Goal: Task Accomplishment & Management: Use online tool/utility

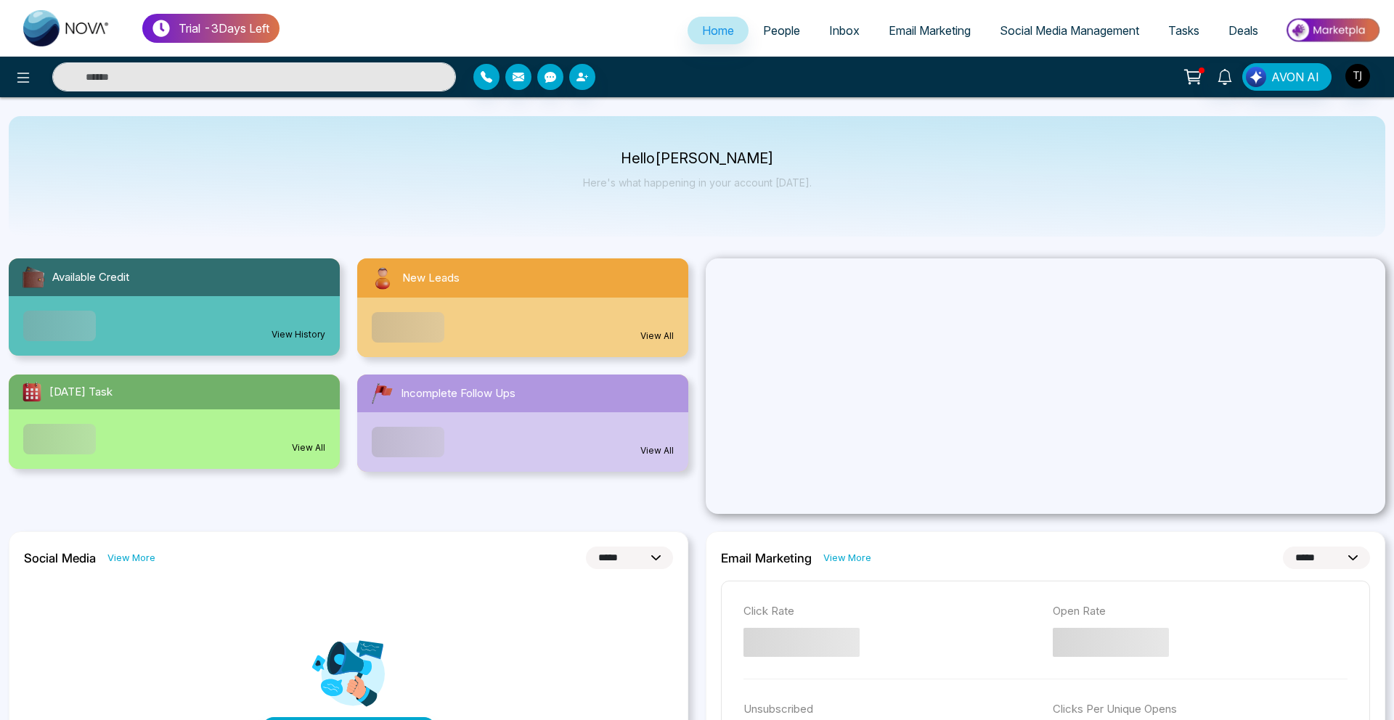
select select "*"
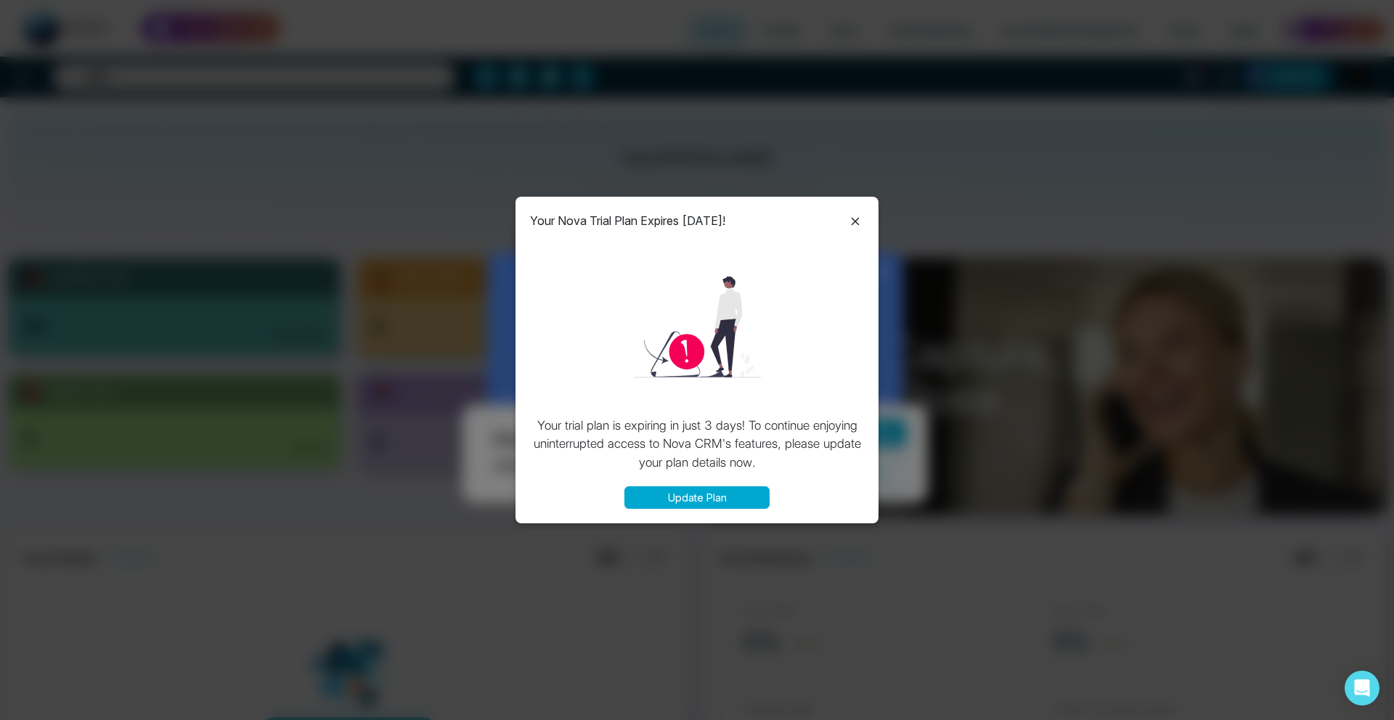
click at [851, 229] on div "Your Nova Trial Plan Expires in 3 Days! Your trial plan is expiring in just 3 d…" at bounding box center [696, 360] width 363 height 327
click at [860, 220] on icon at bounding box center [854, 221] width 17 height 17
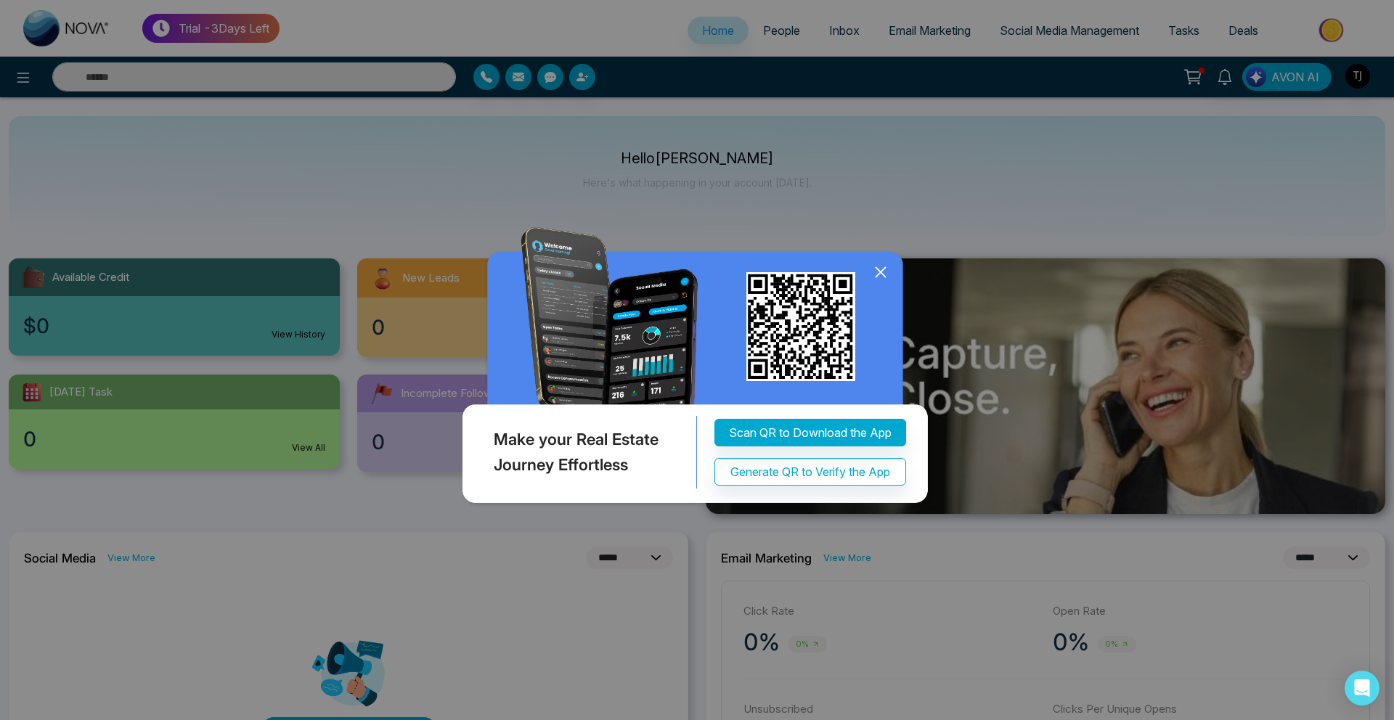
click at [870, 277] on icon at bounding box center [881, 272] width 22 height 22
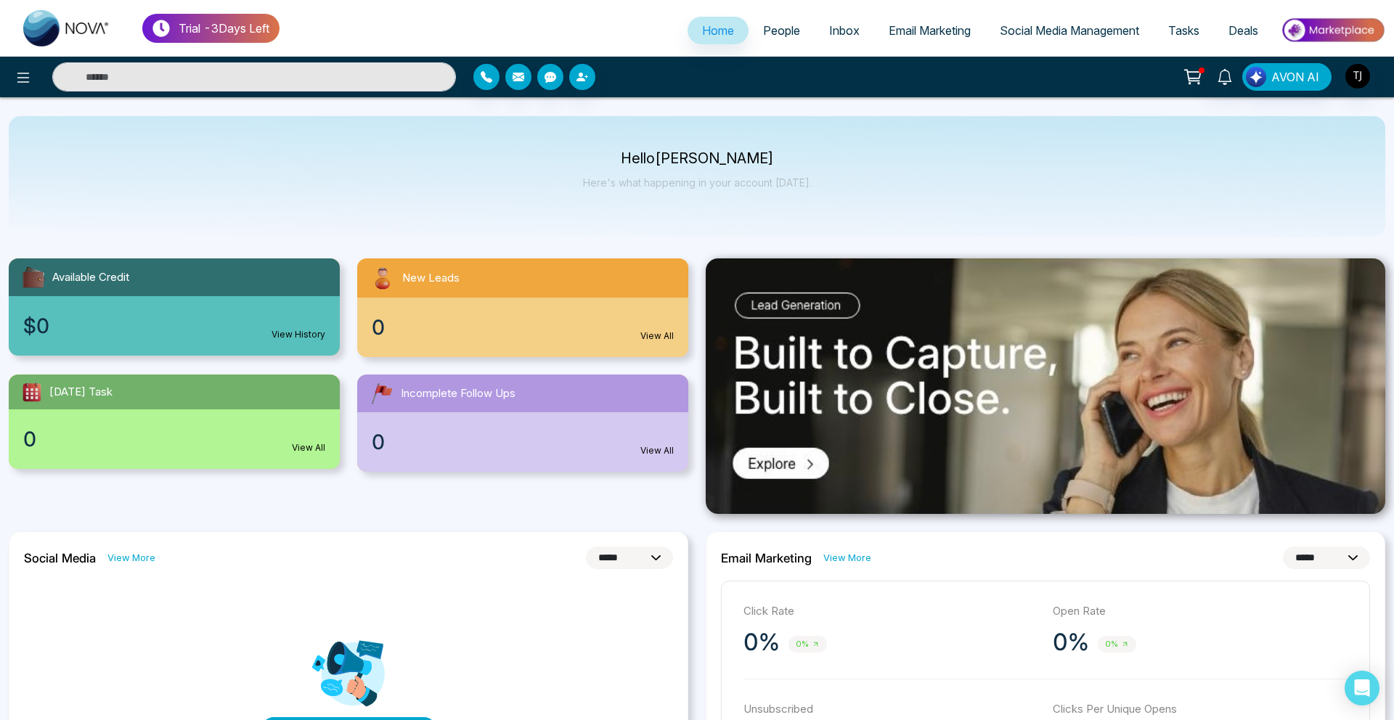
click at [918, 30] on span "Email Marketing" at bounding box center [929, 30] width 82 height 15
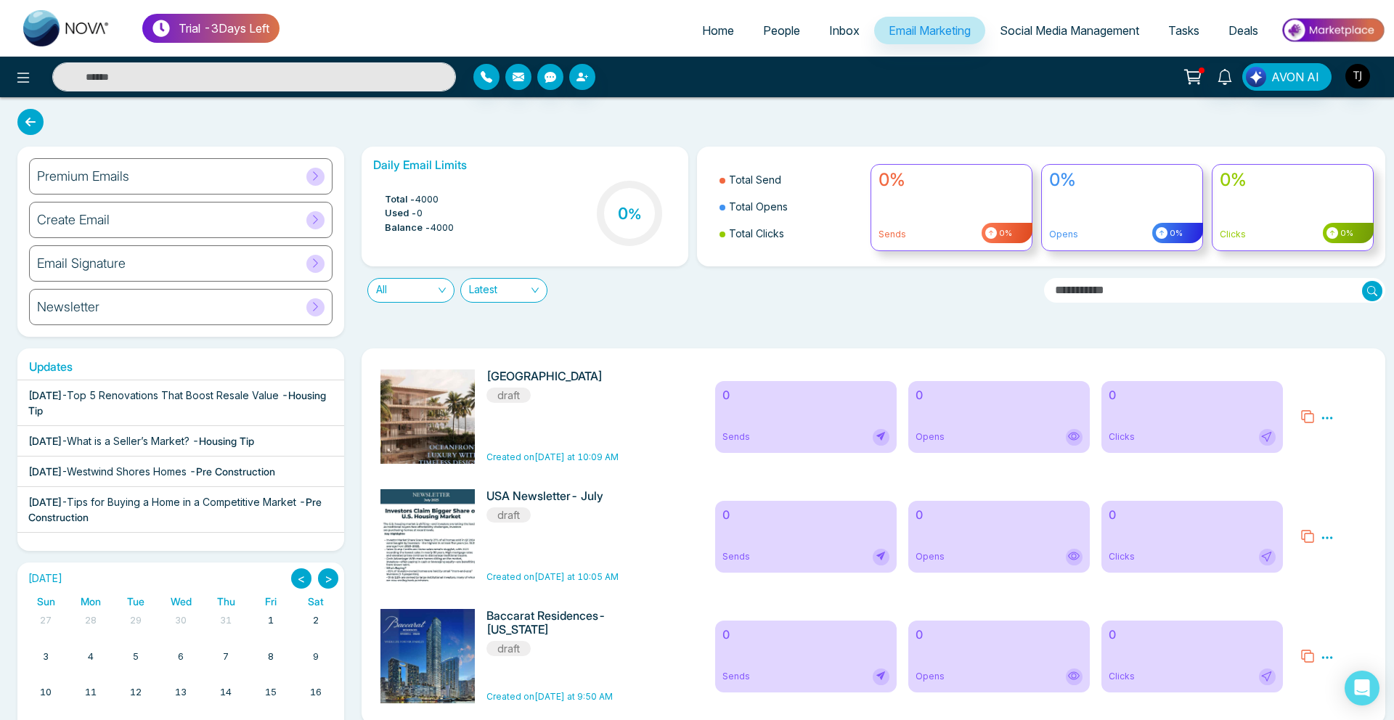
click at [185, 167] on div "Premium Emails" at bounding box center [180, 176] width 303 height 36
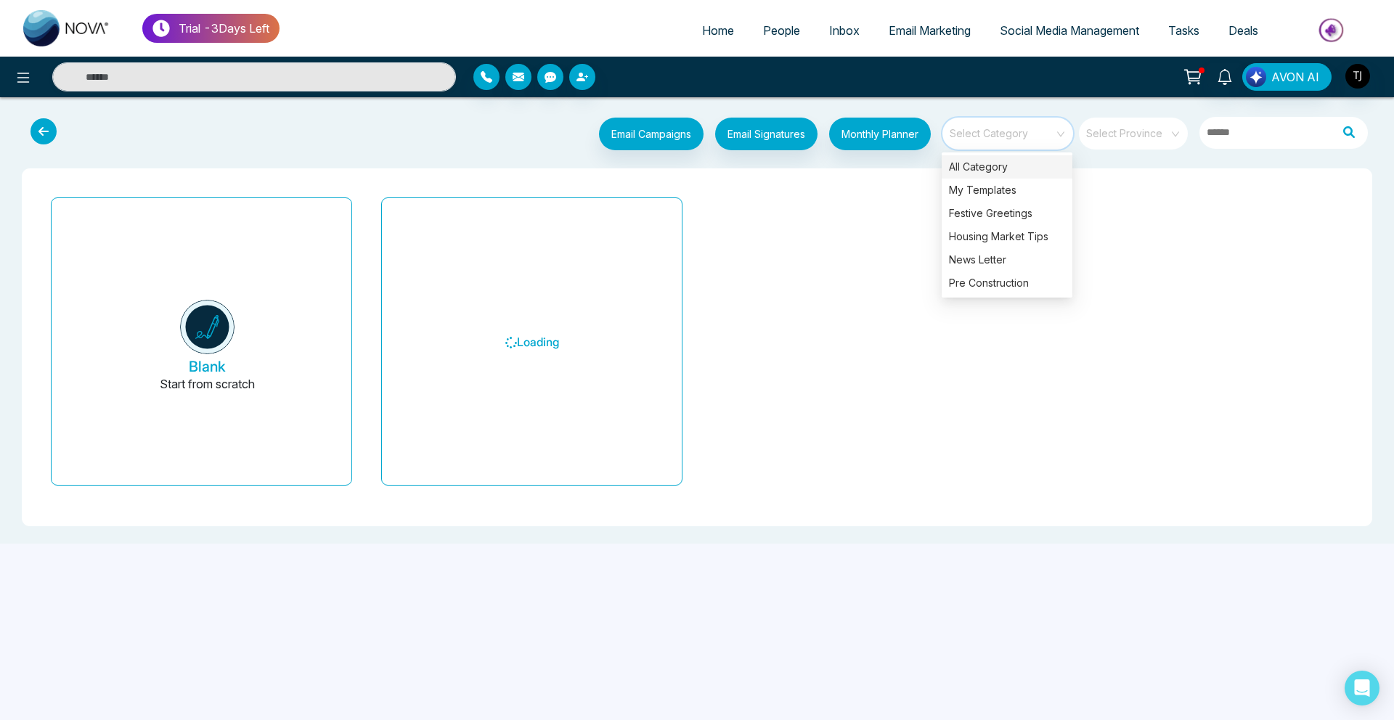
click at [1024, 128] on input "search" at bounding box center [1002, 129] width 105 height 22
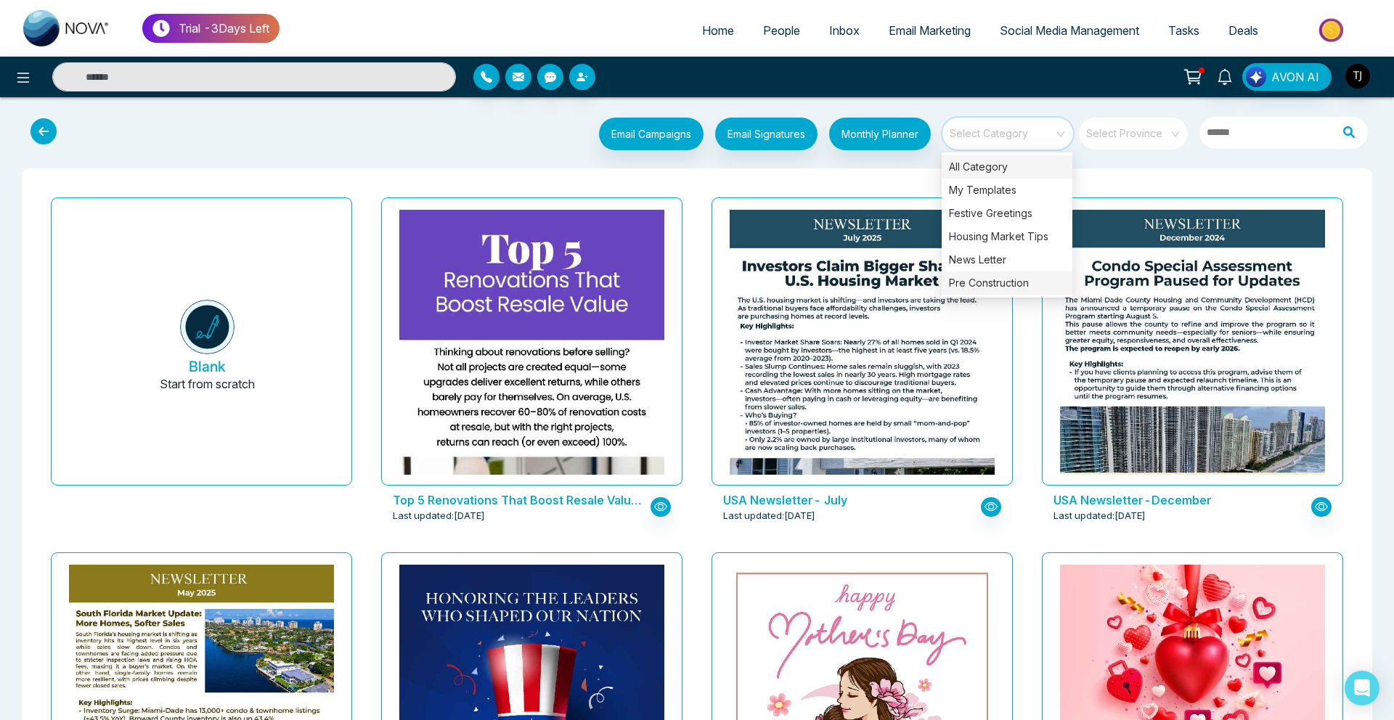
click at [989, 283] on div "Pre Construction" at bounding box center [1006, 282] width 131 height 23
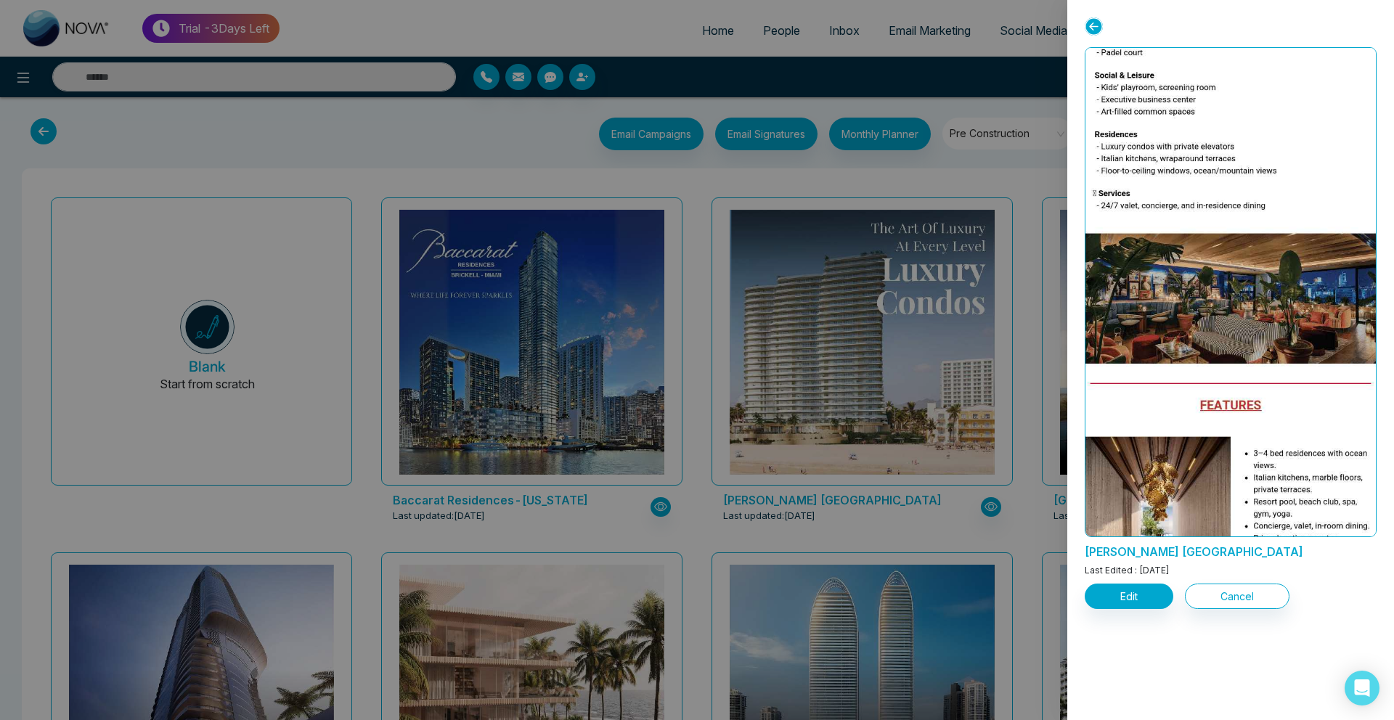
scroll to position [737, 0]
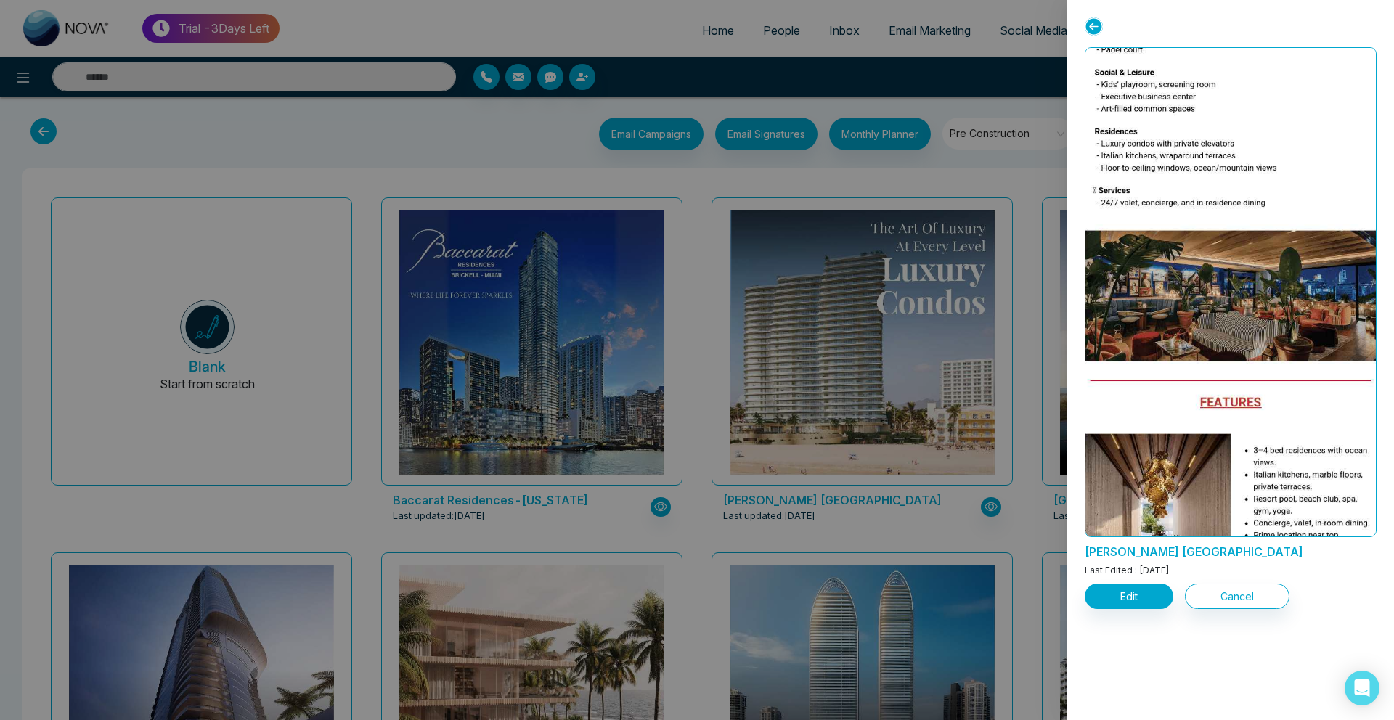
click at [978, 311] on div at bounding box center [697, 360] width 1394 height 720
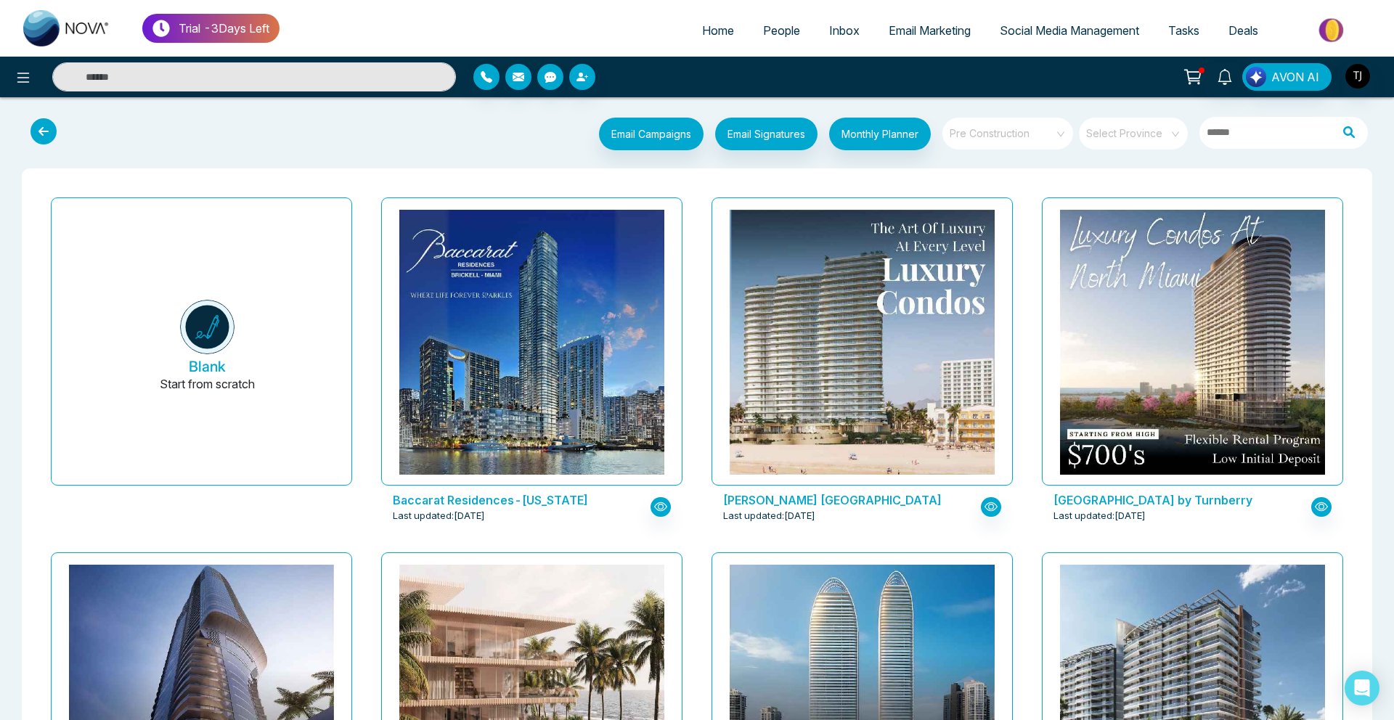
click at [1013, 136] on span "Pre Construction" at bounding box center [1008, 134] width 118 height 22
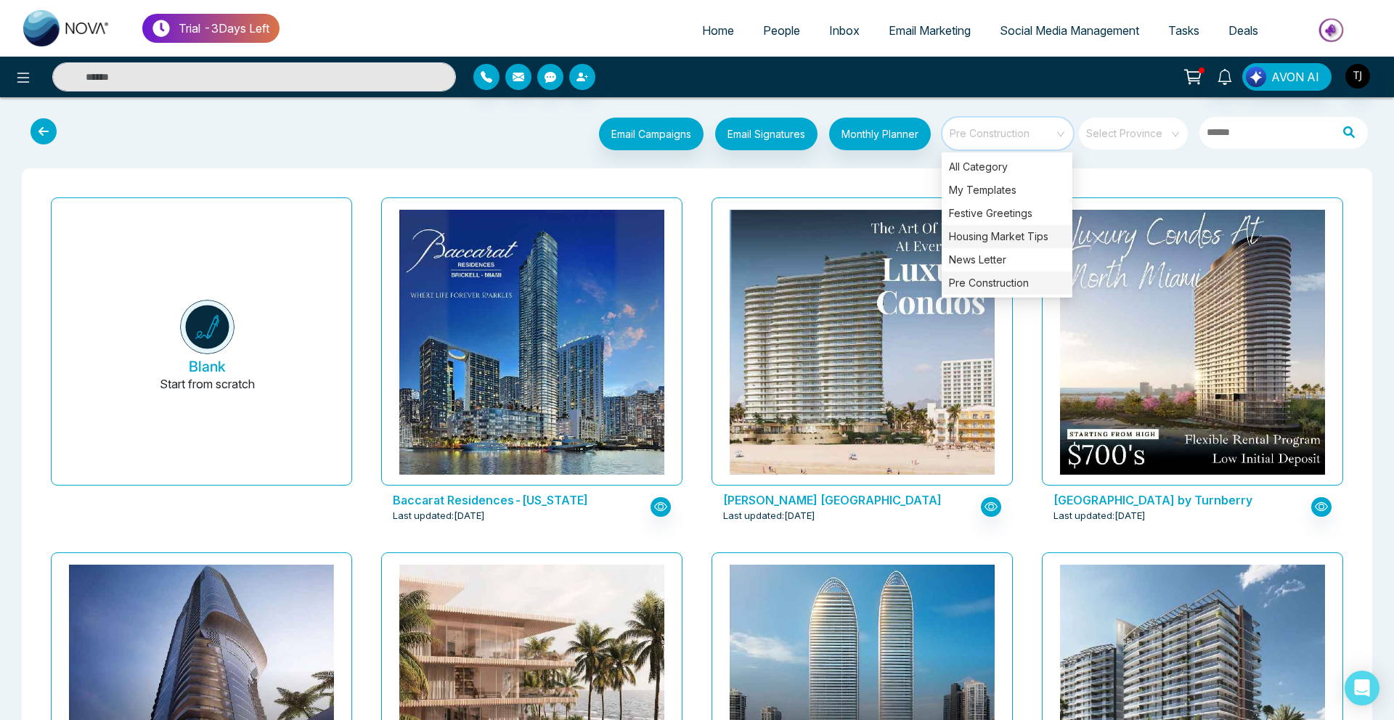
click at [990, 232] on div "Housing Market Tips" at bounding box center [1006, 236] width 131 height 23
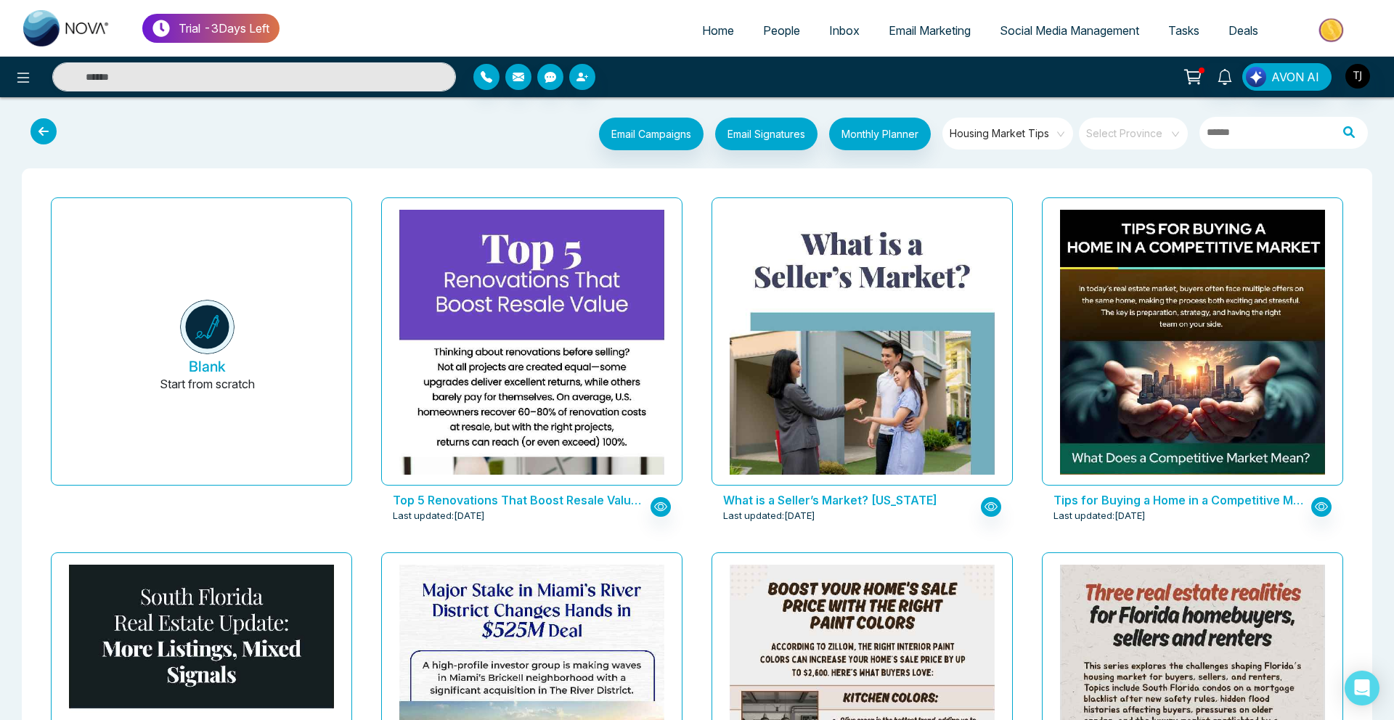
click at [1047, 35] on span "Social Media Management" at bounding box center [1068, 30] width 139 height 15
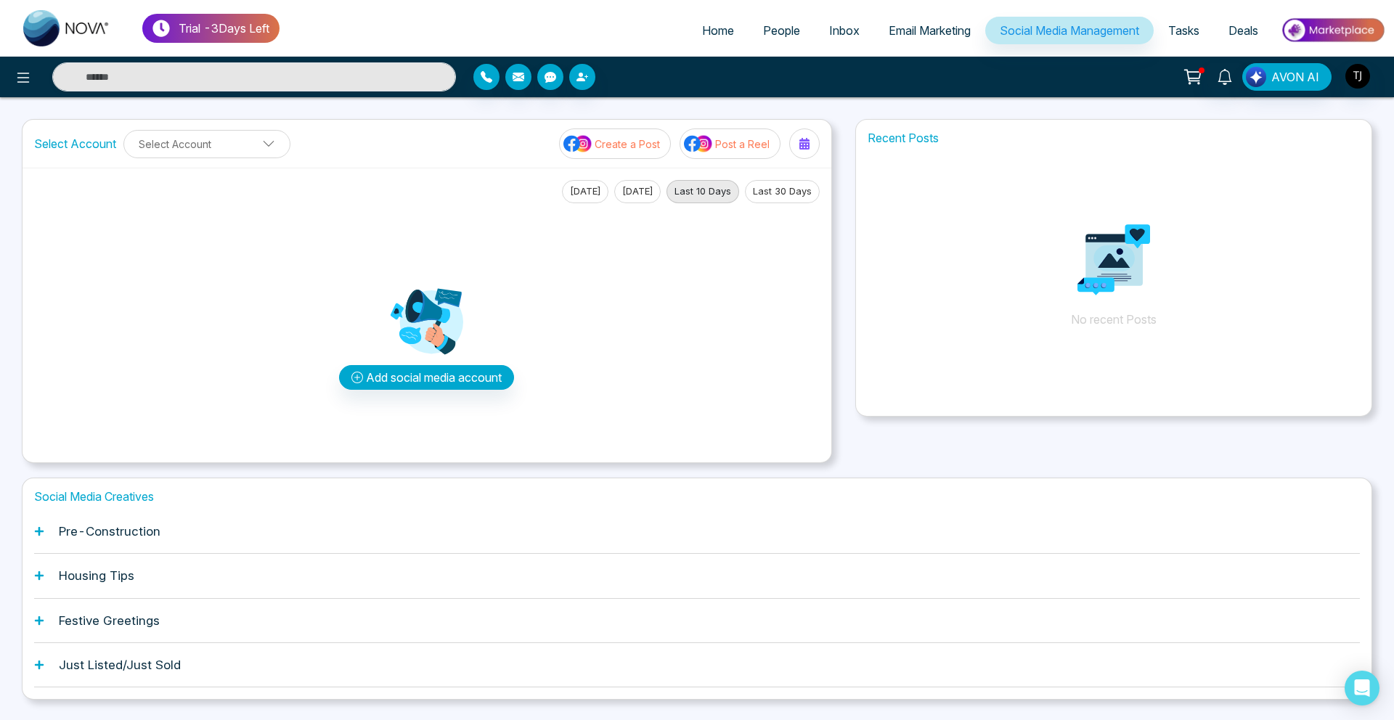
scroll to position [38, 0]
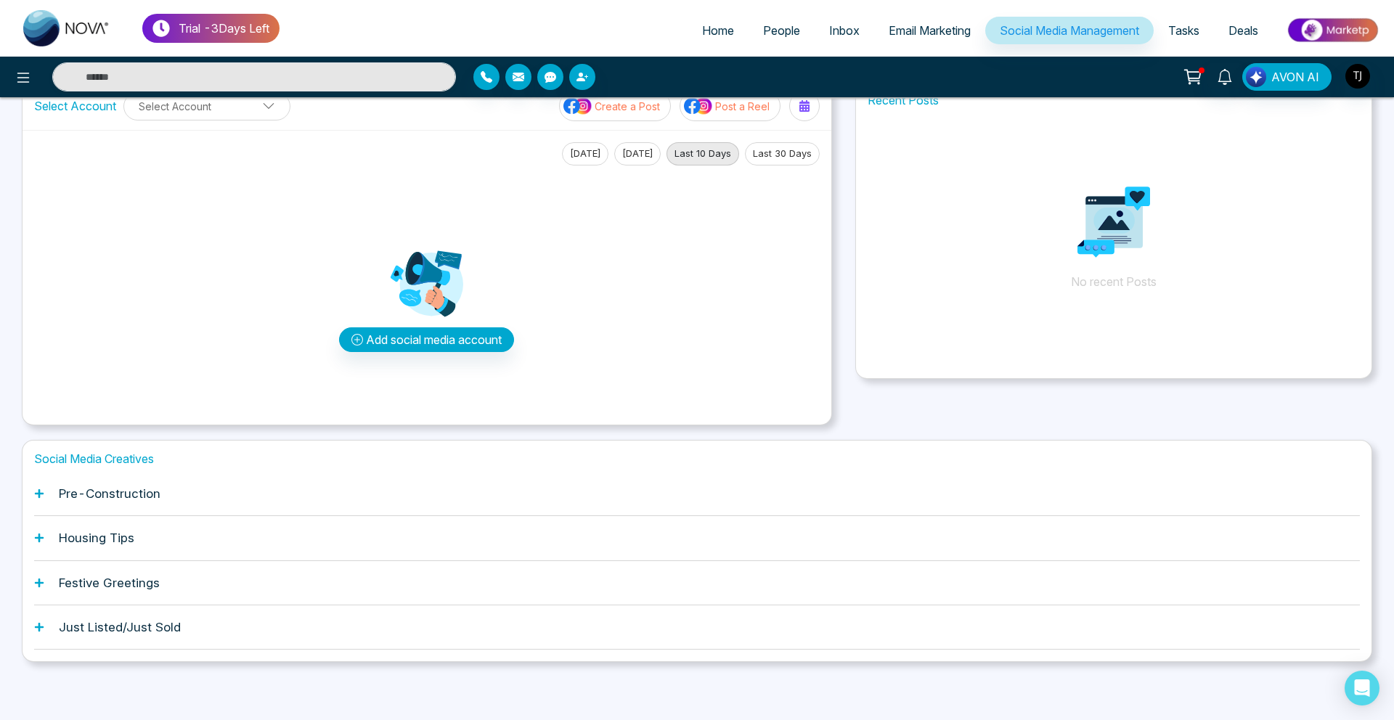
click at [123, 531] on h1 "Housing Tips" at bounding box center [96, 538] width 75 height 15
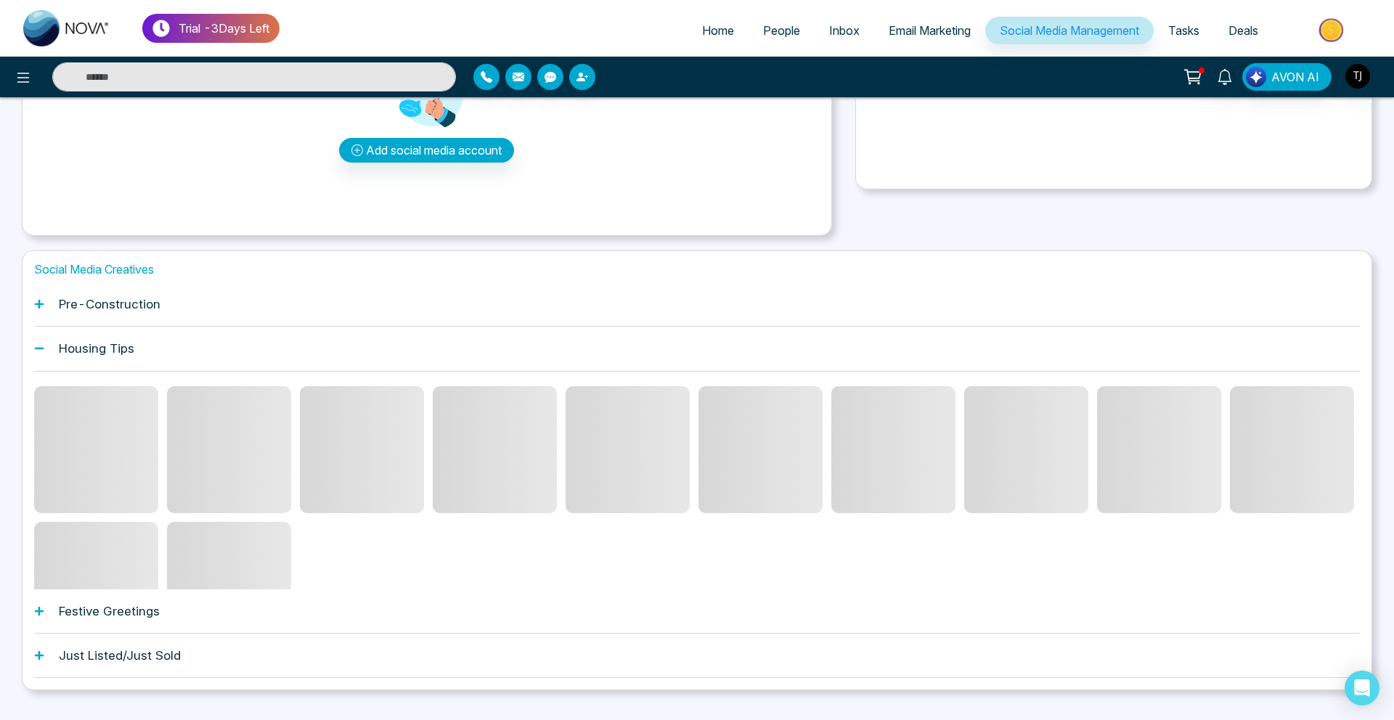
scroll to position [231, 0]
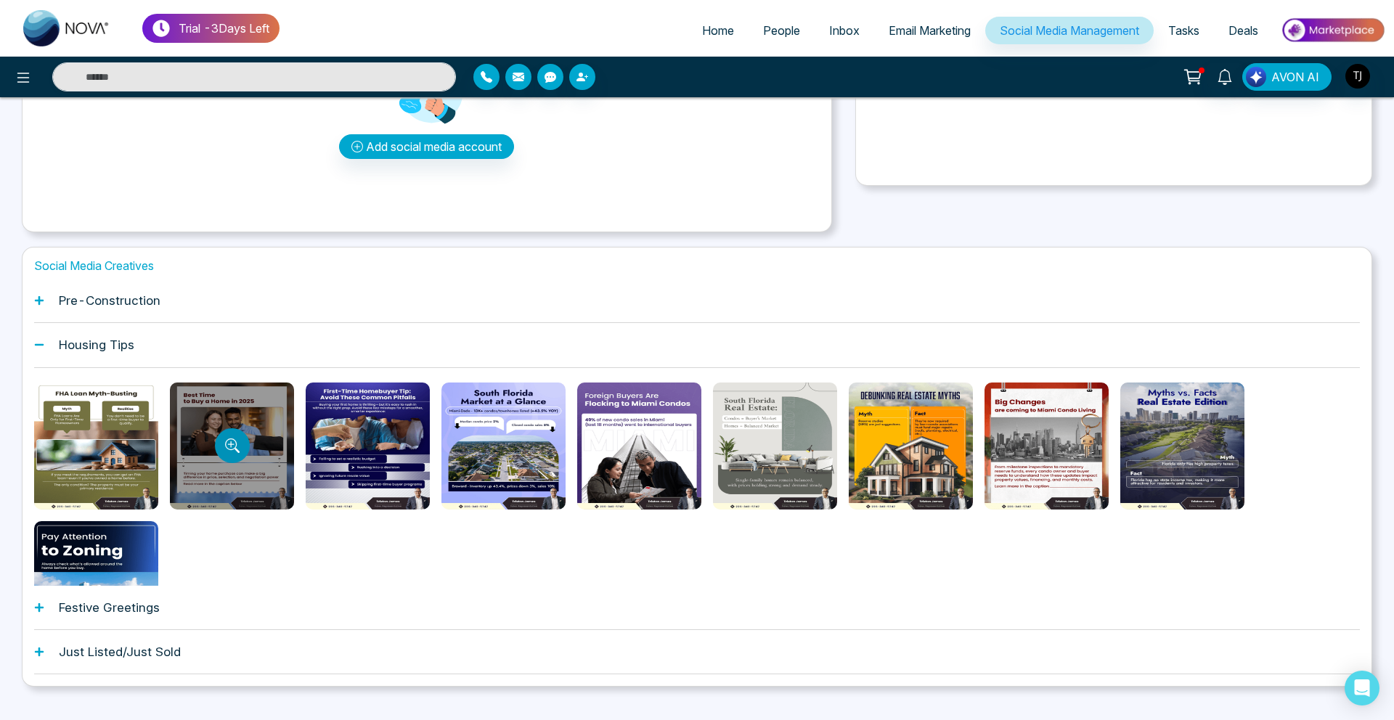
click at [232, 450] on icon "Preview template" at bounding box center [232, 445] width 15 height 15
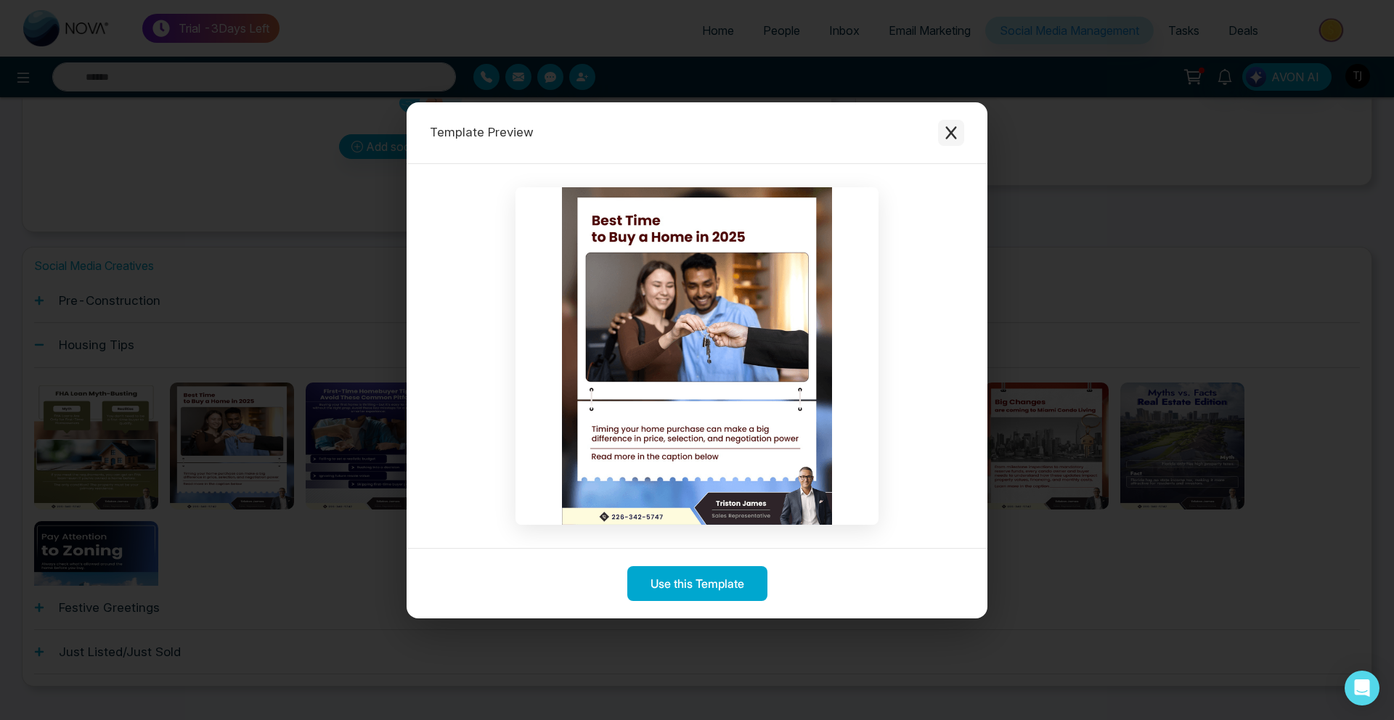
click at [961, 123] on button "Close modal" at bounding box center [951, 133] width 26 height 26
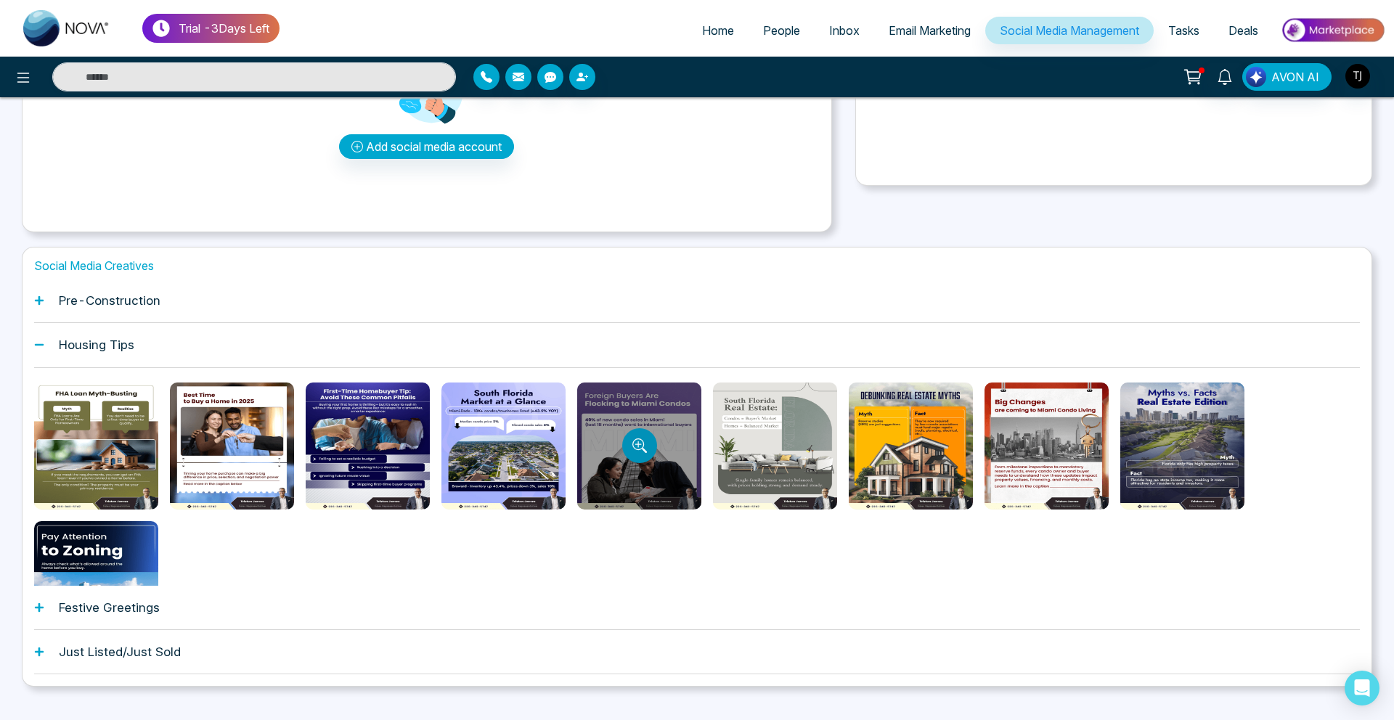
click at [632, 445] on icon "Preview template" at bounding box center [638, 444] width 12 height 12
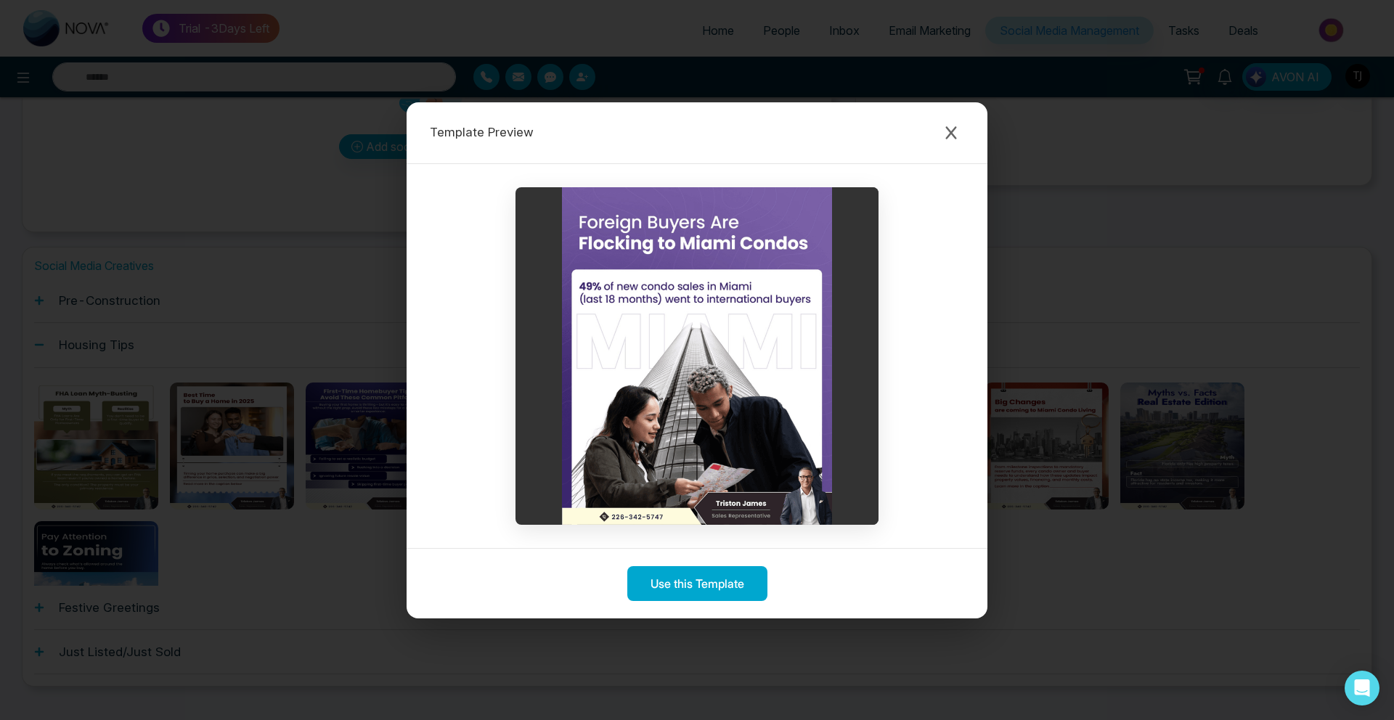
drag, startPoint x: 632, startPoint y: 445, endPoint x: 750, endPoint y: 290, distance: 194.8
click at [632, 414] on img at bounding box center [696, 356] width 363 height 338
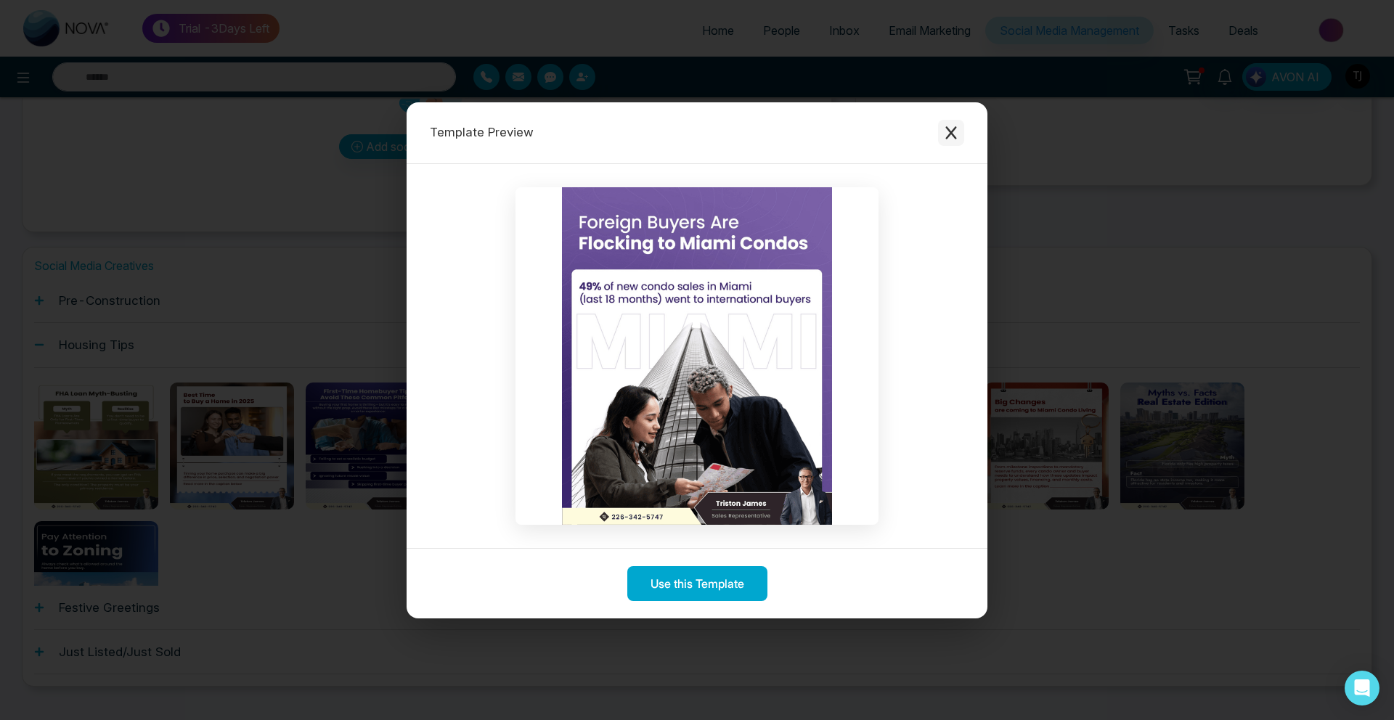
click at [946, 136] on icon "Close modal" at bounding box center [951, 133] width 15 height 15
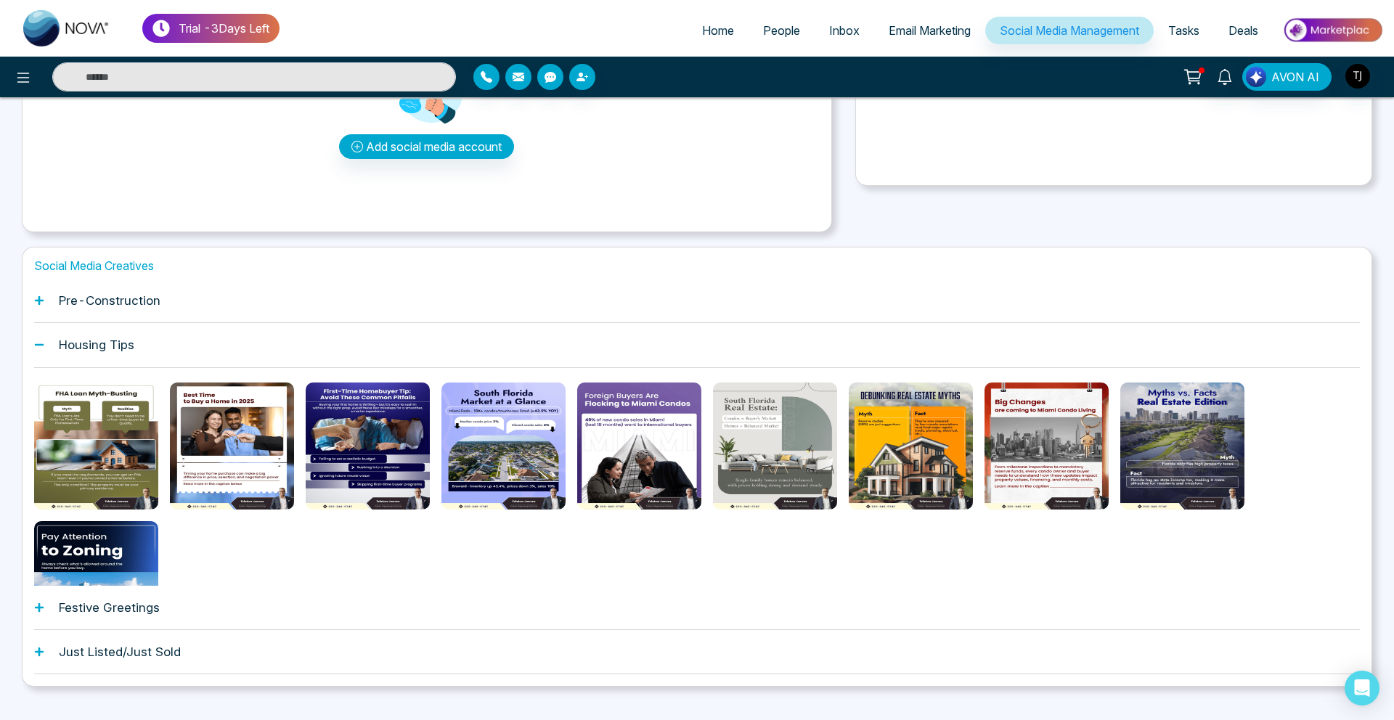
click at [159, 302] on h1 "Pre-Construction" at bounding box center [110, 300] width 102 height 15
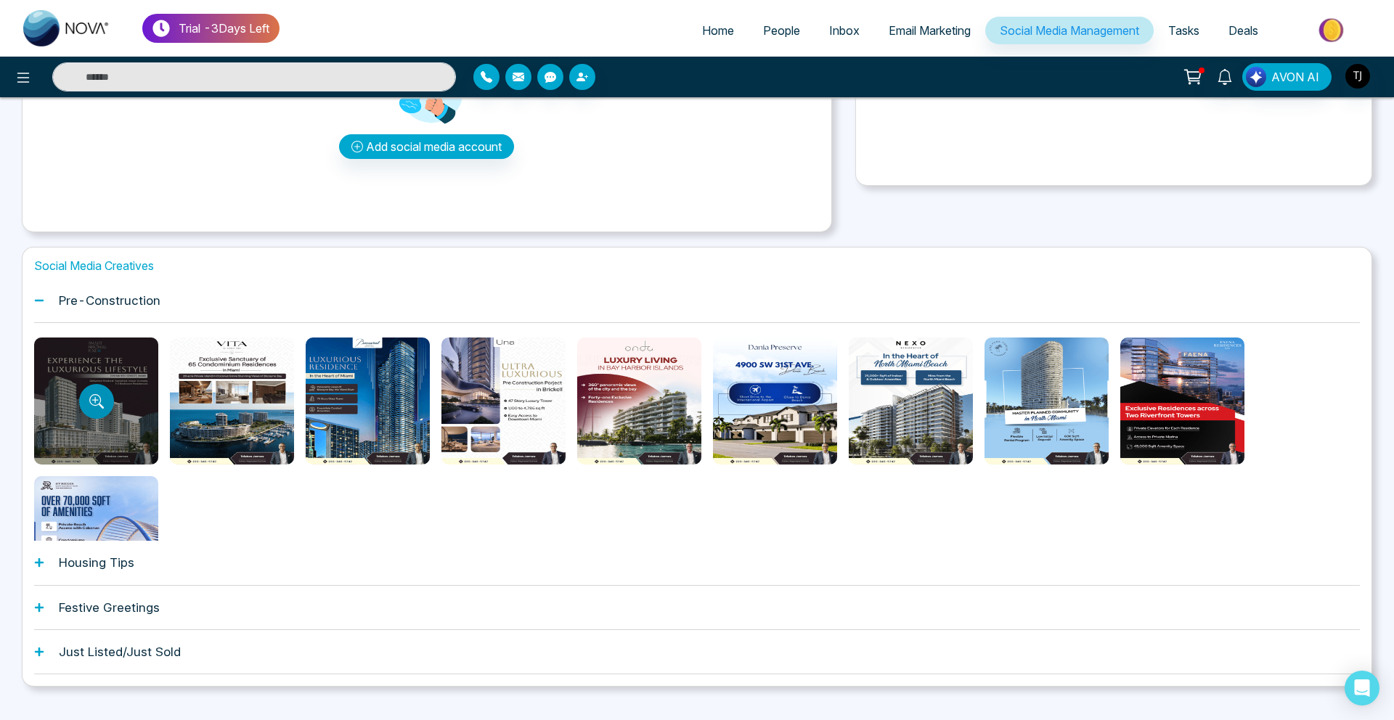
click at [98, 409] on button "Preview template" at bounding box center [96, 401] width 35 height 35
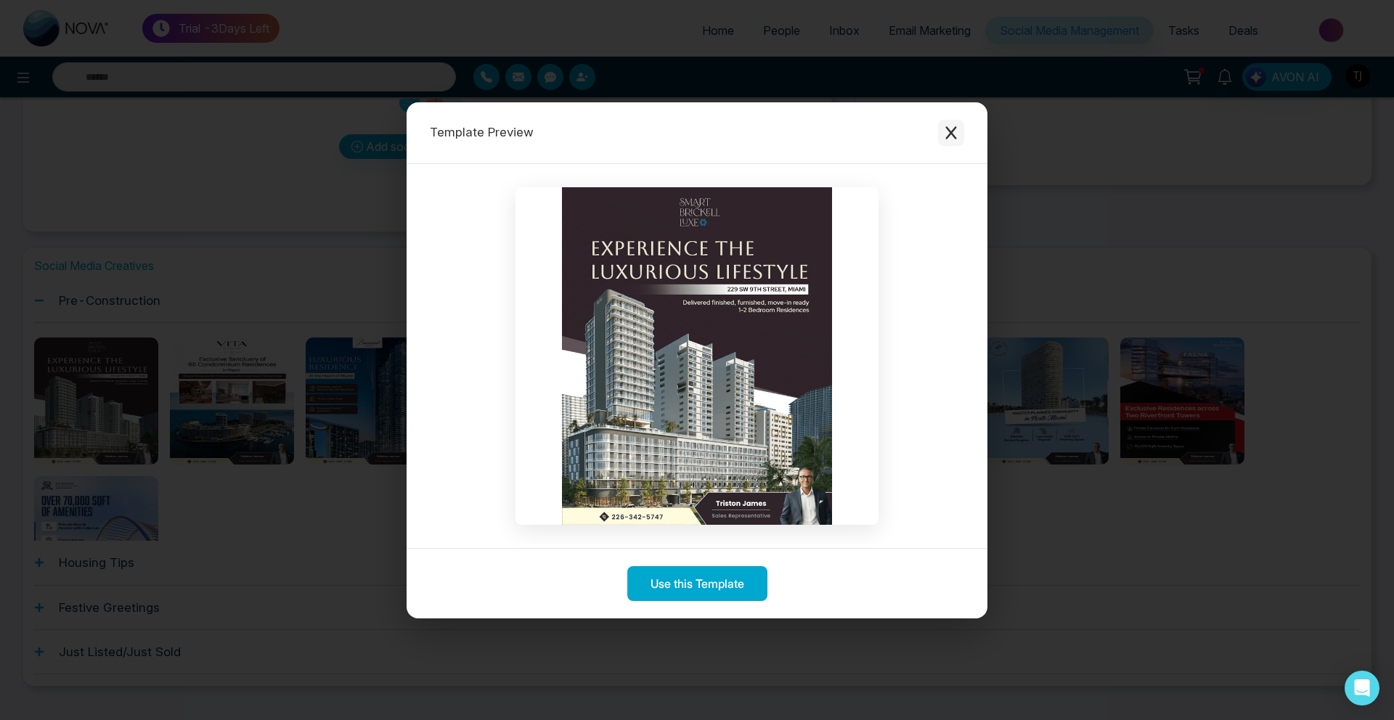
click at [957, 126] on icon "Close modal" at bounding box center [951, 133] width 15 height 15
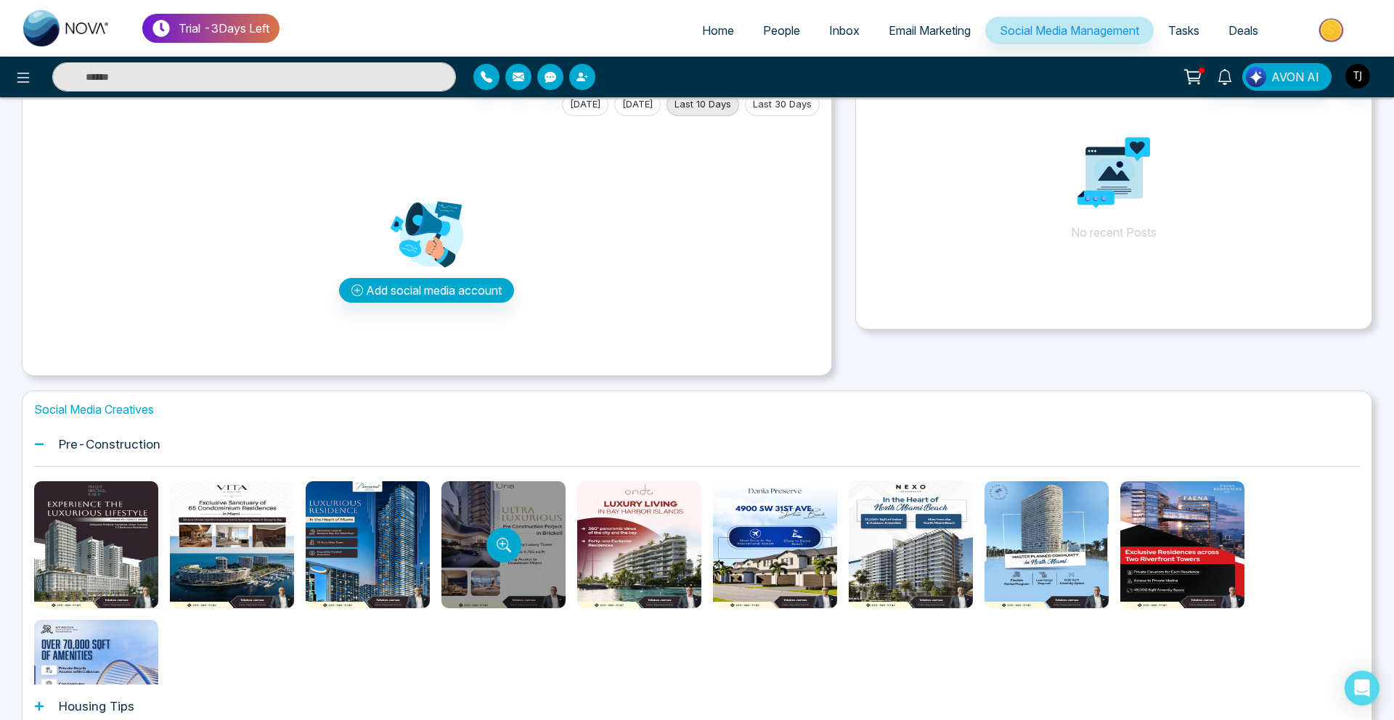
scroll to position [0, 0]
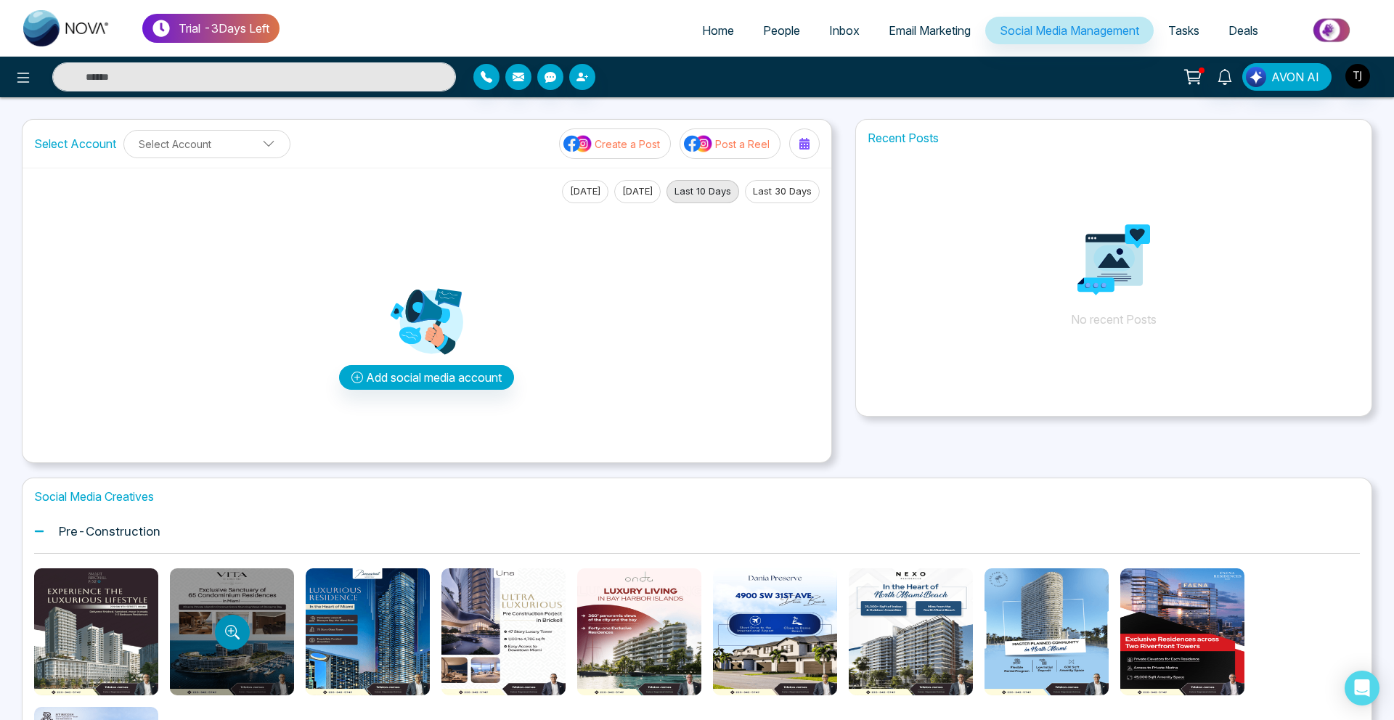
click at [239, 634] on button "Preview template" at bounding box center [232, 632] width 35 height 35
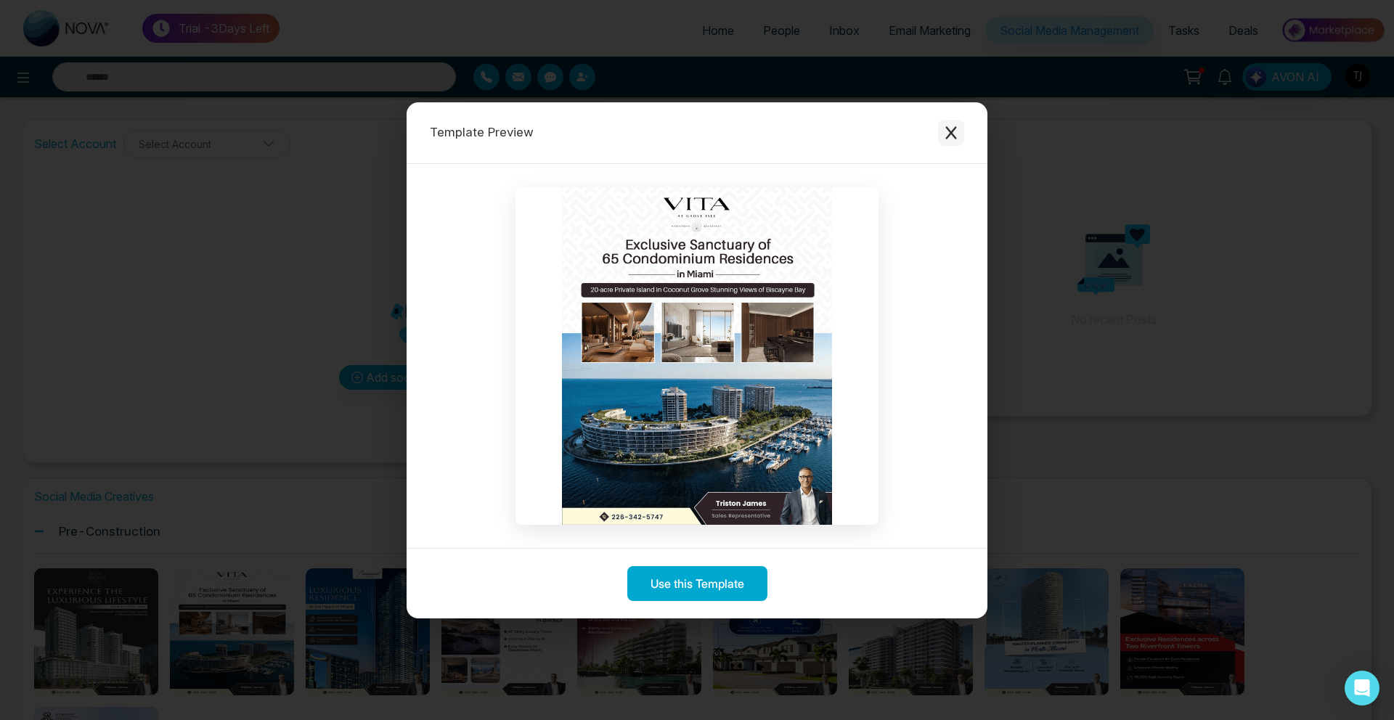
click at [949, 129] on icon "Close modal" at bounding box center [950, 132] width 11 height 13
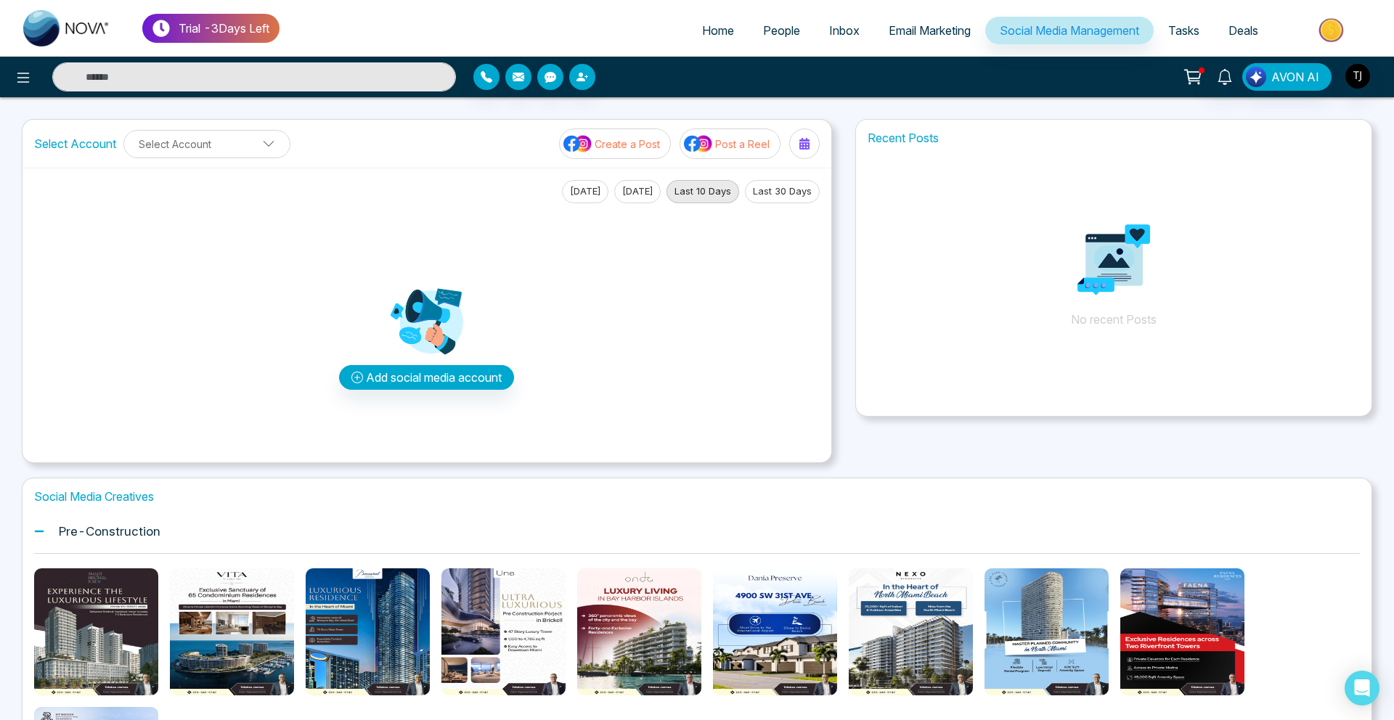
click at [933, 41] on link "Email Marketing" at bounding box center [929, 31] width 111 height 28
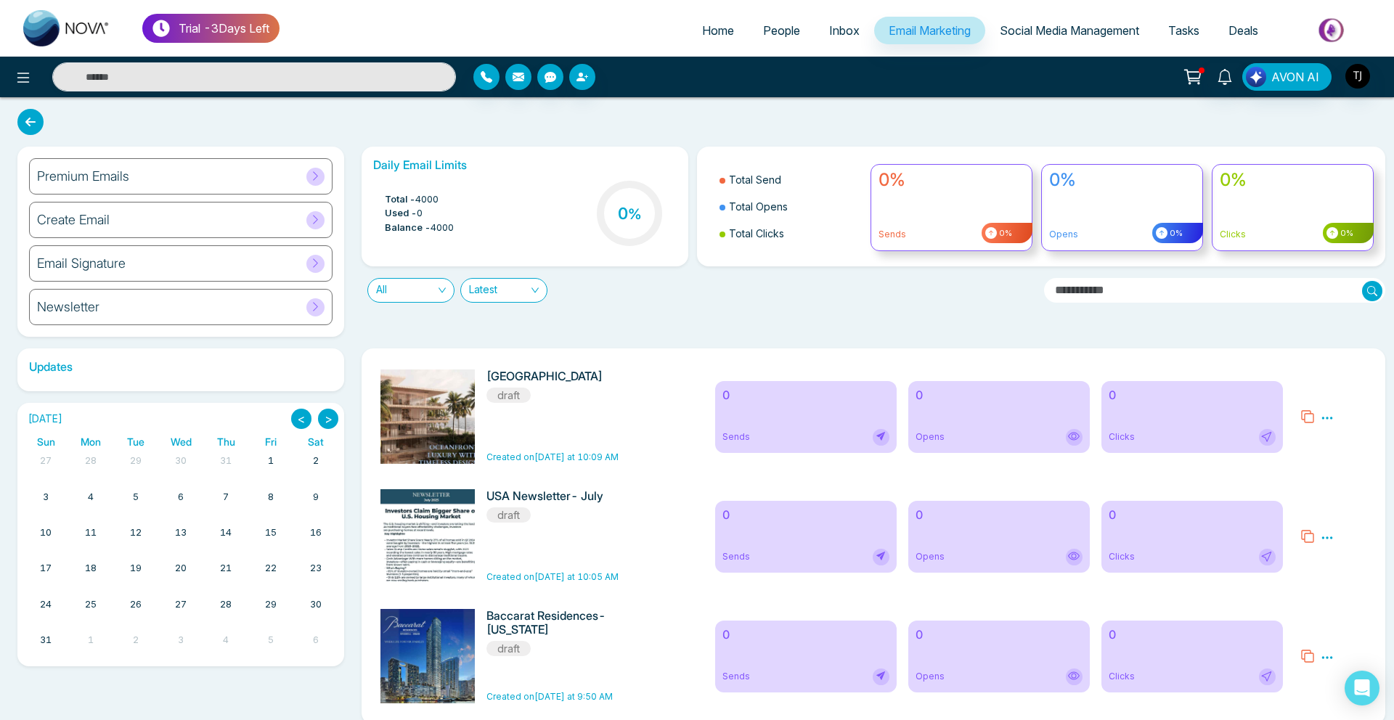
click at [104, 182] on h6 "Premium Emails" at bounding box center [83, 176] width 92 height 16
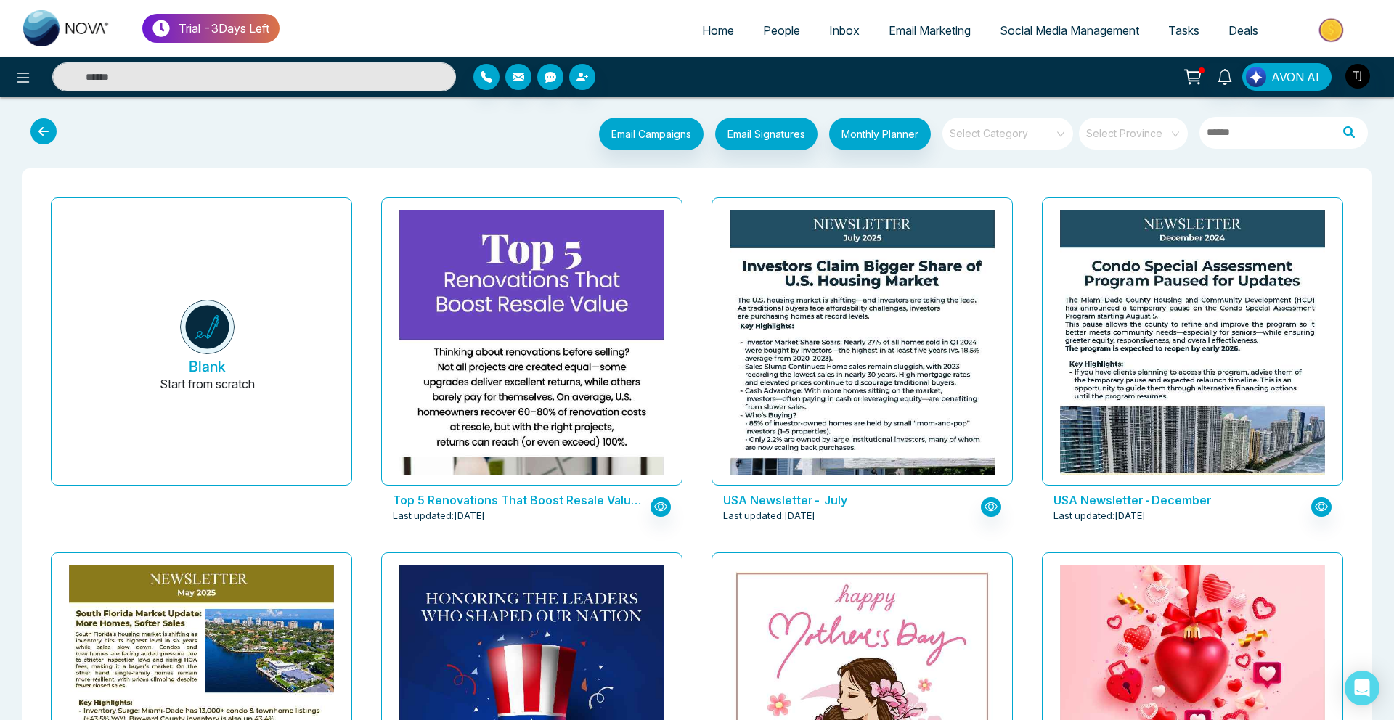
click at [1029, 129] on input "search" at bounding box center [1002, 129] width 105 height 22
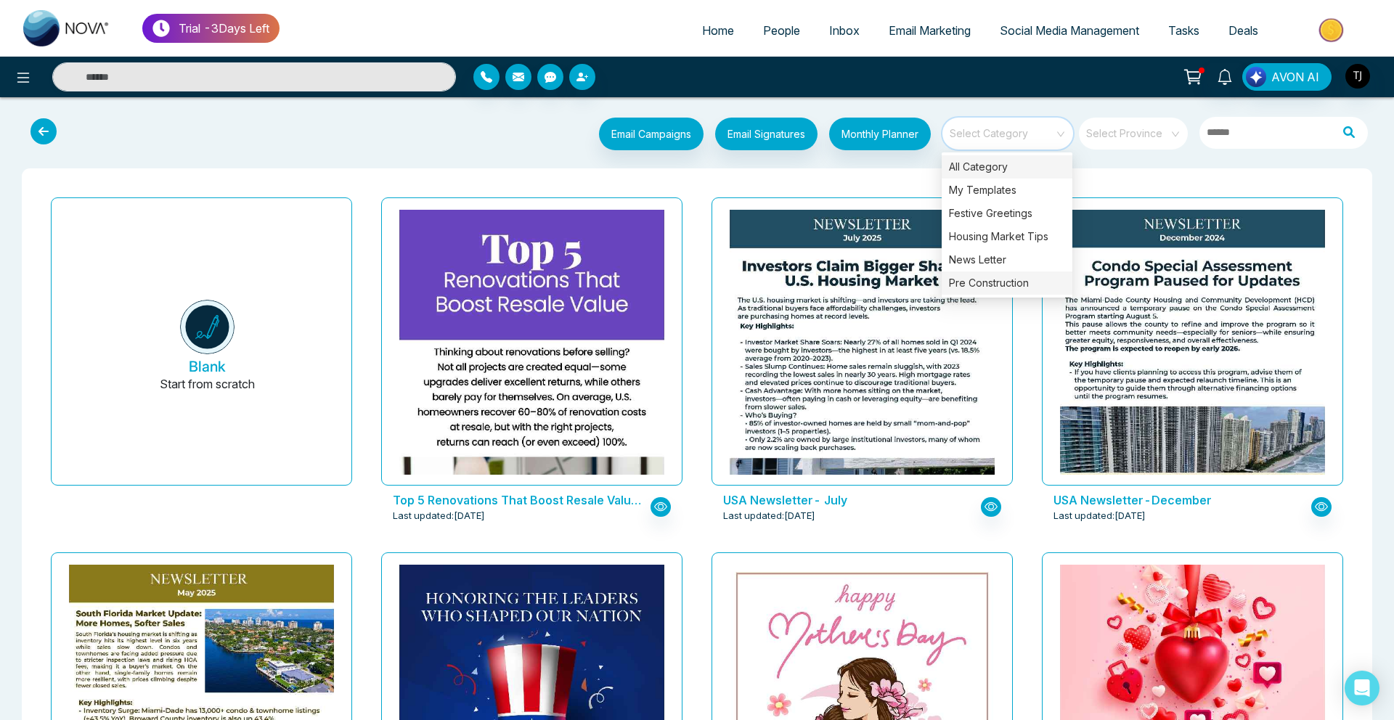
click at [978, 282] on div "Pre Construction" at bounding box center [1006, 282] width 131 height 23
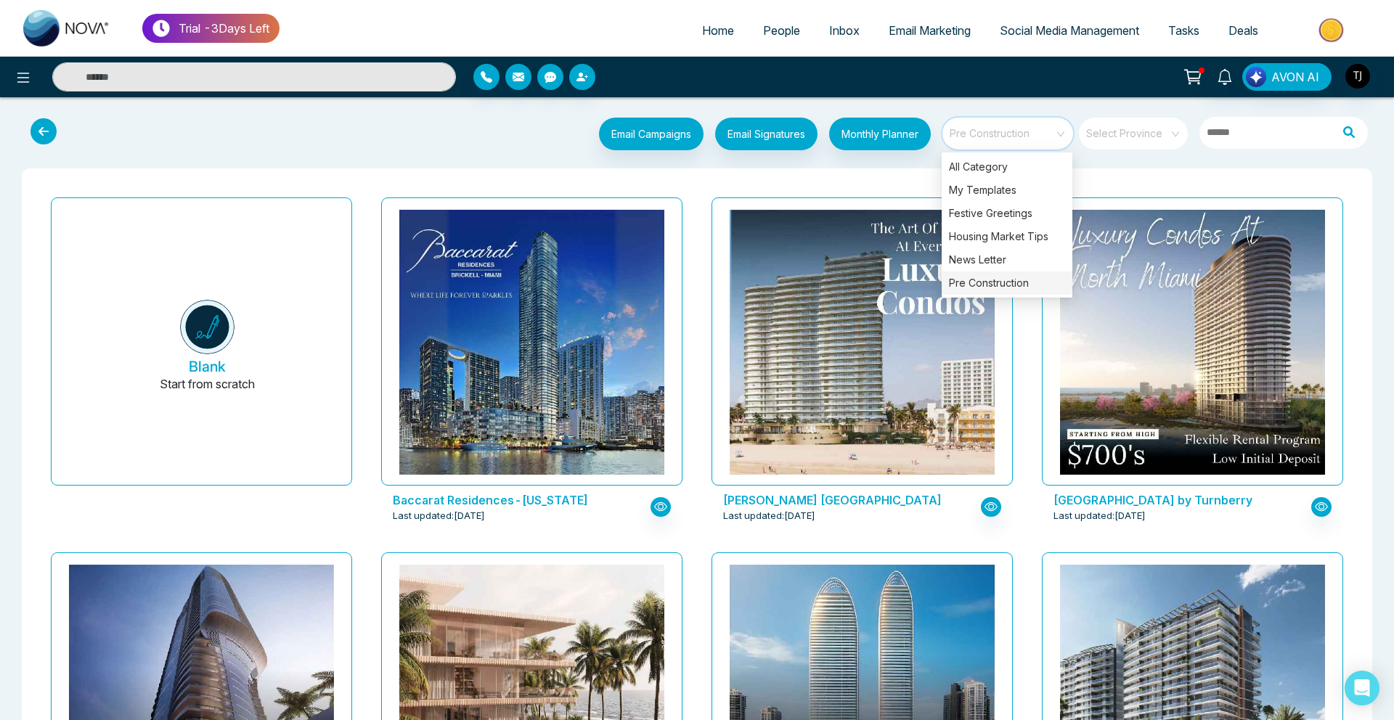
click at [86, 33] on img at bounding box center [66, 28] width 87 height 36
select select "*"
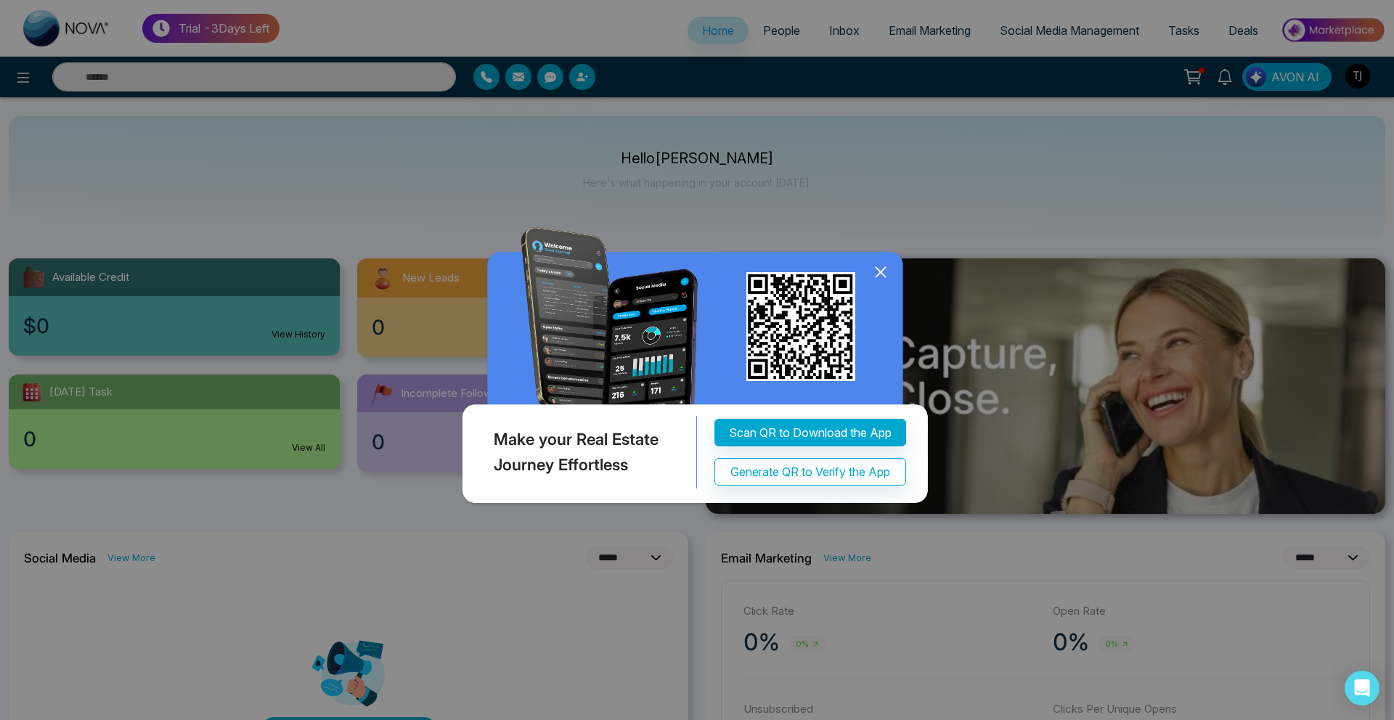
drag, startPoint x: 99, startPoint y: 676, endPoint x: 86, endPoint y: 585, distance: 92.3
click at [95, 594] on div "Make your Real Estate Journey Effortless Scan QR to Download the App Generate Q…" at bounding box center [697, 360] width 1394 height 720
click at [86, 569] on div "Make your Real Estate Journey Effortless Scan QR to Download the App Generate Q…" at bounding box center [697, 360] width 1394 height 720
click at [883, 280] on icon at bounding box center [881, 272] width 22 height 22
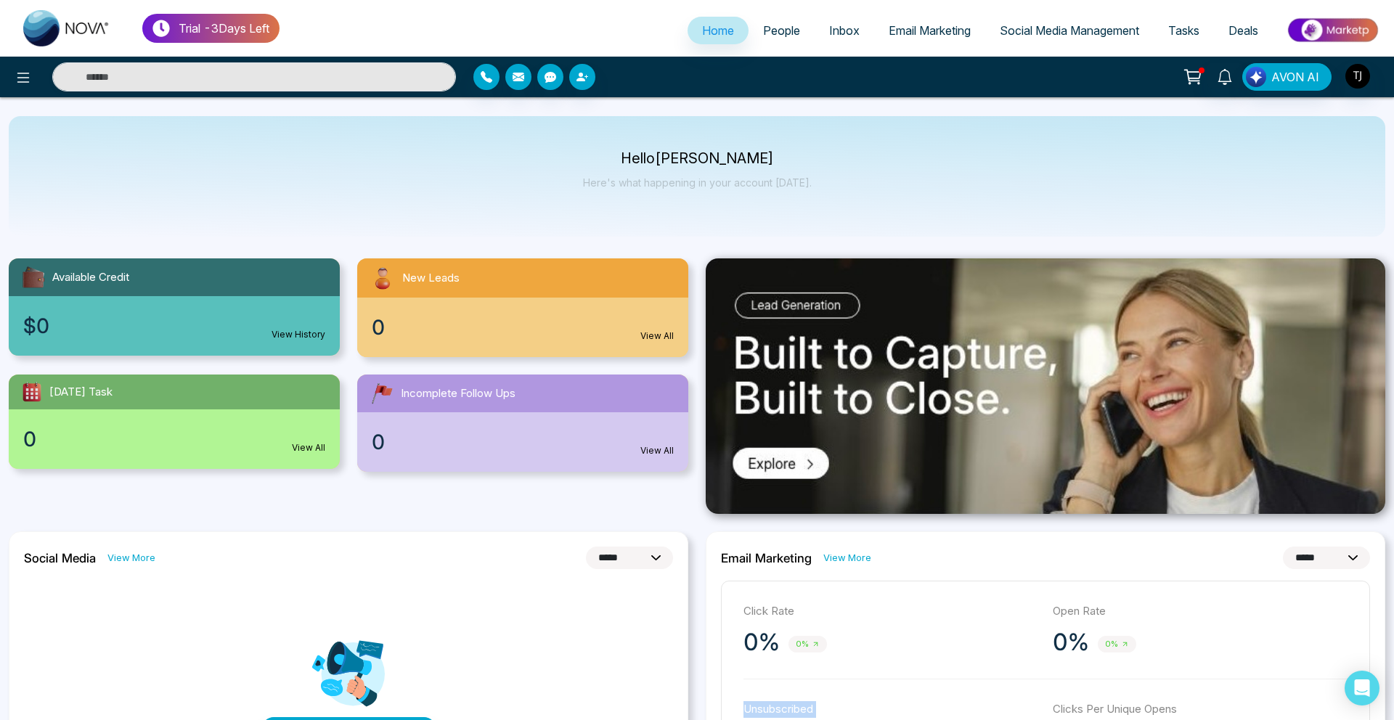
scroll to position [1, 0]
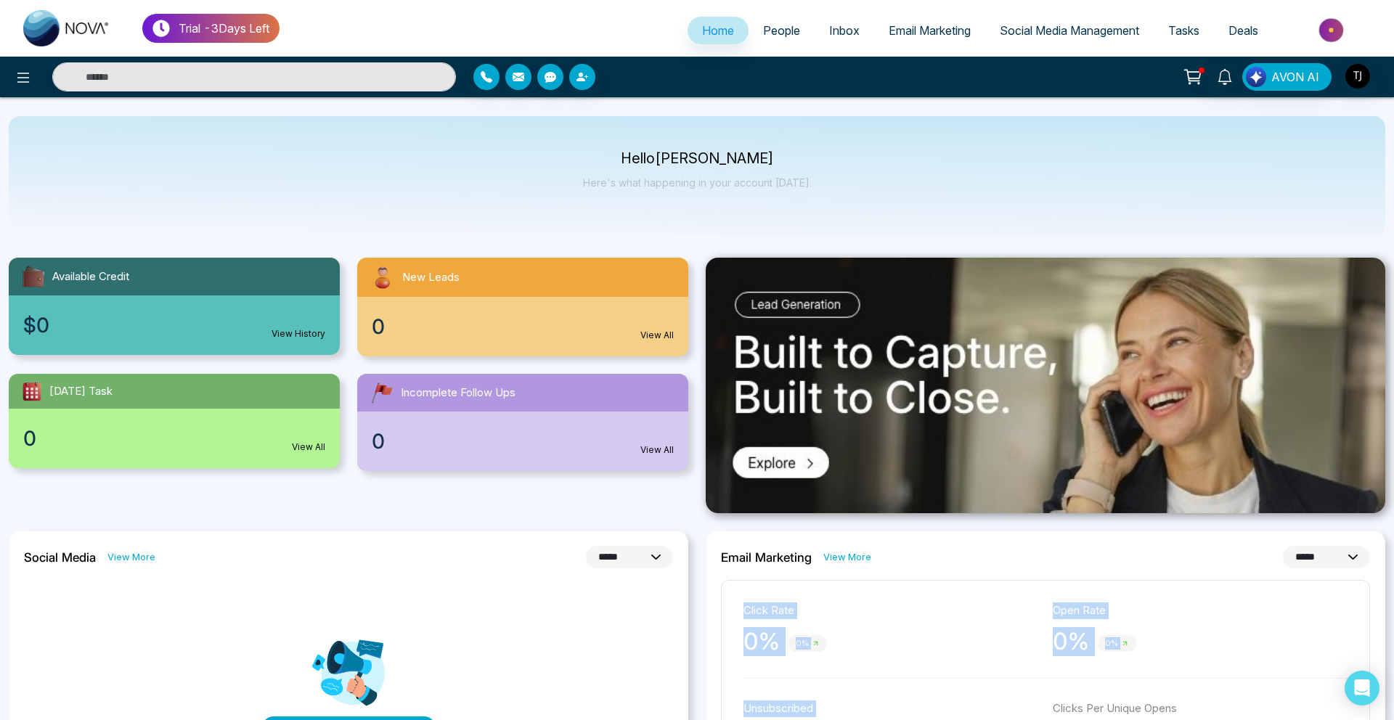
drag, startPoint x: 903, startPoint y: 719, endPoint x: 1029, endPoint y: 568, distance: 196.8
click at [1029, 568] on div "**********" at bounding box center [1045, 686] width 679 height 310
click at [923, 22] on link "Email Marketing" at bounding box center [929, 31] width 111 height 28
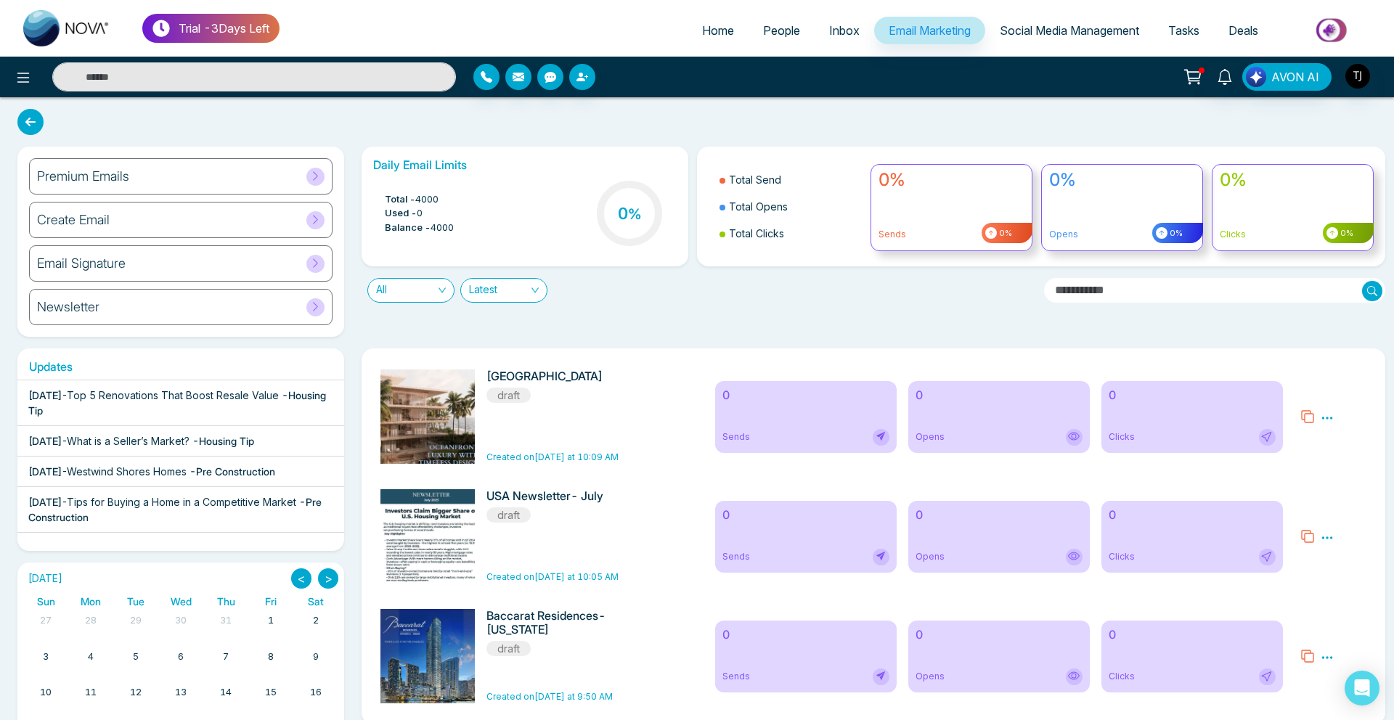
click at [136, 181] on div "Premium Emails" at bounding box center [180, 176] width 303 height 36
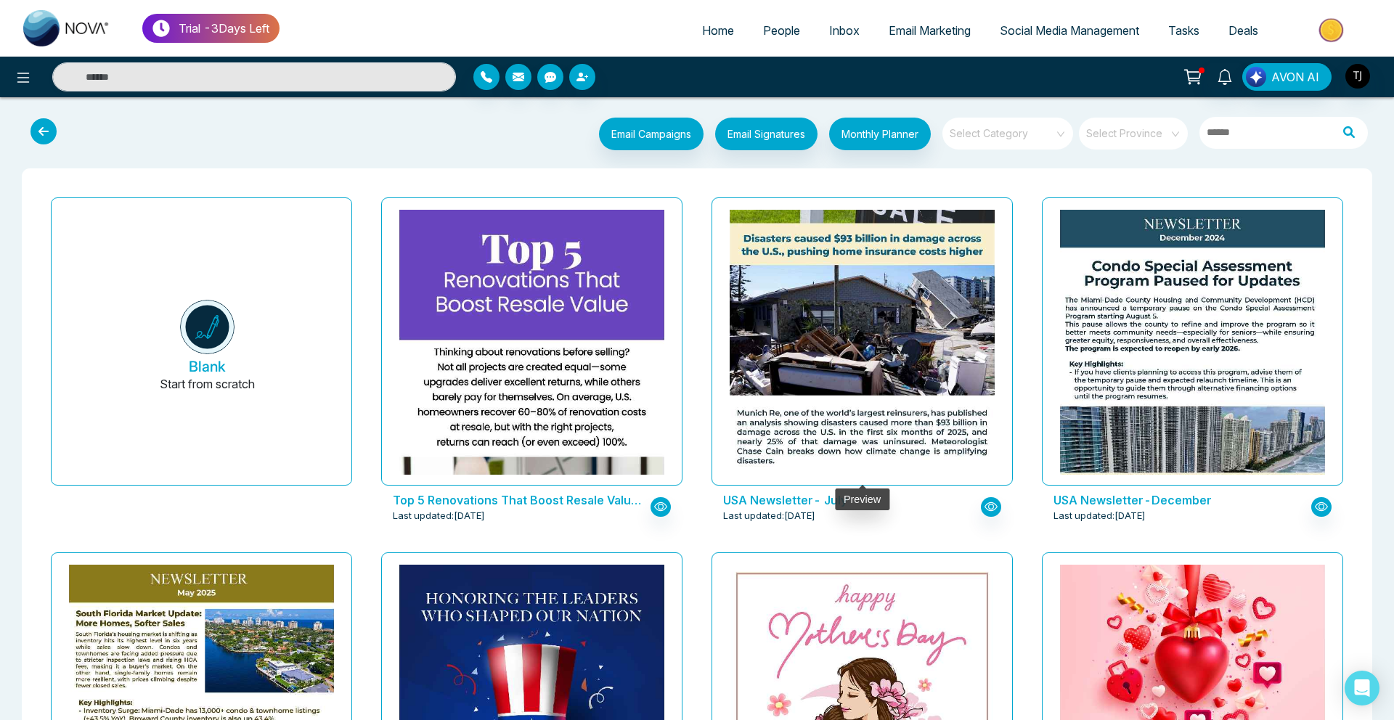
drag, startPoint x: 642, startPoint y: 533, endPoint x: 799, endPoint y: 398, distance: 206.9
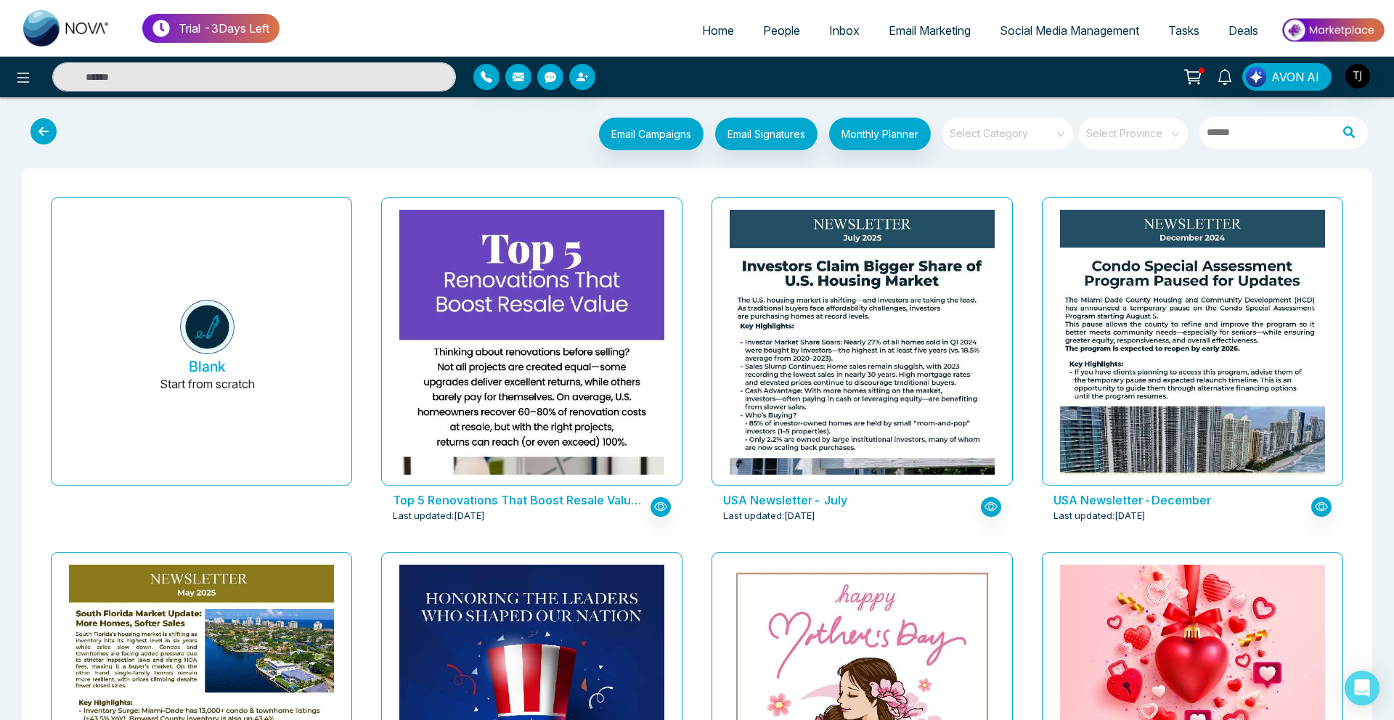
click at [763, 23] on span "People" at bounding box center [781, 30] width 37 height 15
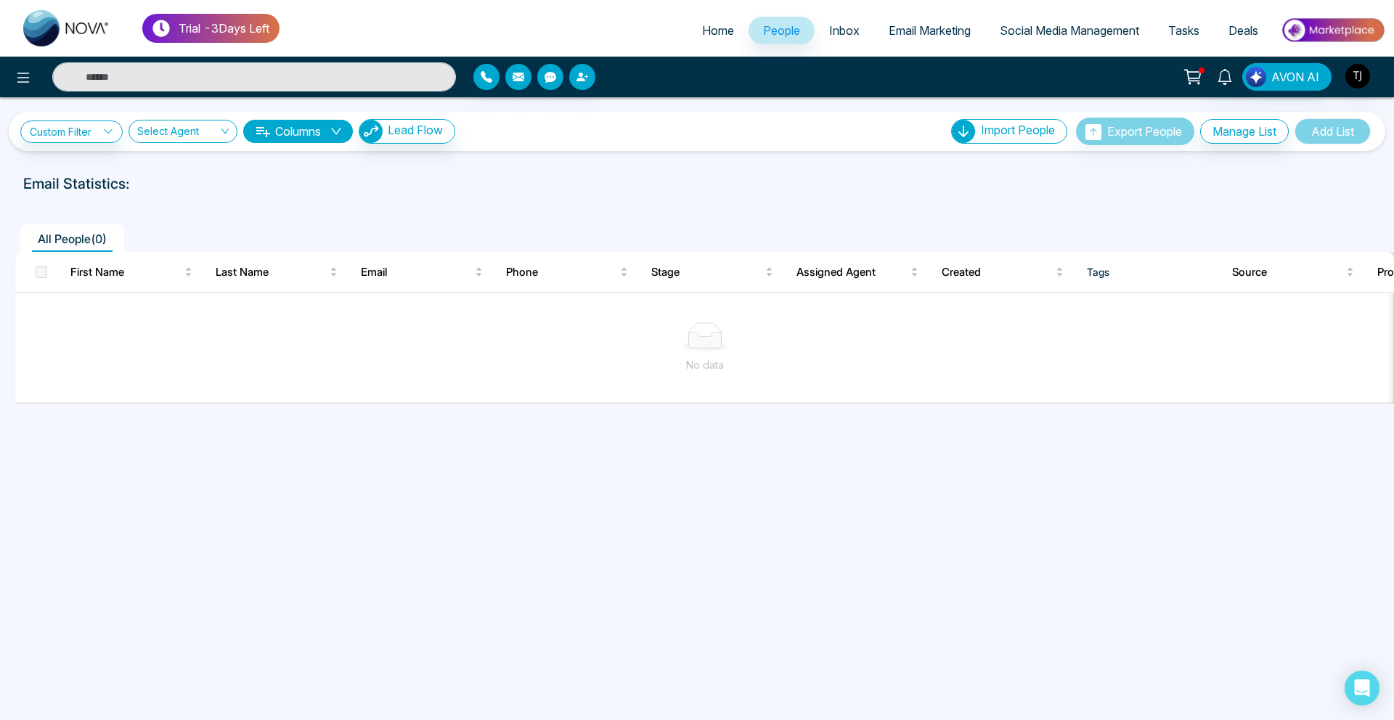
click at [898, 44] on link "Email Marketing" at bounding box center [929, 31] width 111 height 28
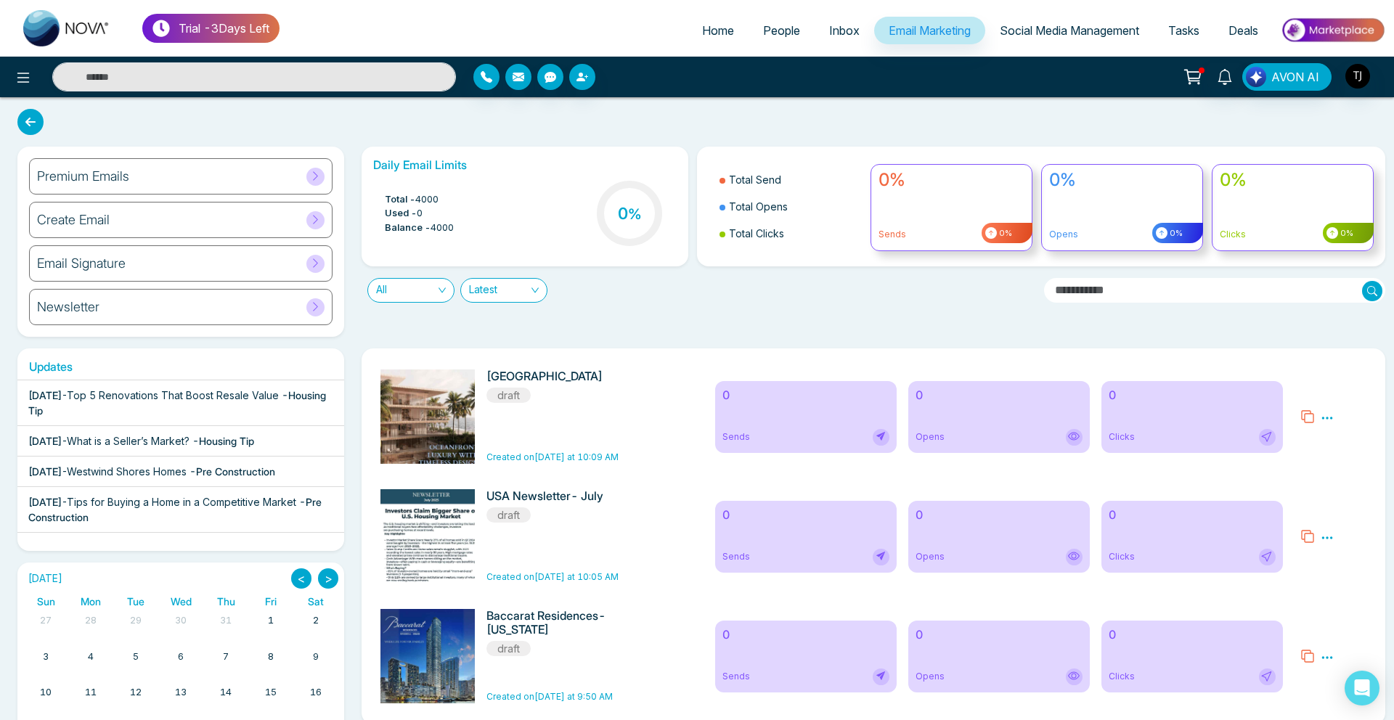
click at [706, 26] on span "Home" at bounding box center [718, 30] width 32 height 15
select select "*"
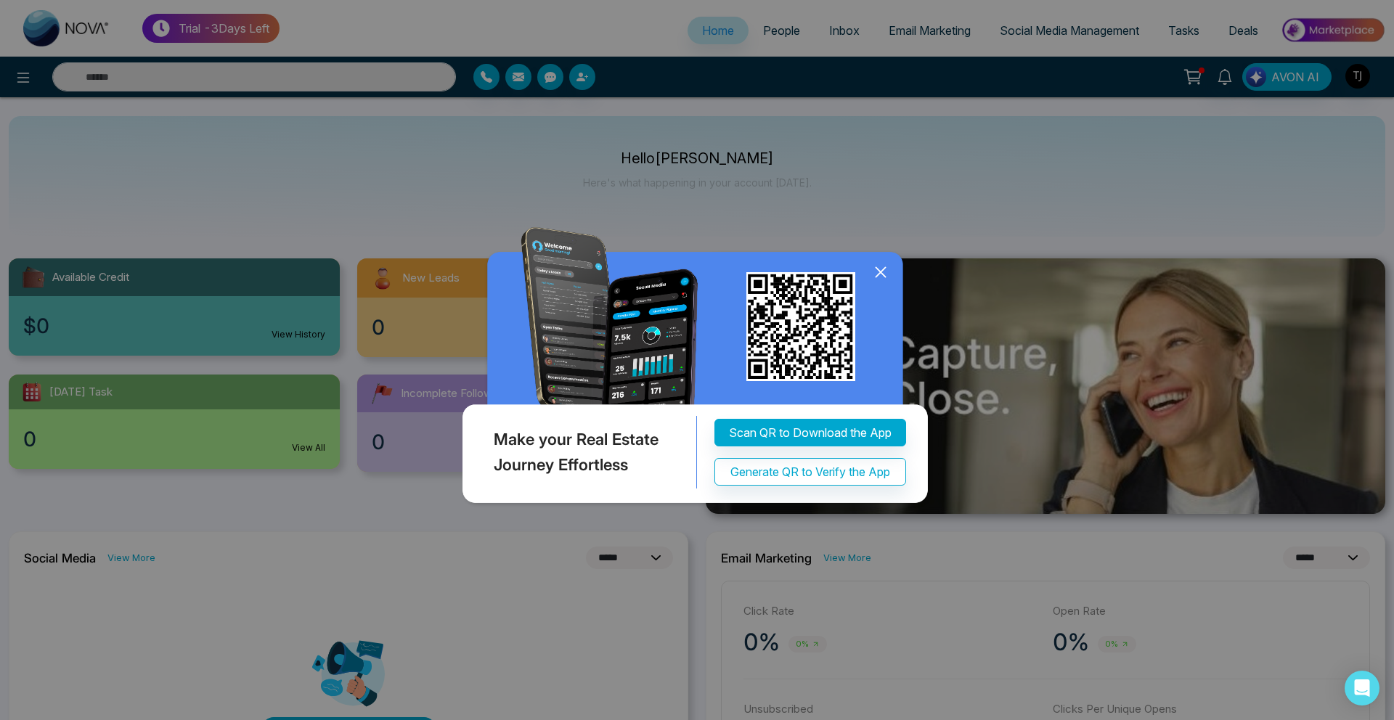
click at [885, 274] on icon at bounding box center [881, 272] width 22 height 22
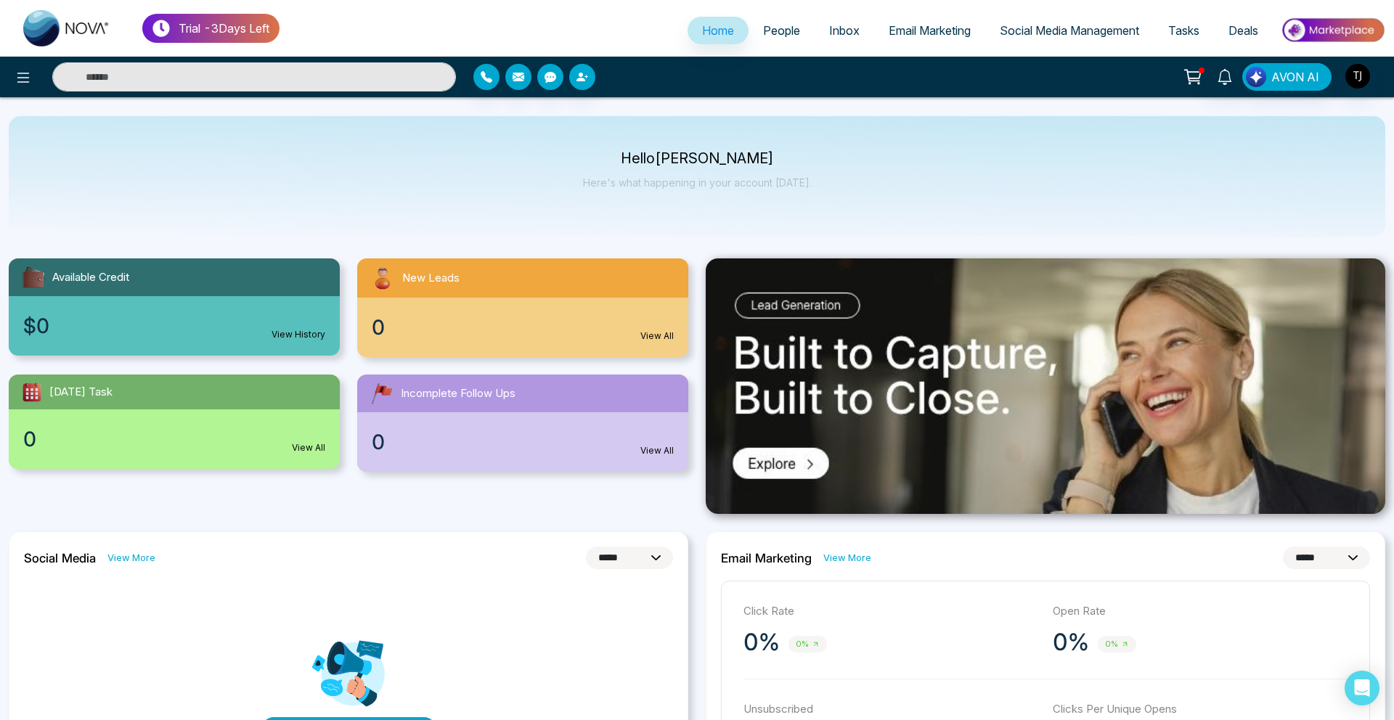
click at [918, 29] on span "Email Marketing" at bounding box center [929, 30] width 82 height 15
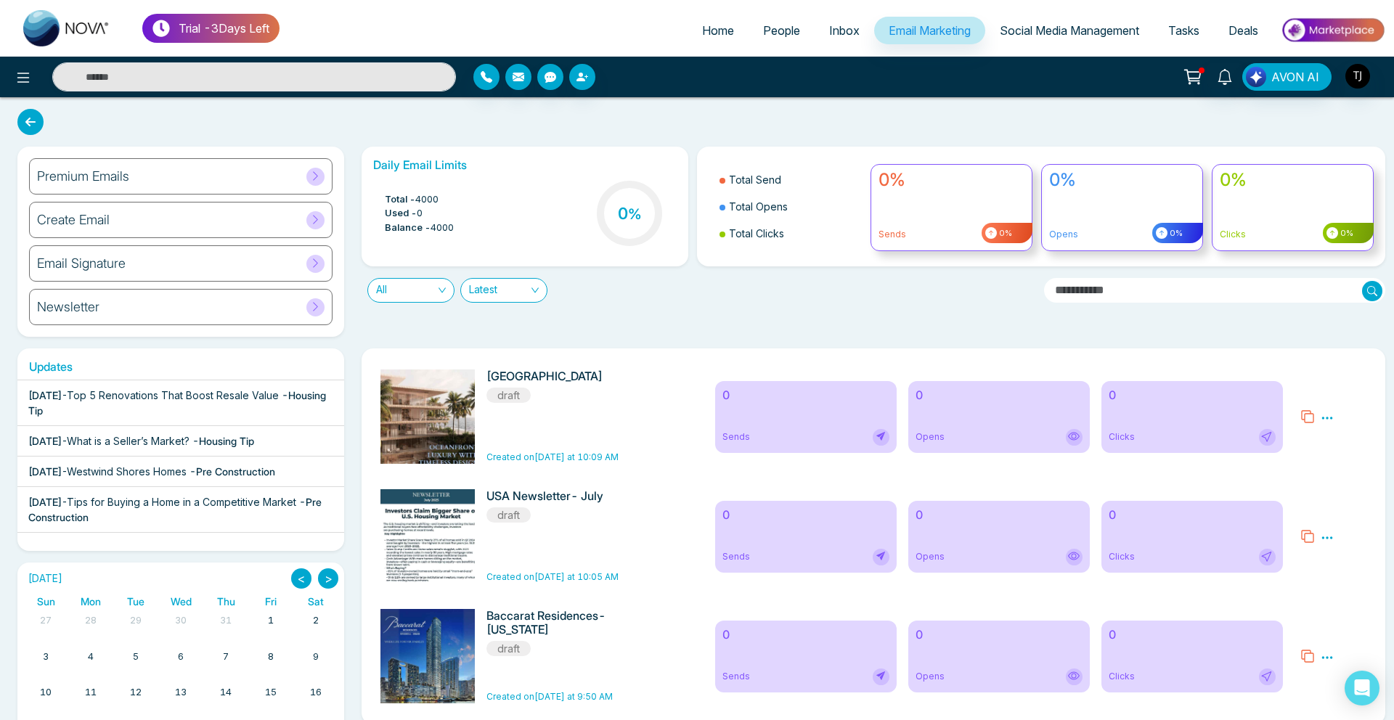
click at [249, 167] on div "Premium Emails" at bounding box center [180, 176] width 303 height 36
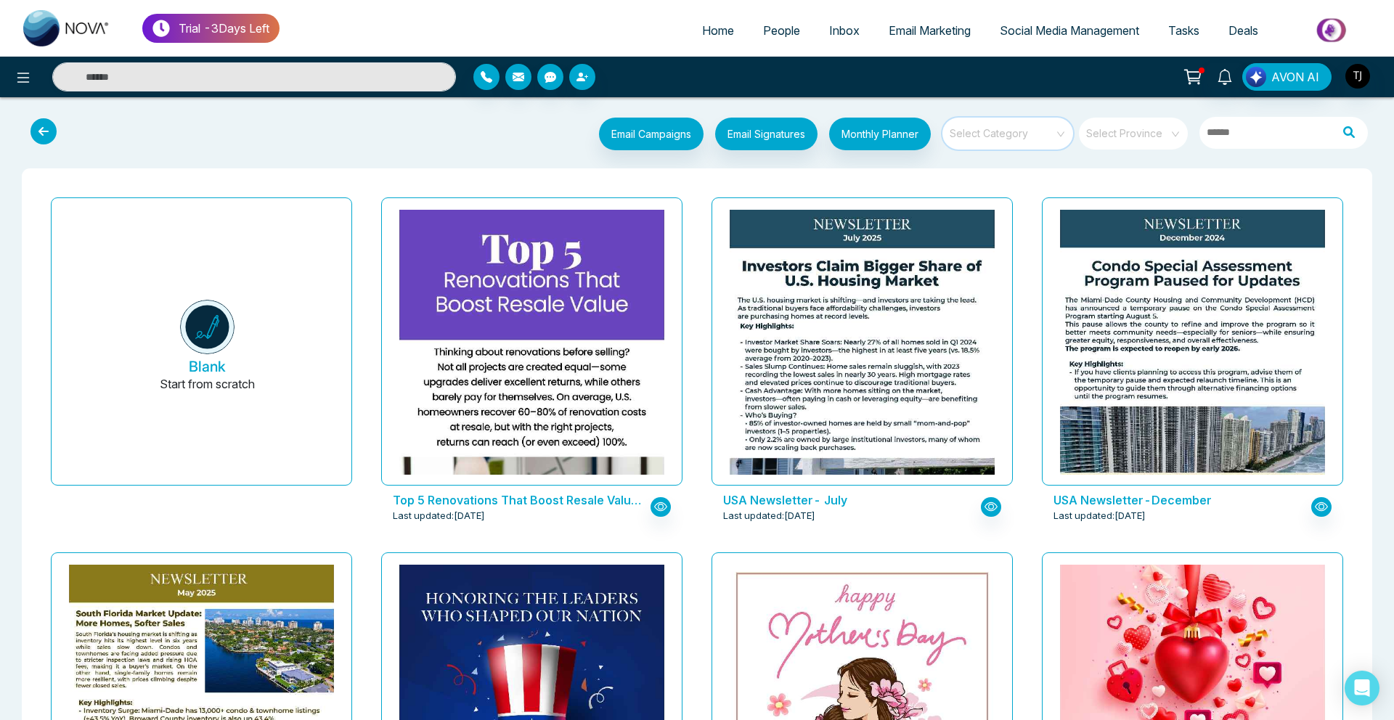
click at [990, 137] on input "search" at bounding box center [1002, 129] width 105 height 22
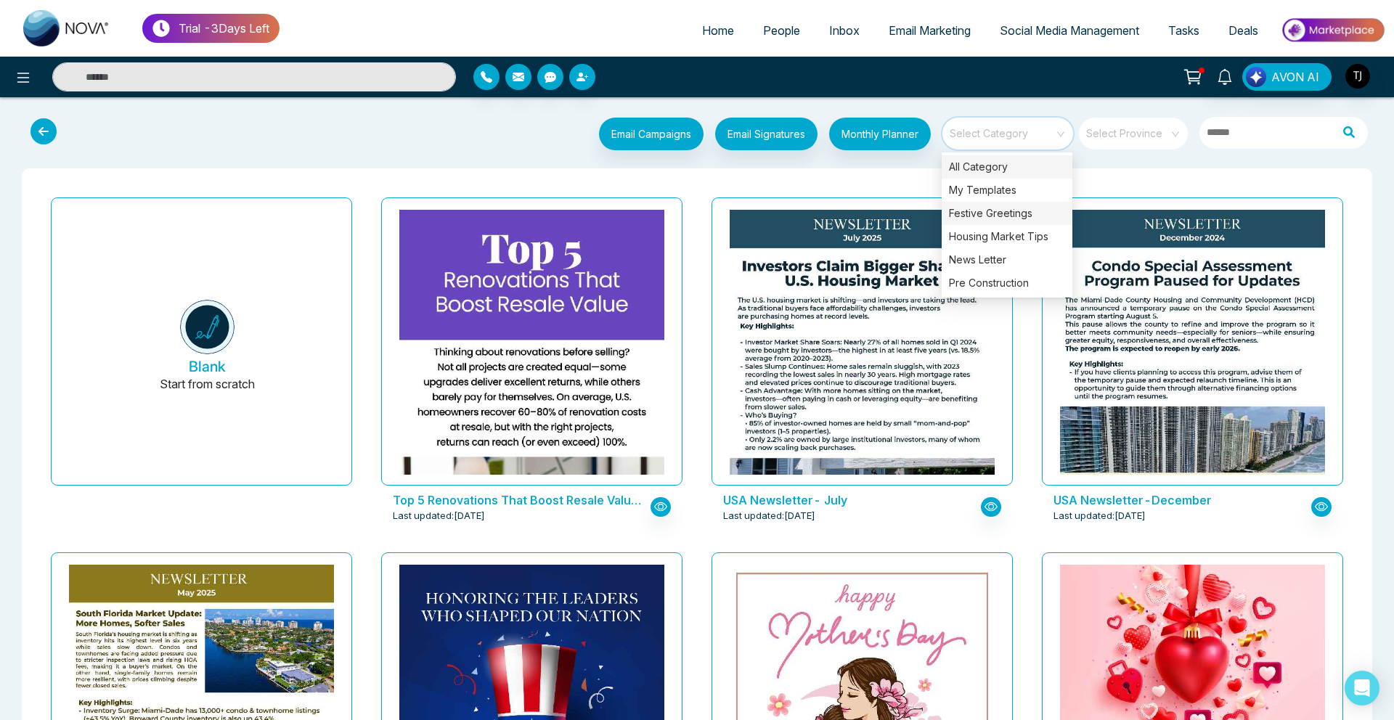
click at [997, 214] on div "Festive Greetings" at bounding box center [1006, 213] width 131 height 23
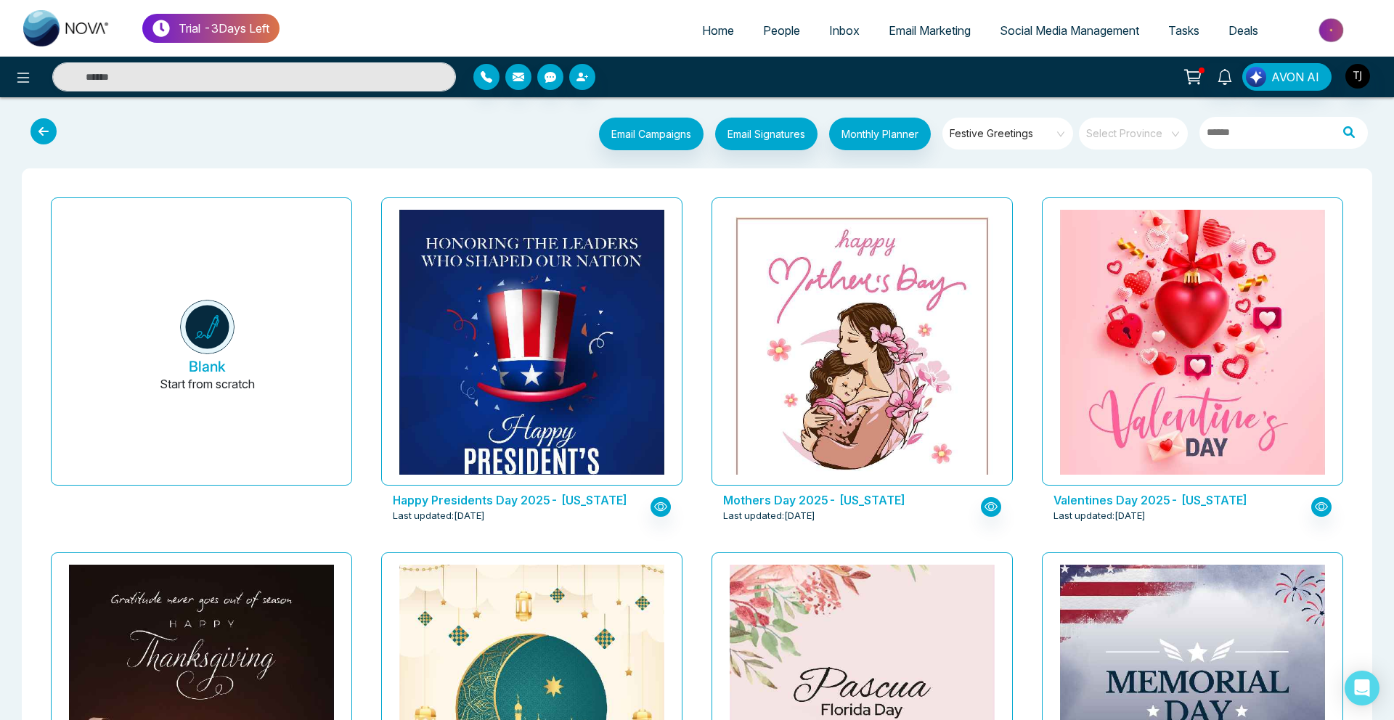
click at [1039, 28] on span "Social Media Management" at bounding box center [1068, 30] width 139 height 15
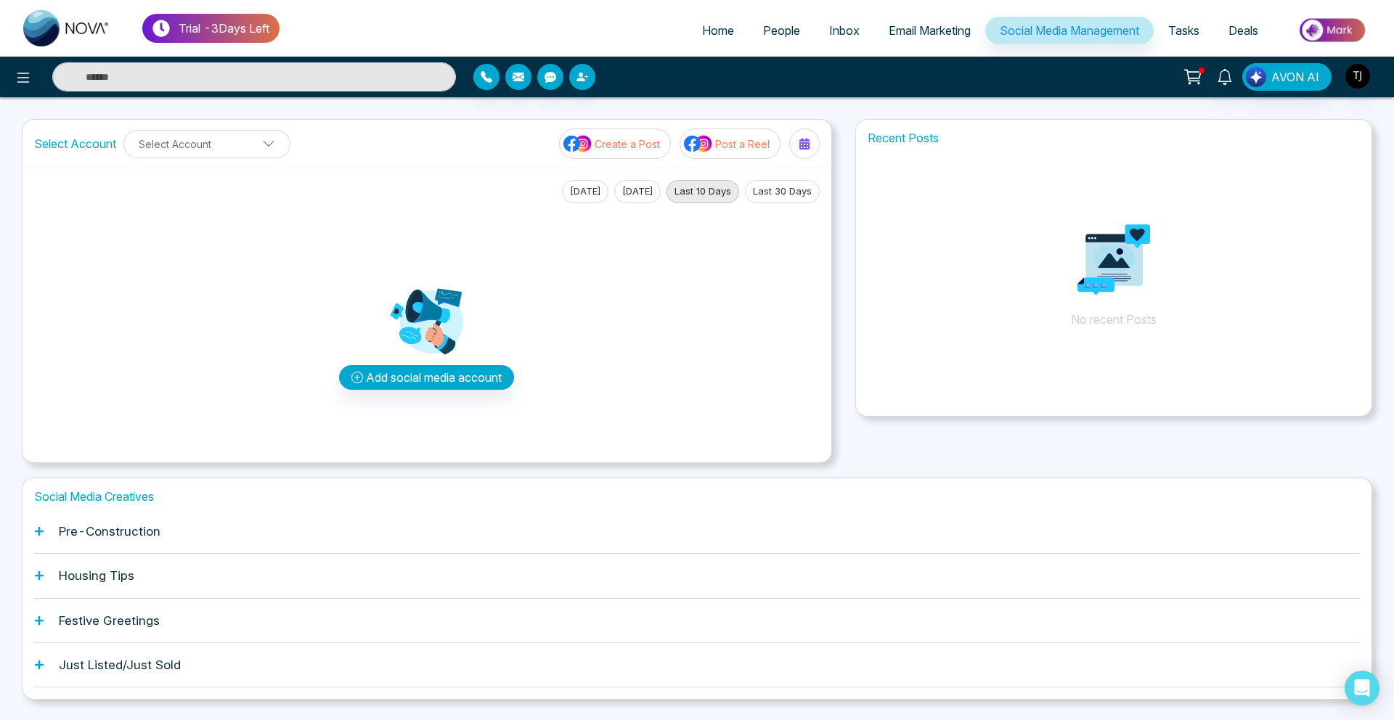
scroll to position [38, 0]
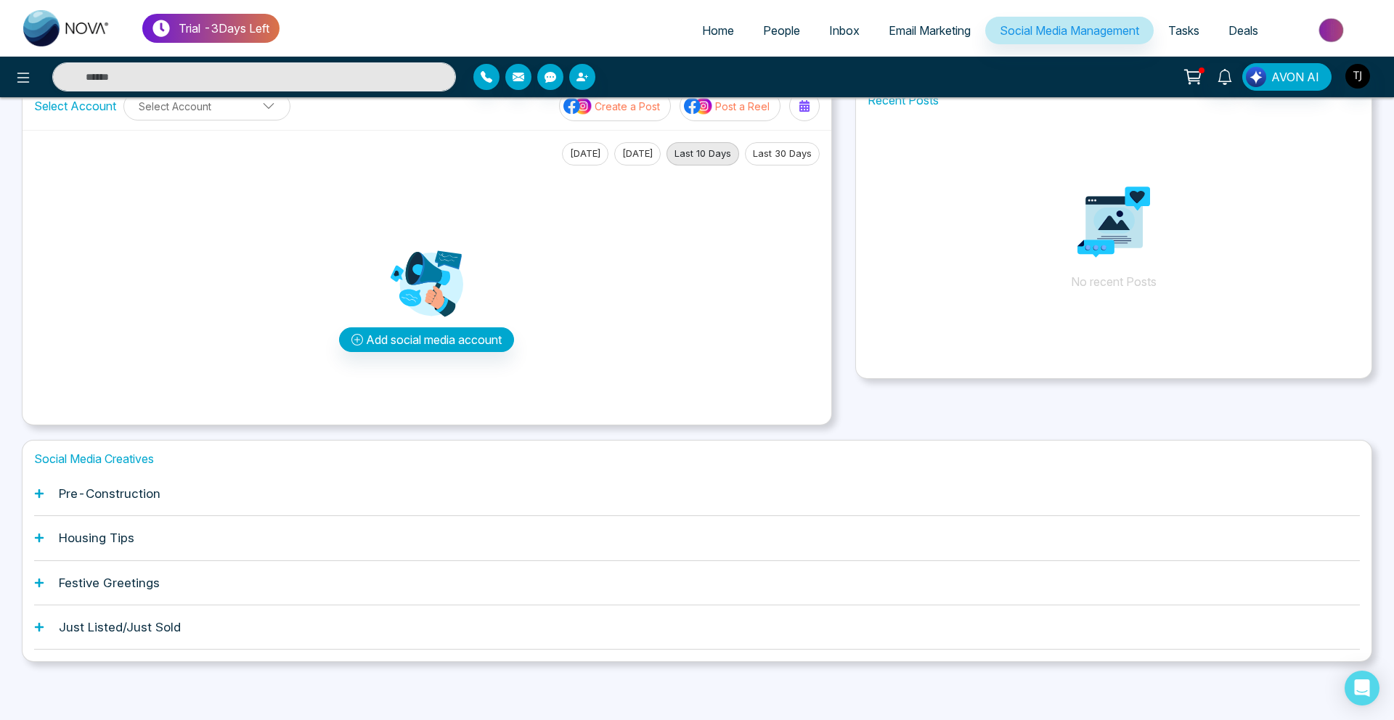
click at [118, 531] on h1 "Housing Tips" at bounding box center [96, 538] width 75 height 15
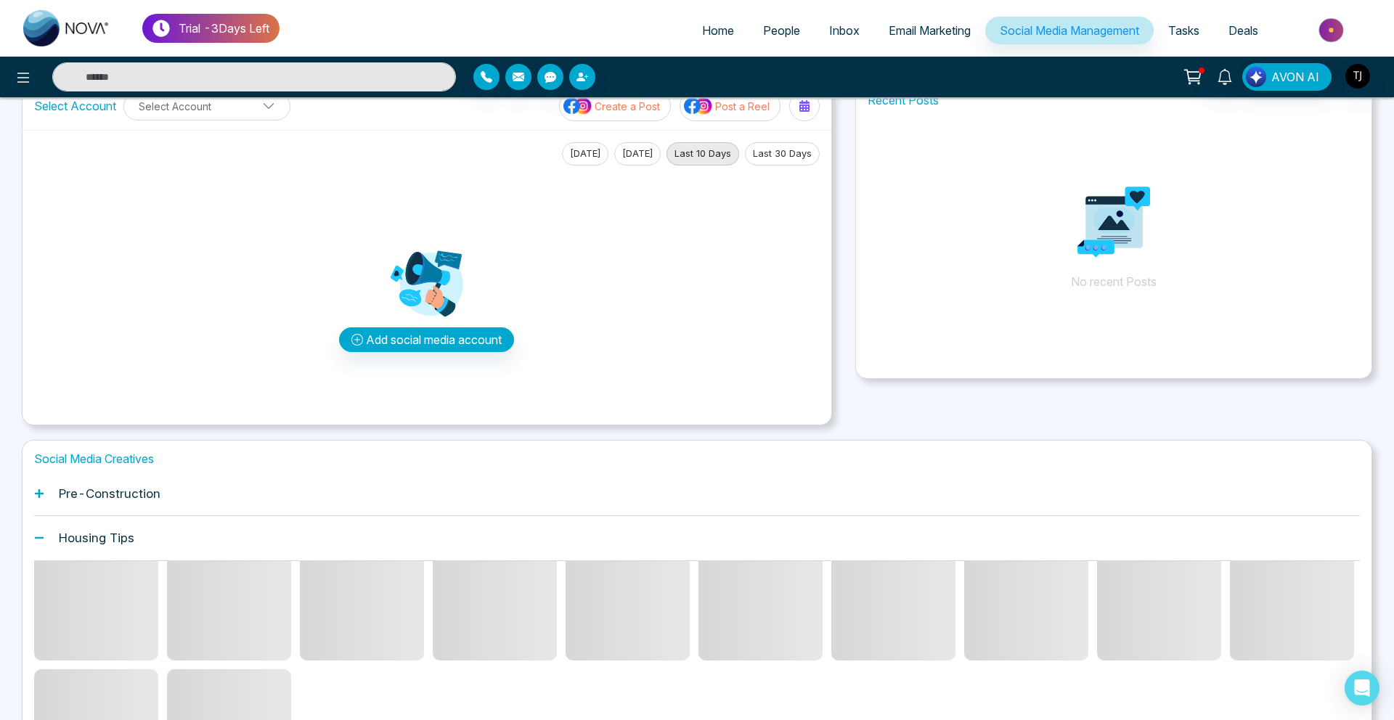
scroll to position [74, 0]
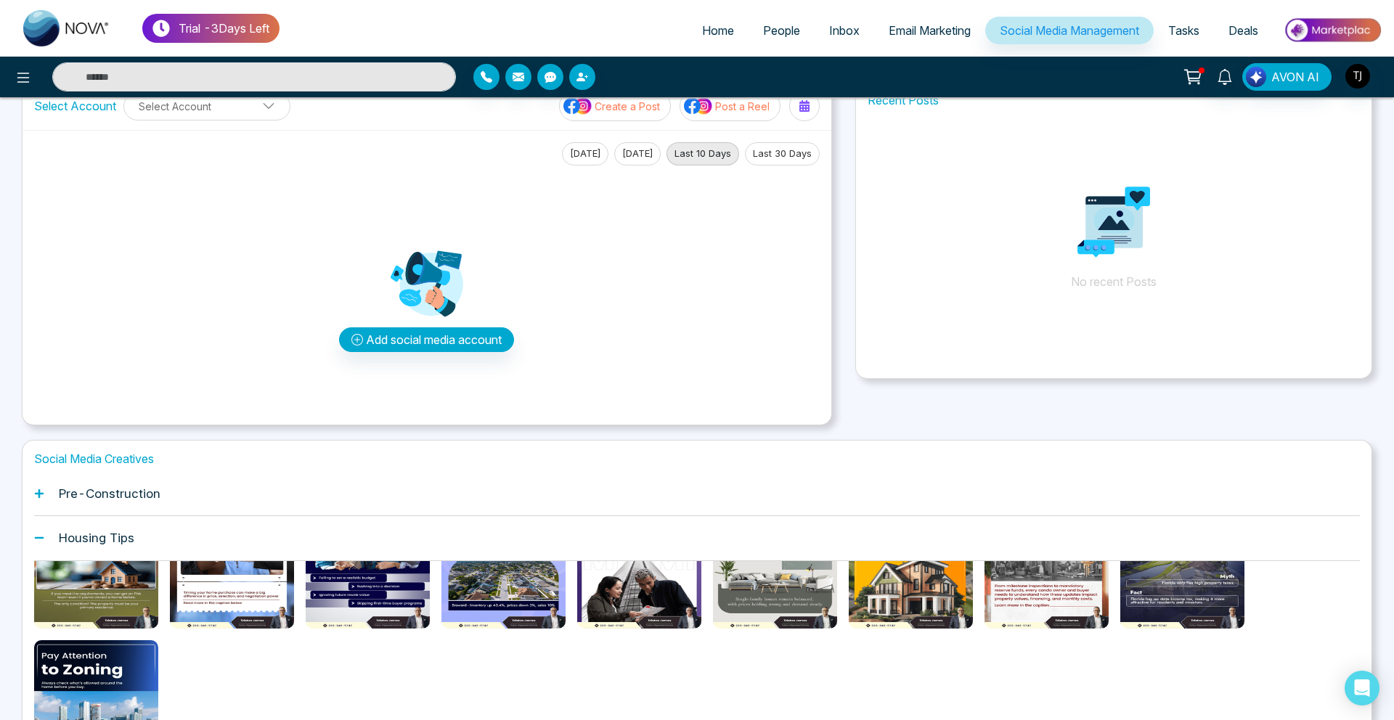
click at [95, 557] on div "Housing Tips" at bounding box center [696, 538] width 1325 height 44
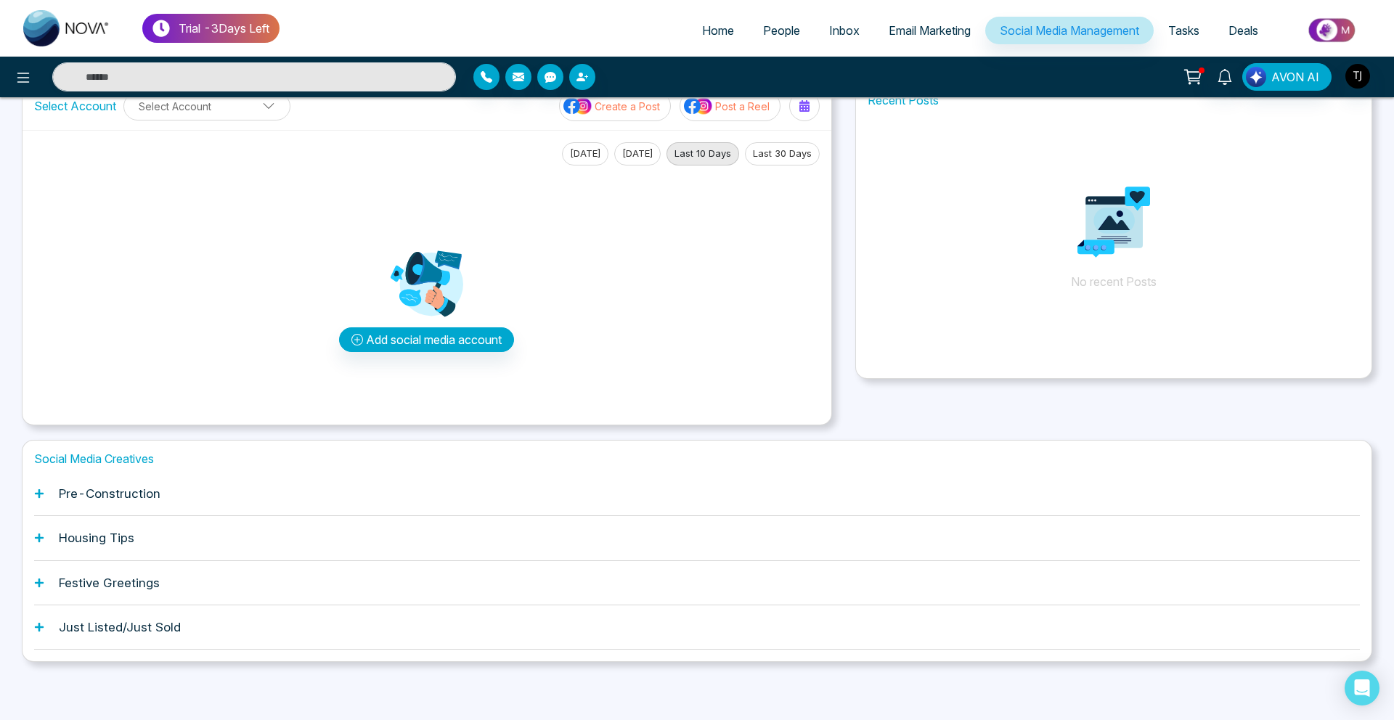
click at [95, 558] on div "Housing Tips" at bounding box center [696, 538] width 1325 height 44
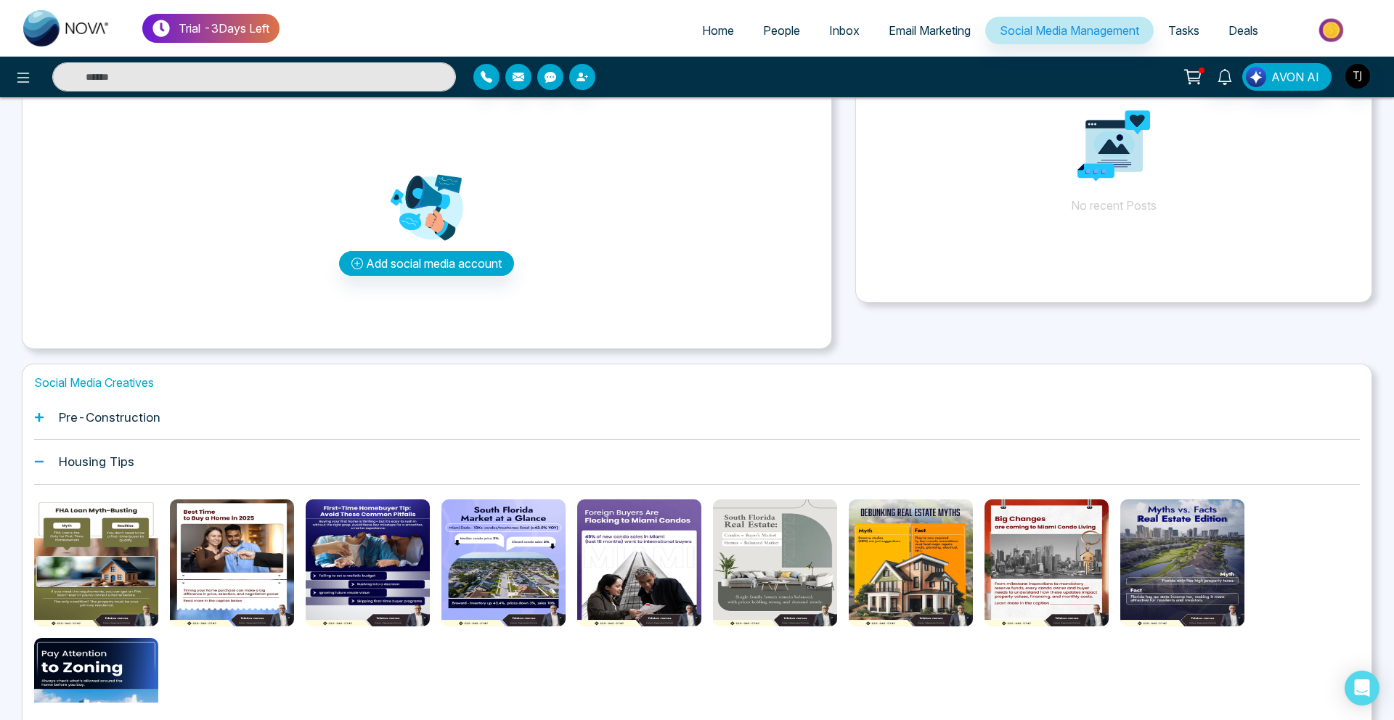
scroll to position [144, 0]
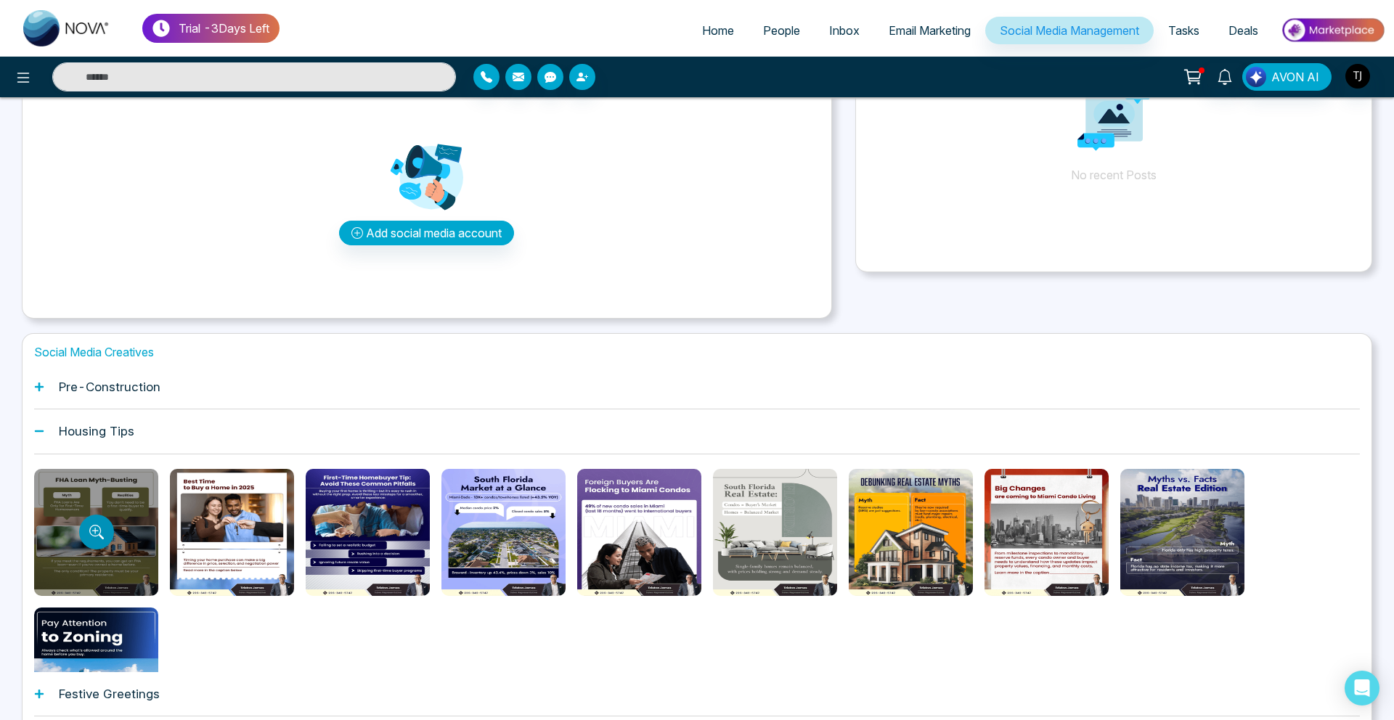
click at [102, 528] on icon "Preview template" at bounding box center [96, 532] width 15 height 15
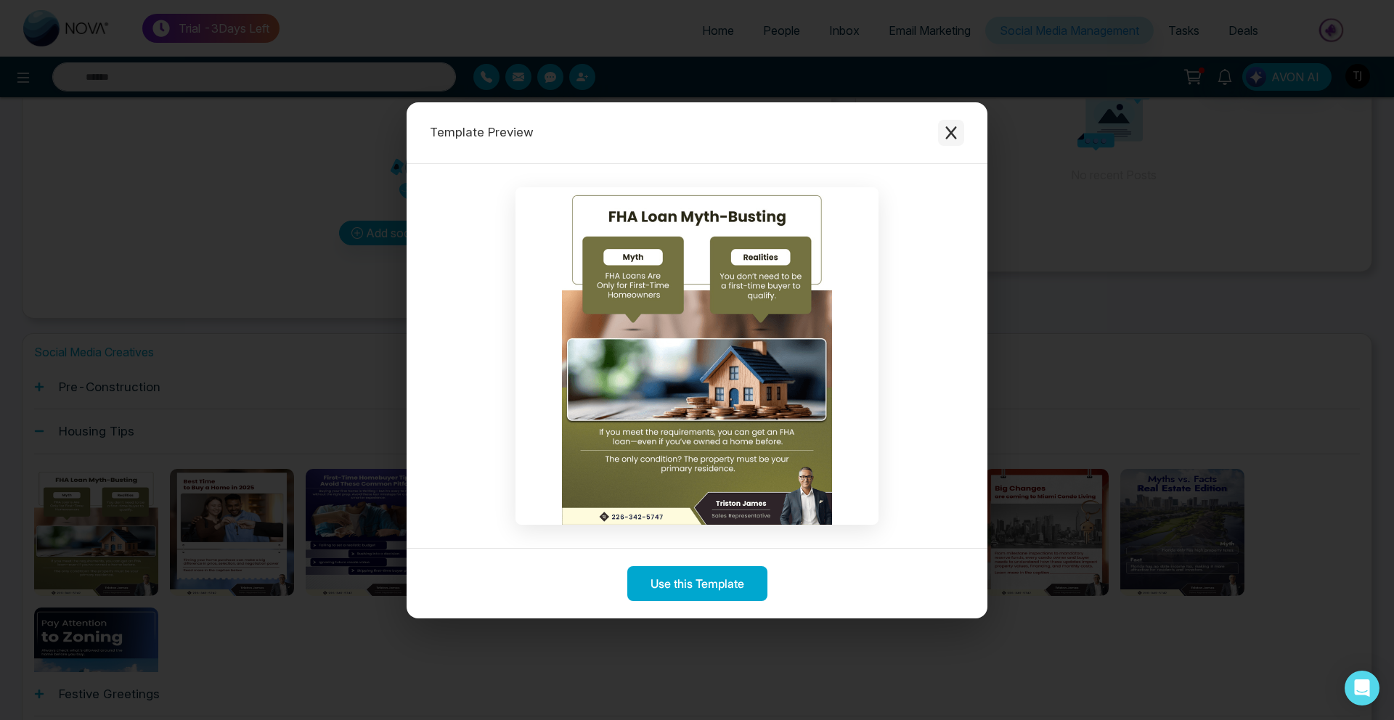
click at [953, 123] on button "Close modal" at bounding box center [951, 133] width 26 height 26
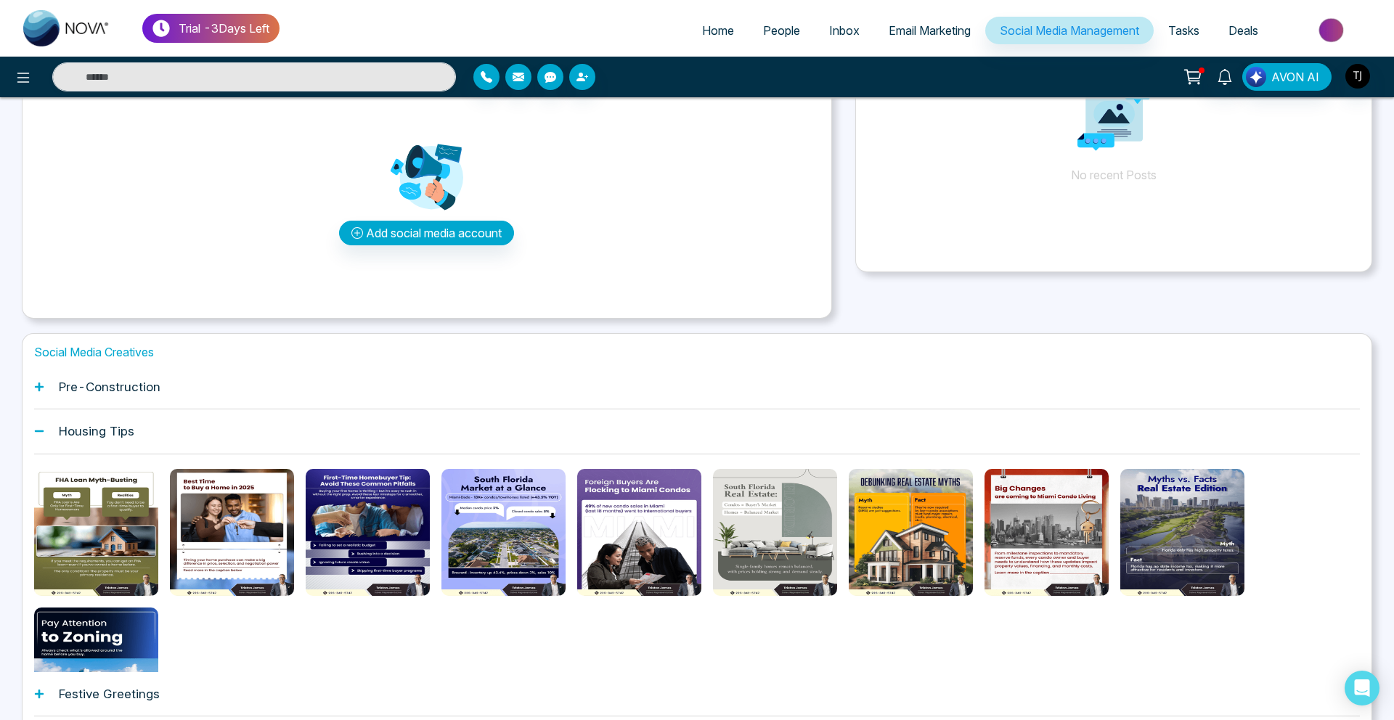
click at [907, 32] on span "Email Marketing" at bounding box center [929, 30] width 82 height 15
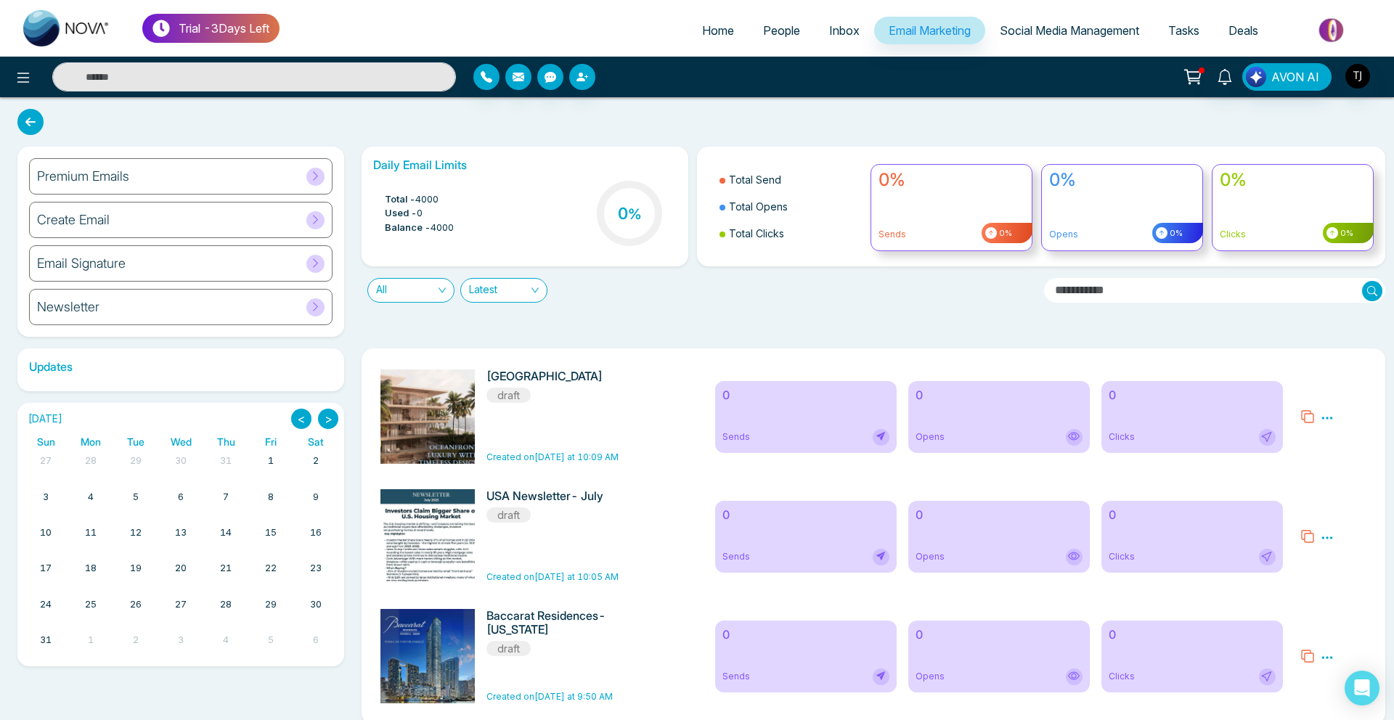
click at [108, 165] on div "Premium Emails" at bounding box center [180, 176] width 303 height 36
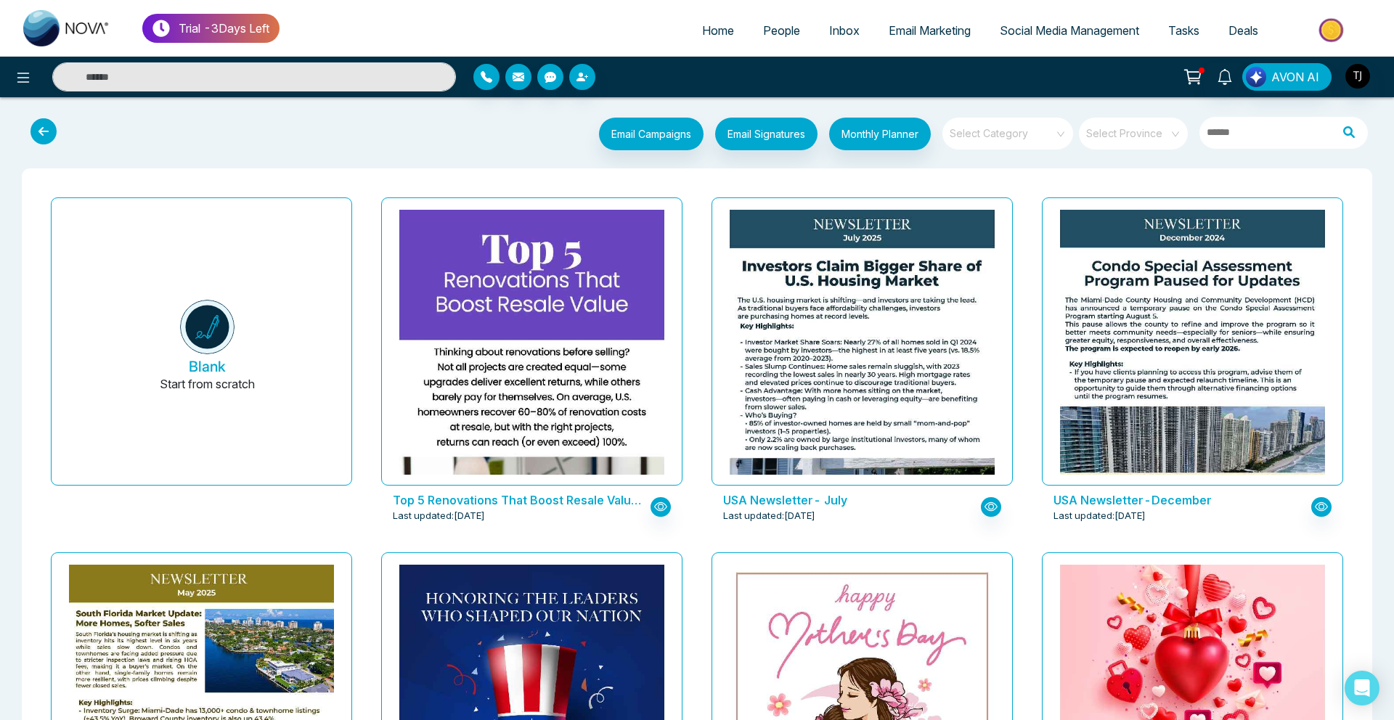
click at [1027, 131] on input "search" at bounding box center [1002, 129] width 105 height 22
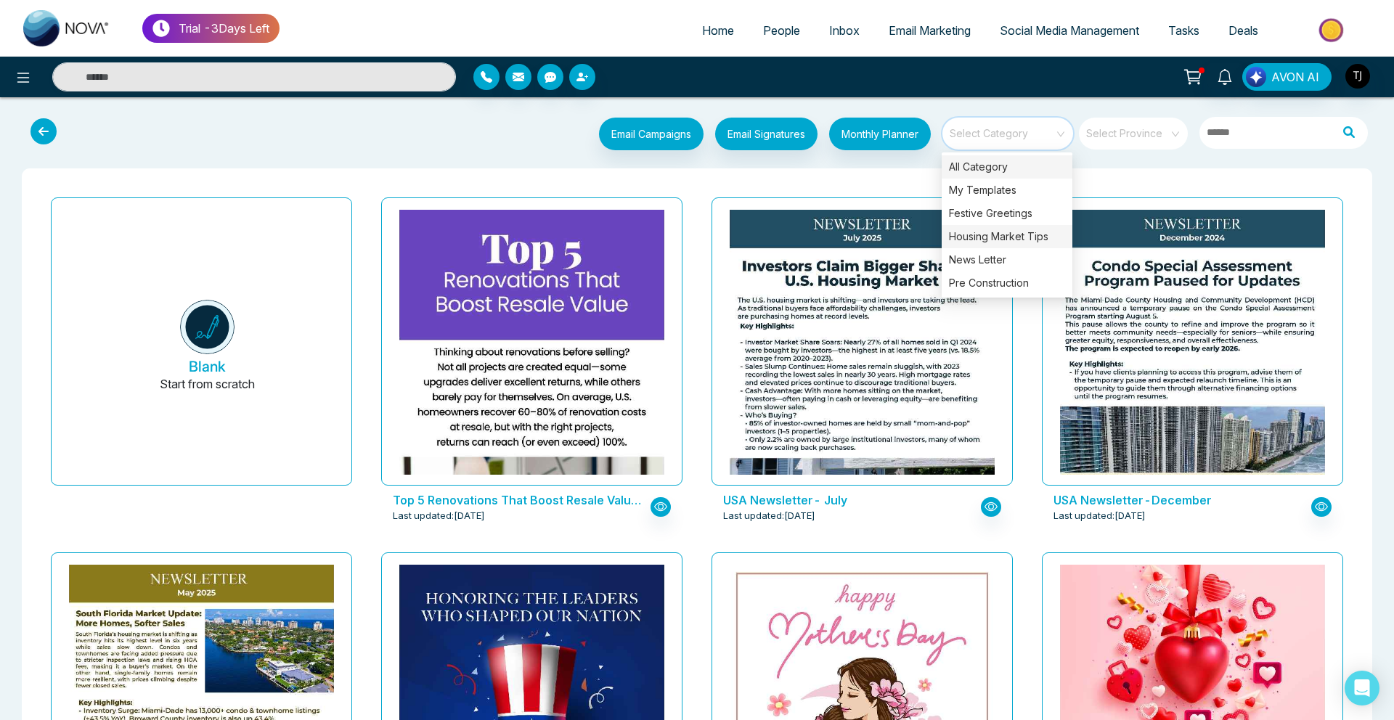
click at [974, 242] on div "Housing Market Tips" at bounding box center [1006, 236] width 131 height 23
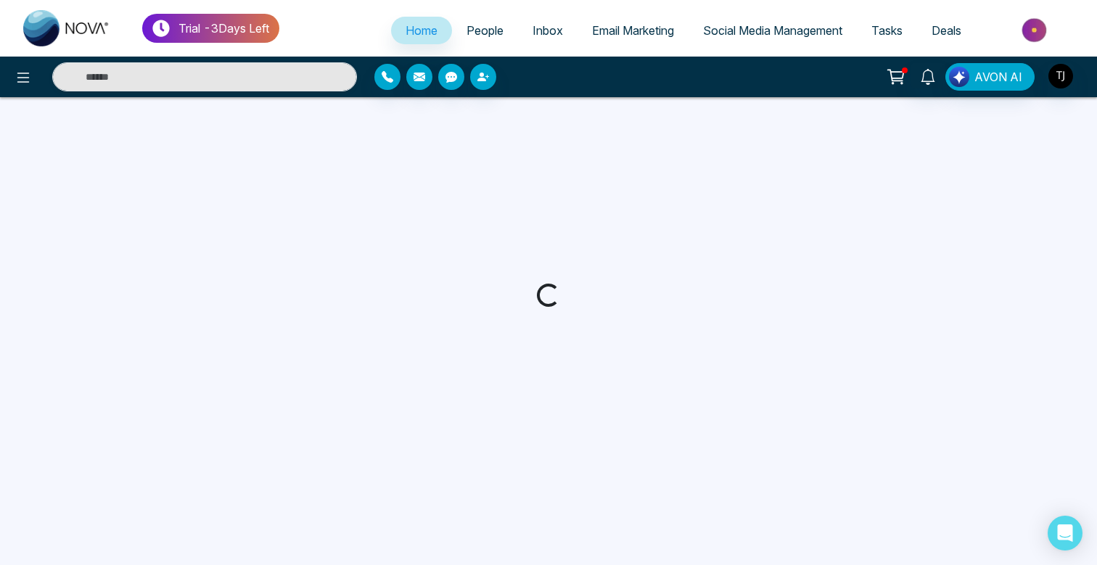
select select "*"
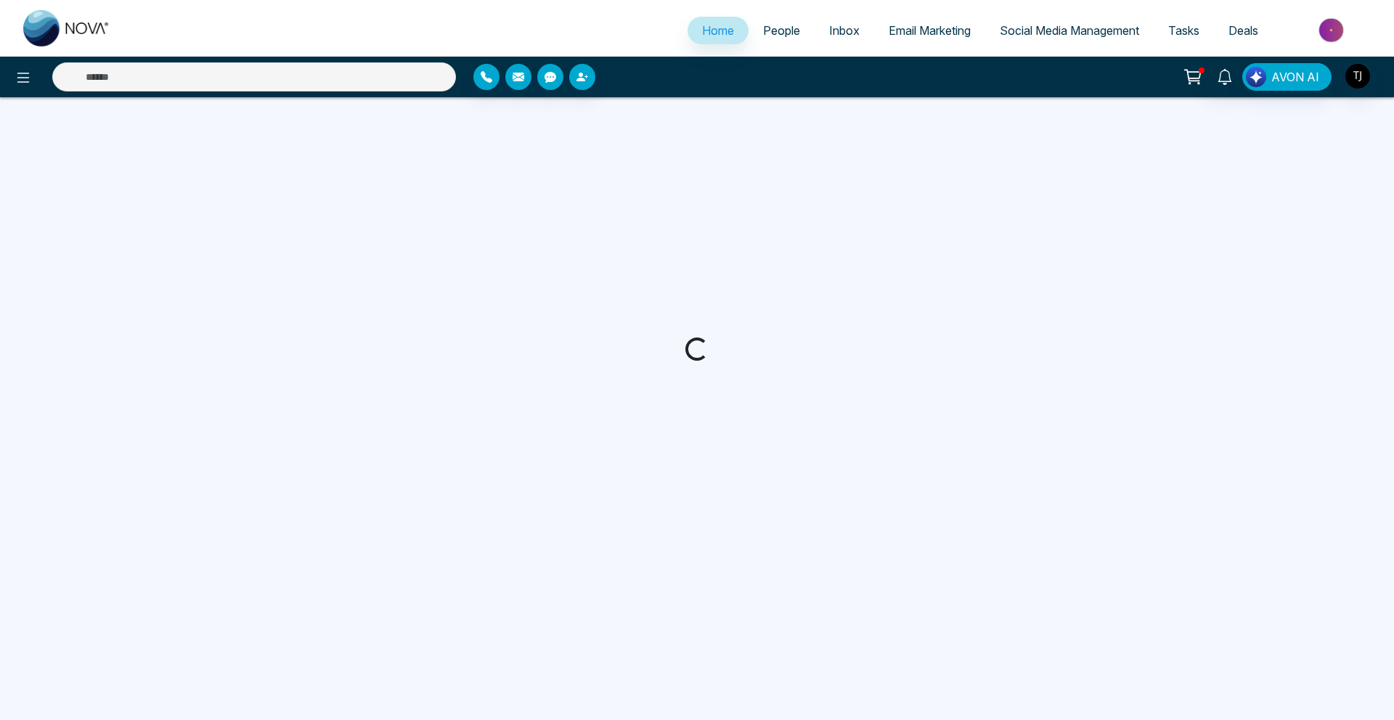
select select "*"
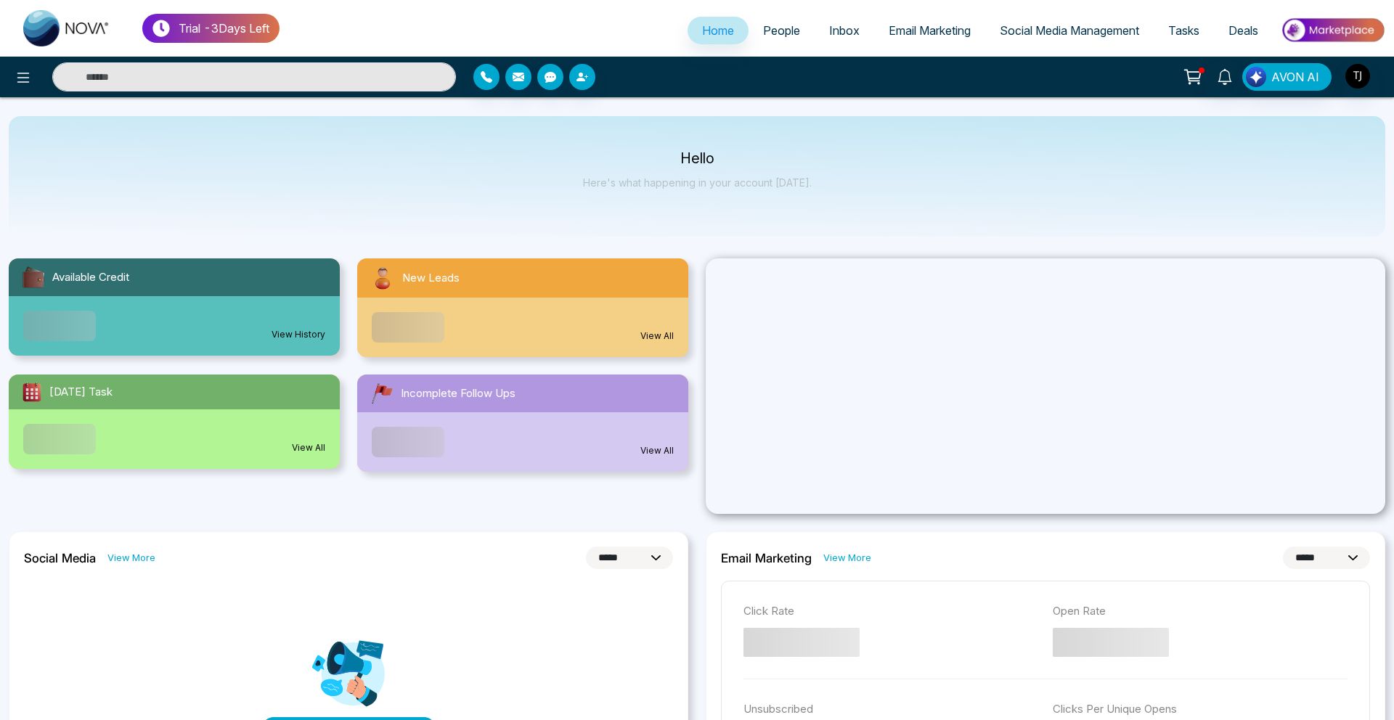
click at [909, 28] on div "Your Nova Trial Plan Expires in 3 Days! Your trial plan is expiring in just 3 d…" at bounding box center [697, 360] width 1394 height 720
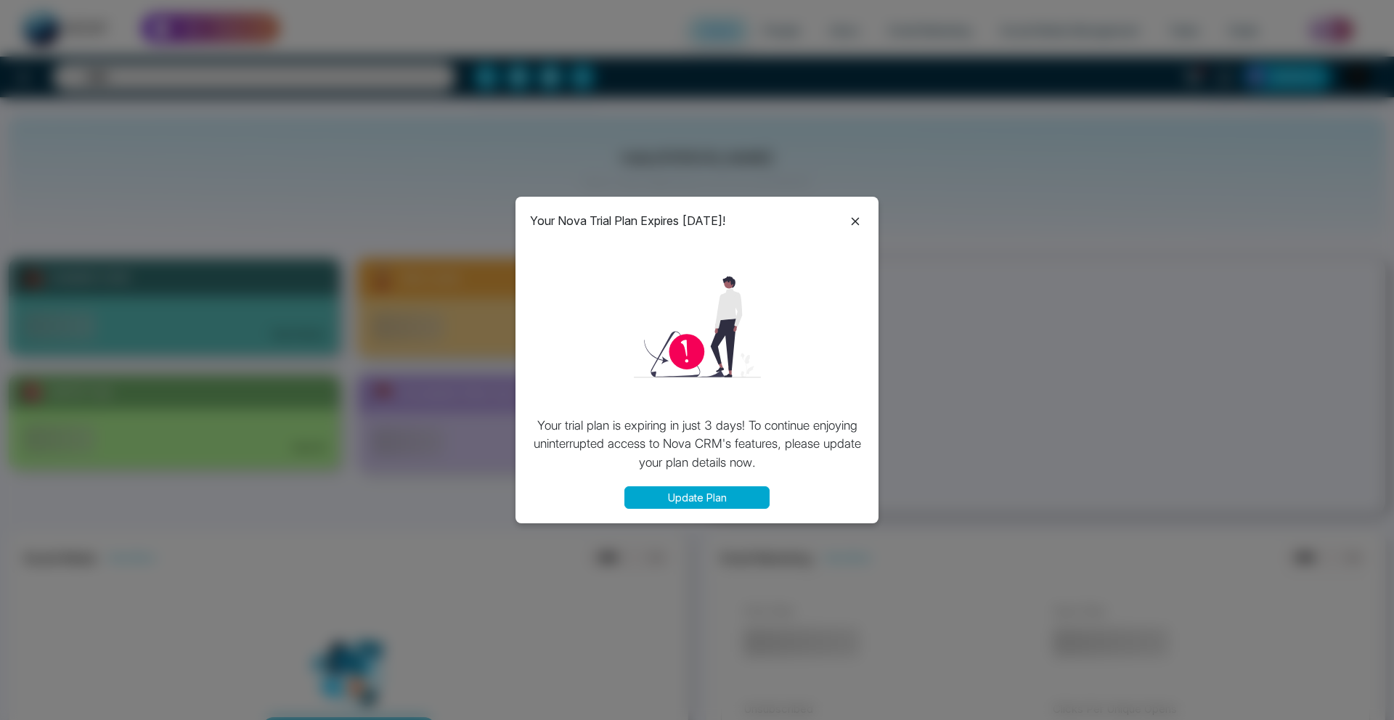
click at [850, 224] on icon at bounding box center [854, 221] width 17 height 17
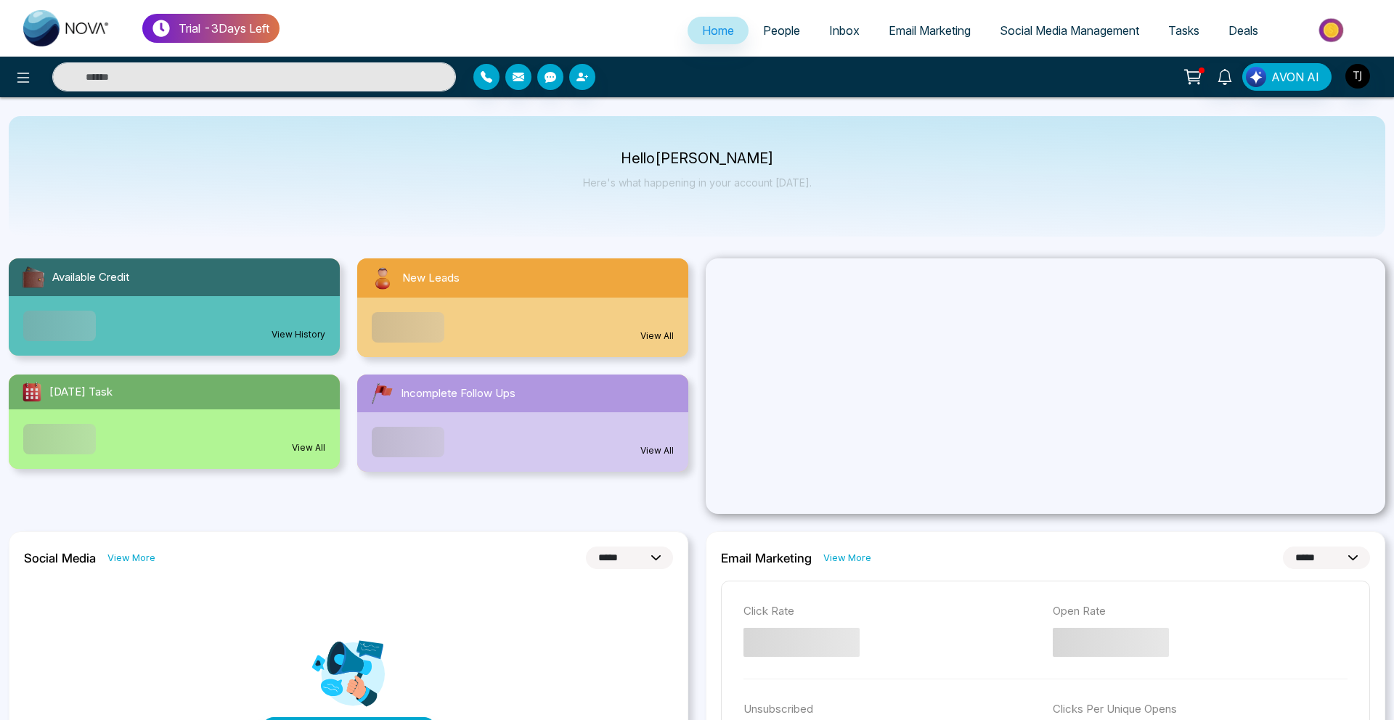
click at [927, 24] on span "Email Marketing" at bounding box center [929, 30] width 82 height 15
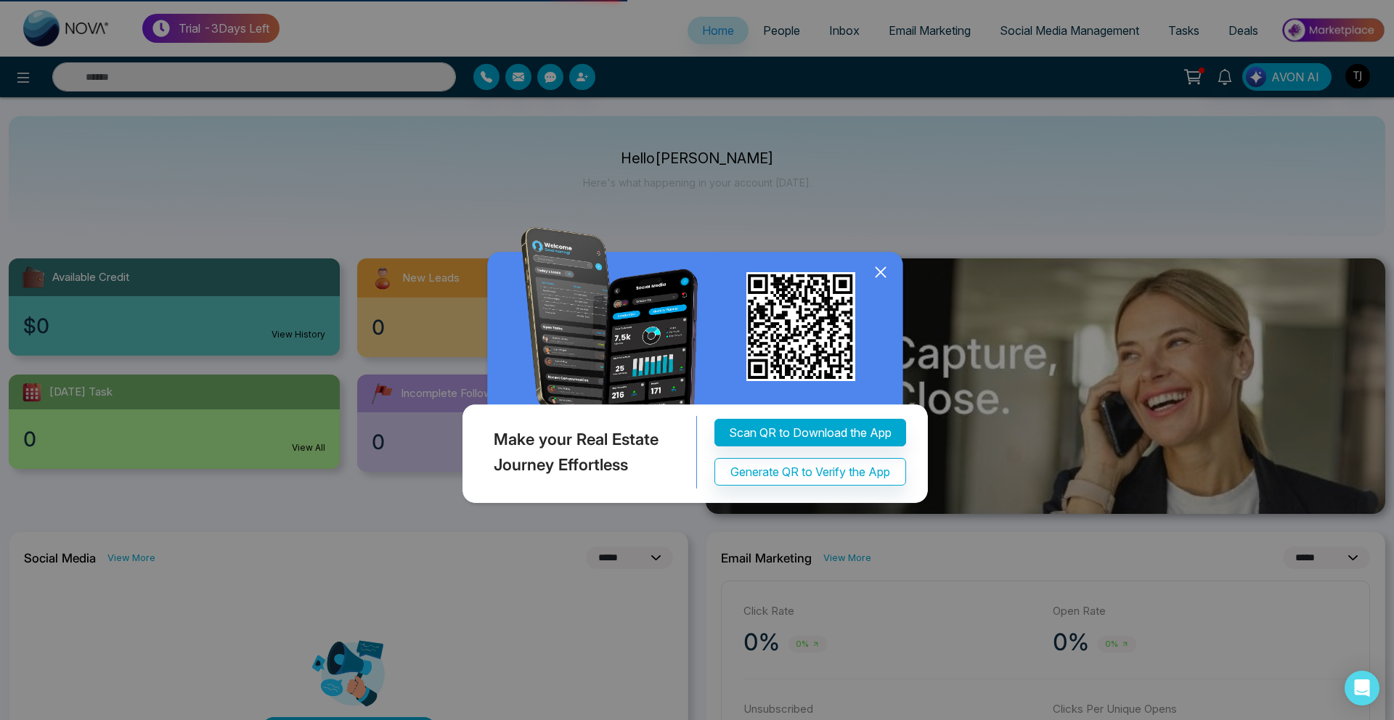
click at [879, 271] on icon at bounding box center [879, 272] width 9 height 9
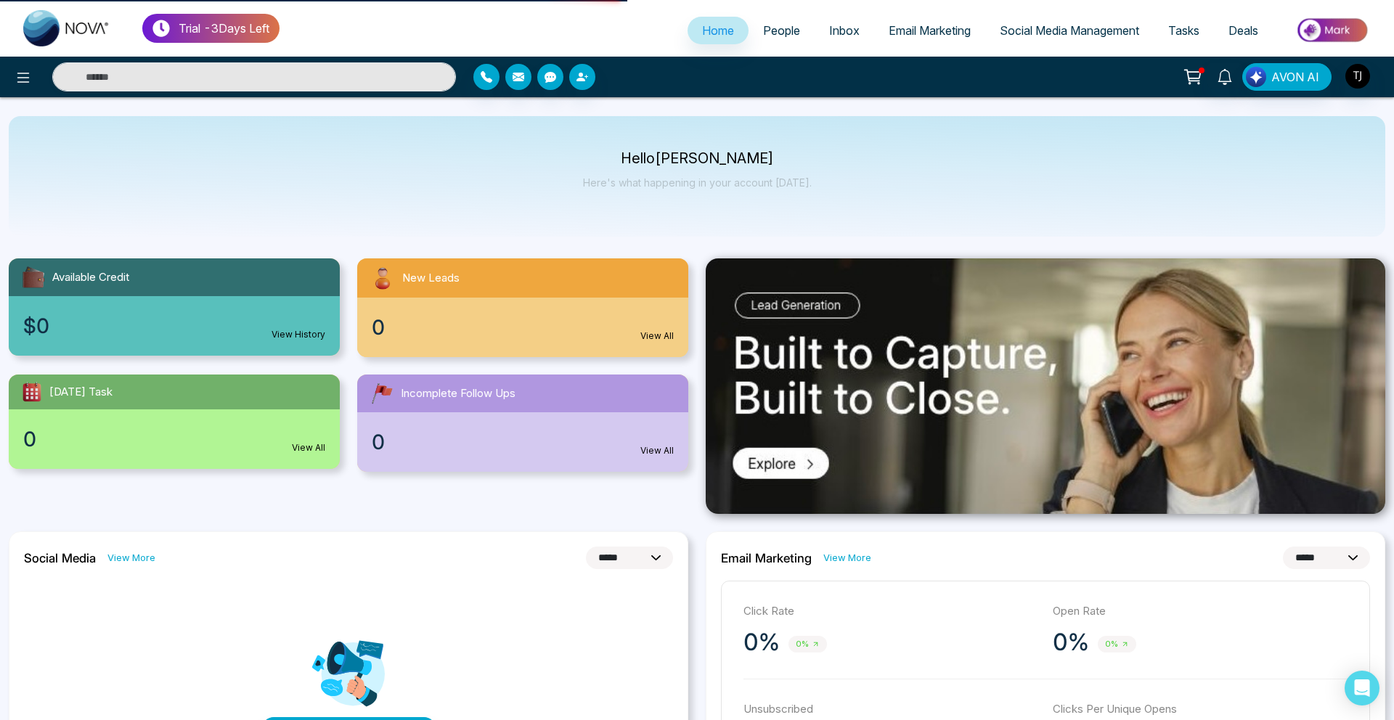
click at [912, 17] on link "Email Marketing" at bounding box center [929, 31] width 111 height 28
click at [914, 28] on span "Email Marketing" at bounding box center [929, 30] width 82 height 15
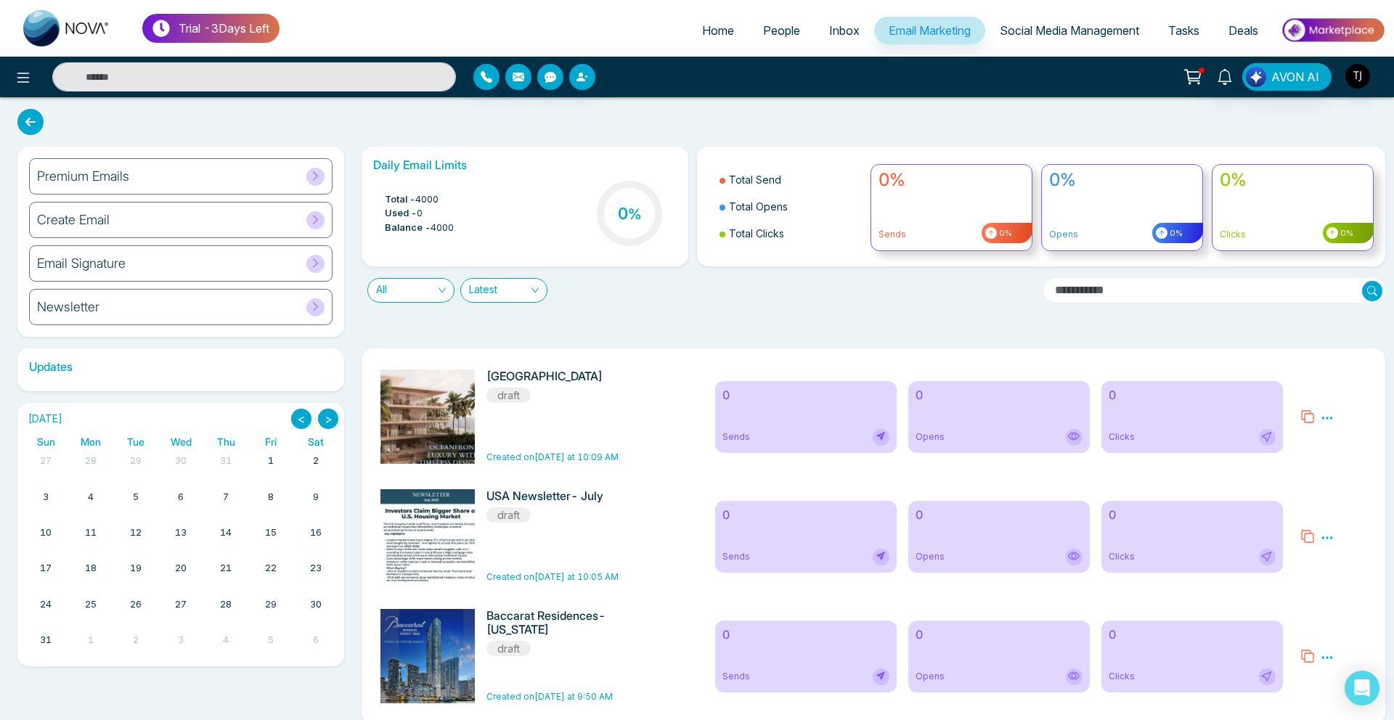
click at [273, 176] on div "Premium Emails" at bounding box center [180, 176] width 303 height 36
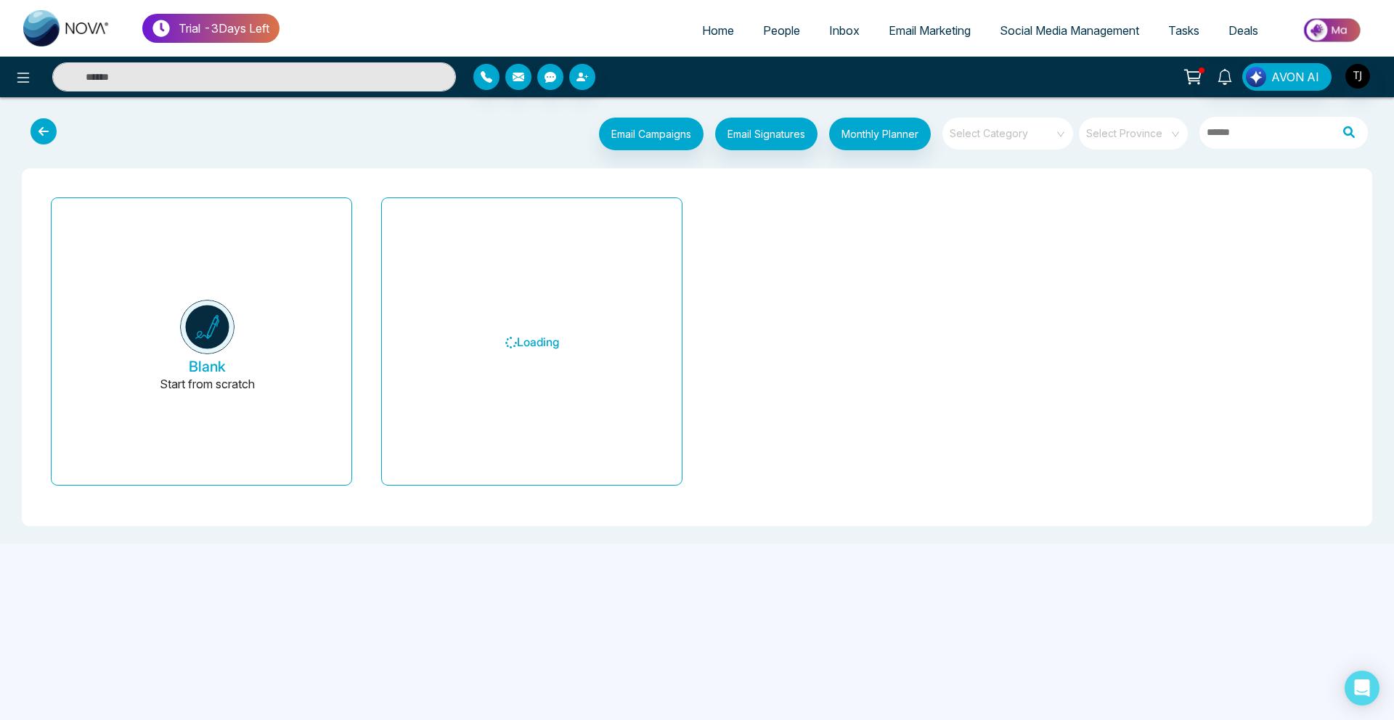
click at [1033, 128] on input "search" at bounding box center [1002, 129] width 105 height 22
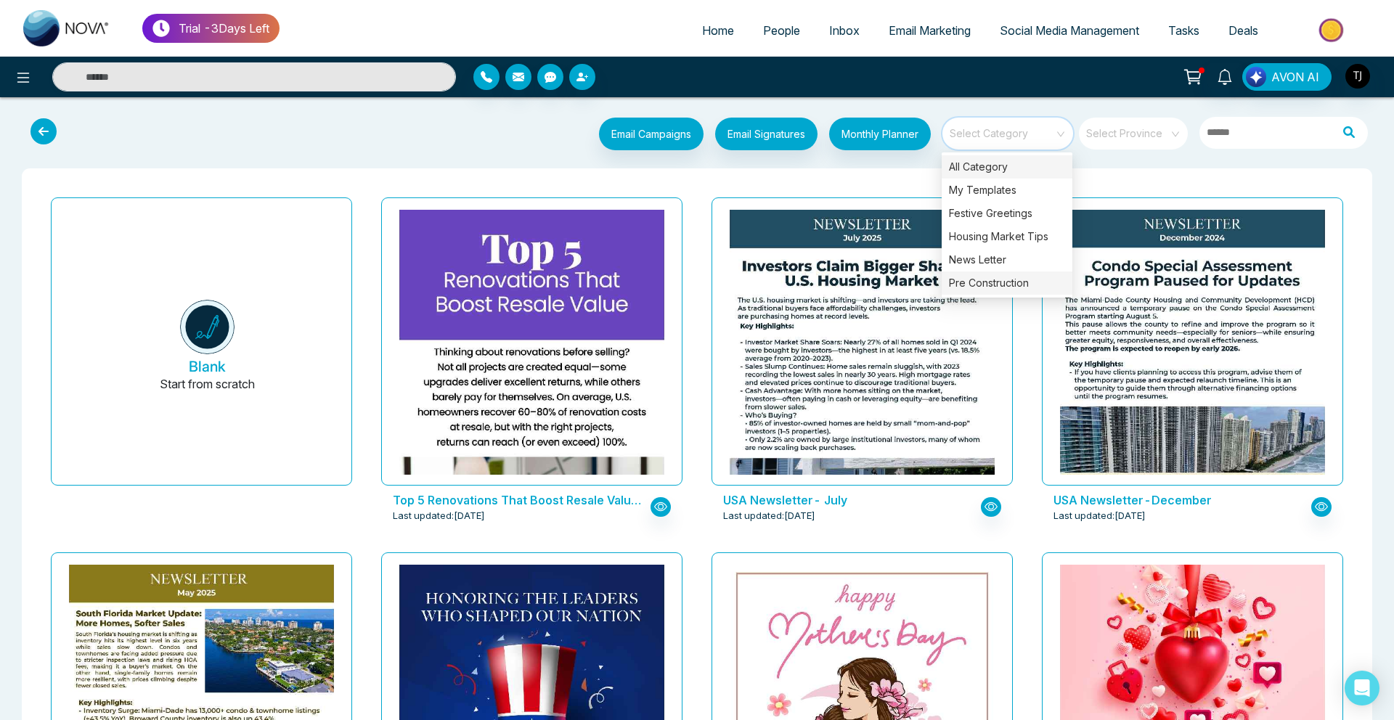
click at [1014, 282] on div "Pre Construction" at bounding box center [1006, 282] width 131 height 23
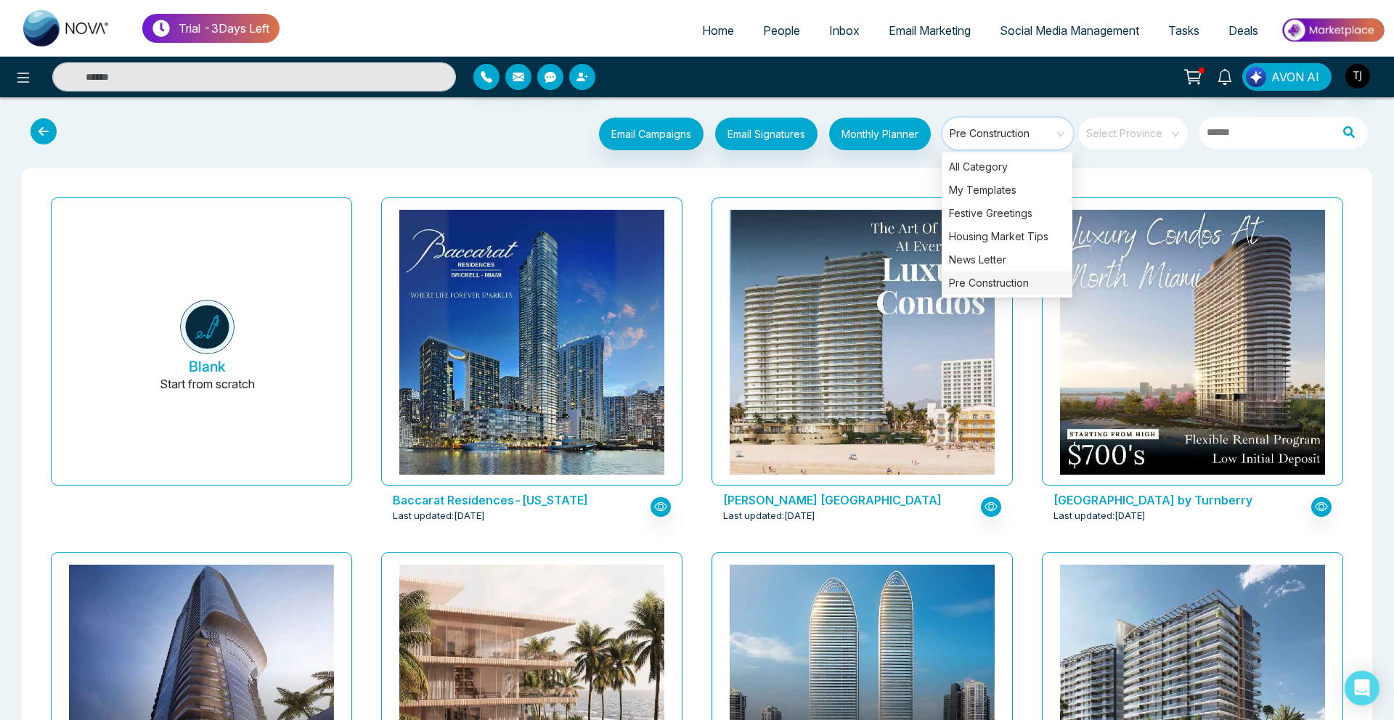
click at [1021, 463] on div "Thompson Puerto Vallarta Last updated: Aug 8, 2025" at bounding box center [862, 369] width 330 height 355
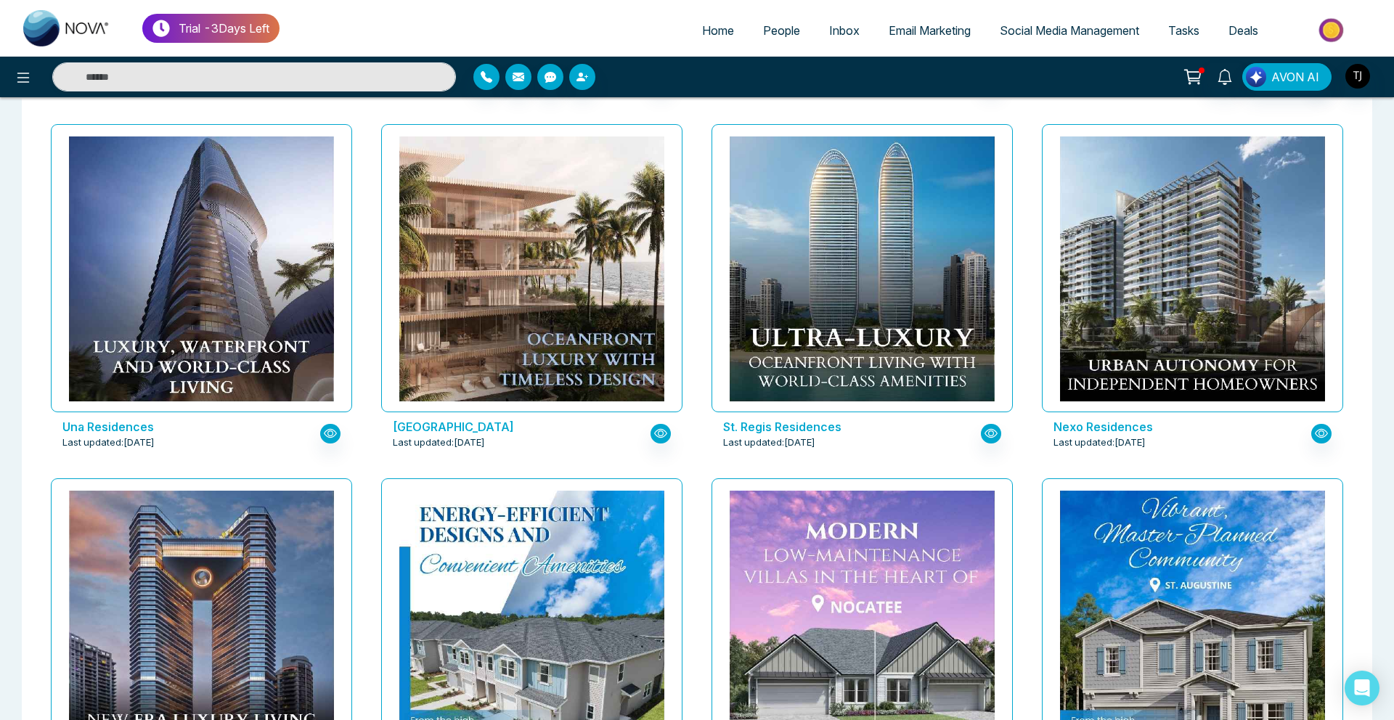
scroll to position [450, 0]
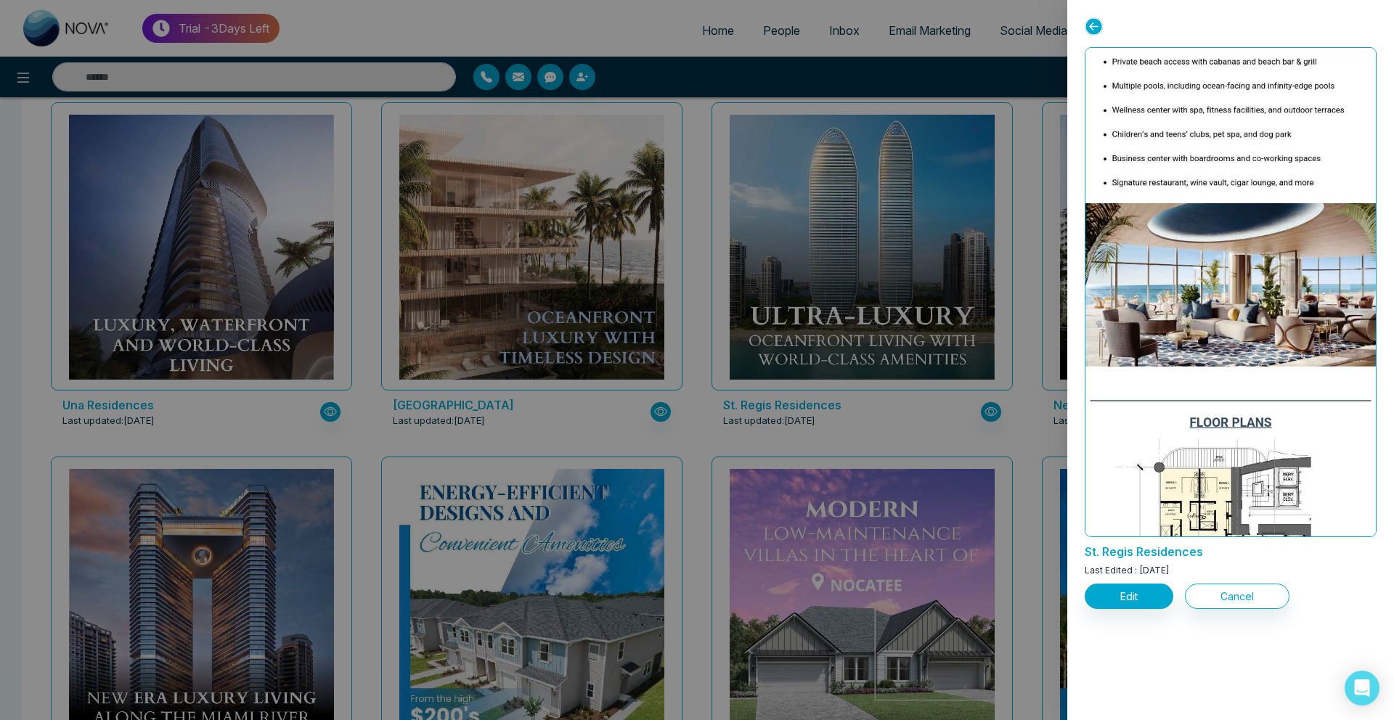
scroll to position [1459, 0]
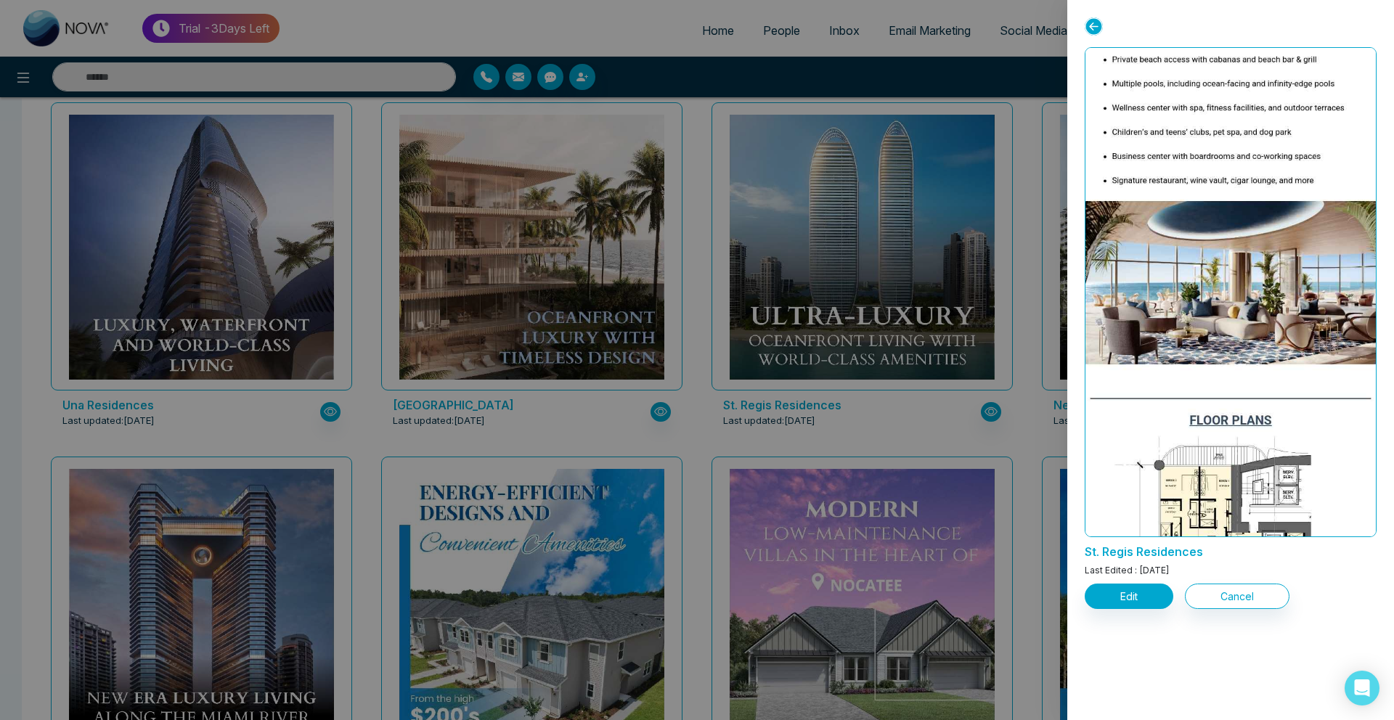
click at [716, 410] on div at bounding box center [697, 360] width 1394 height 720
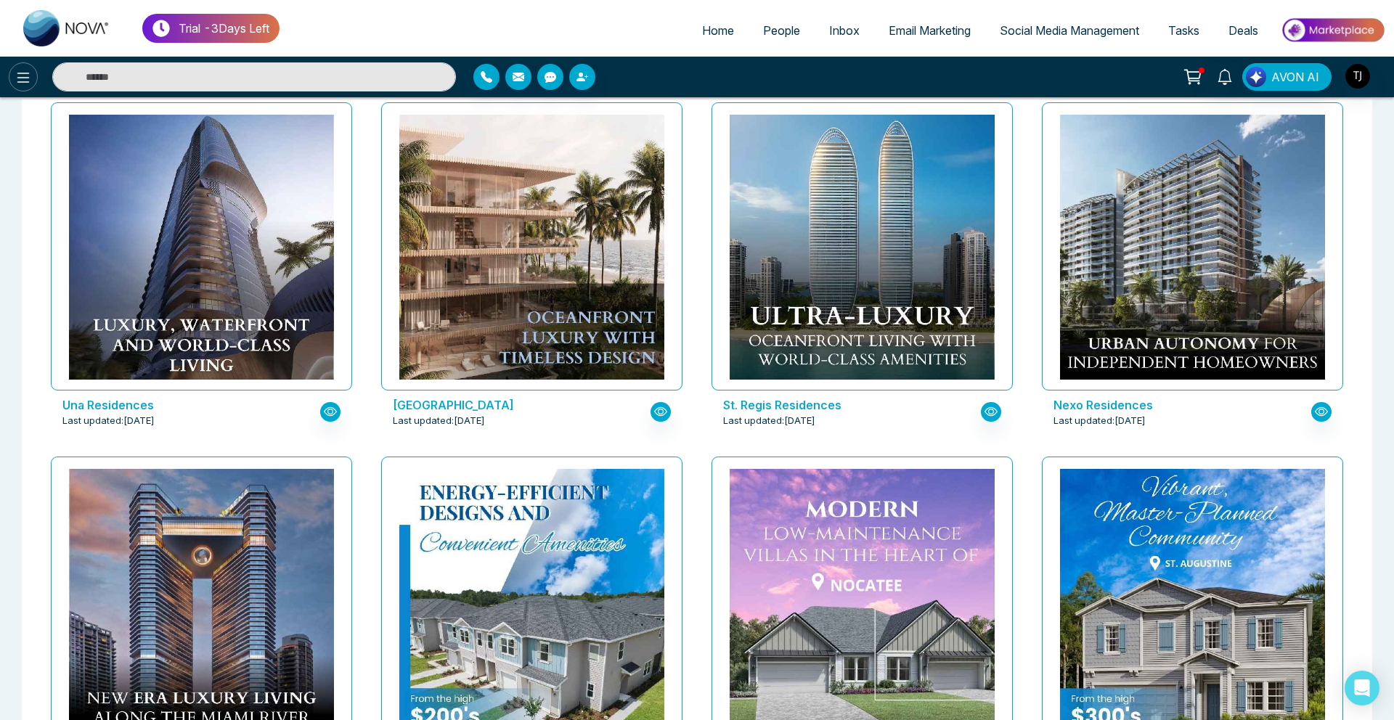
click at [25, 73] on icon at bounding box center [23, 78] width 12 height 10
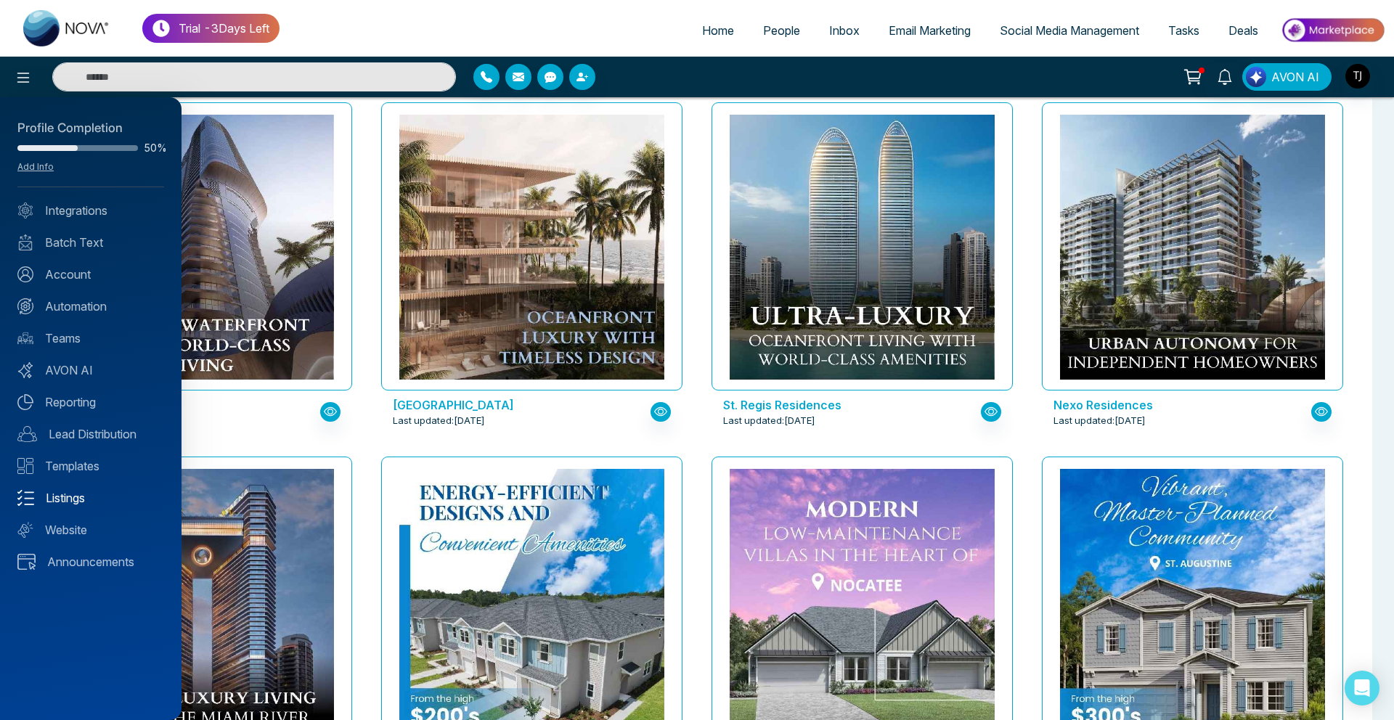
click at [75, 494] on link "Listings" at bounding box center [90, 497] width 147 height 17
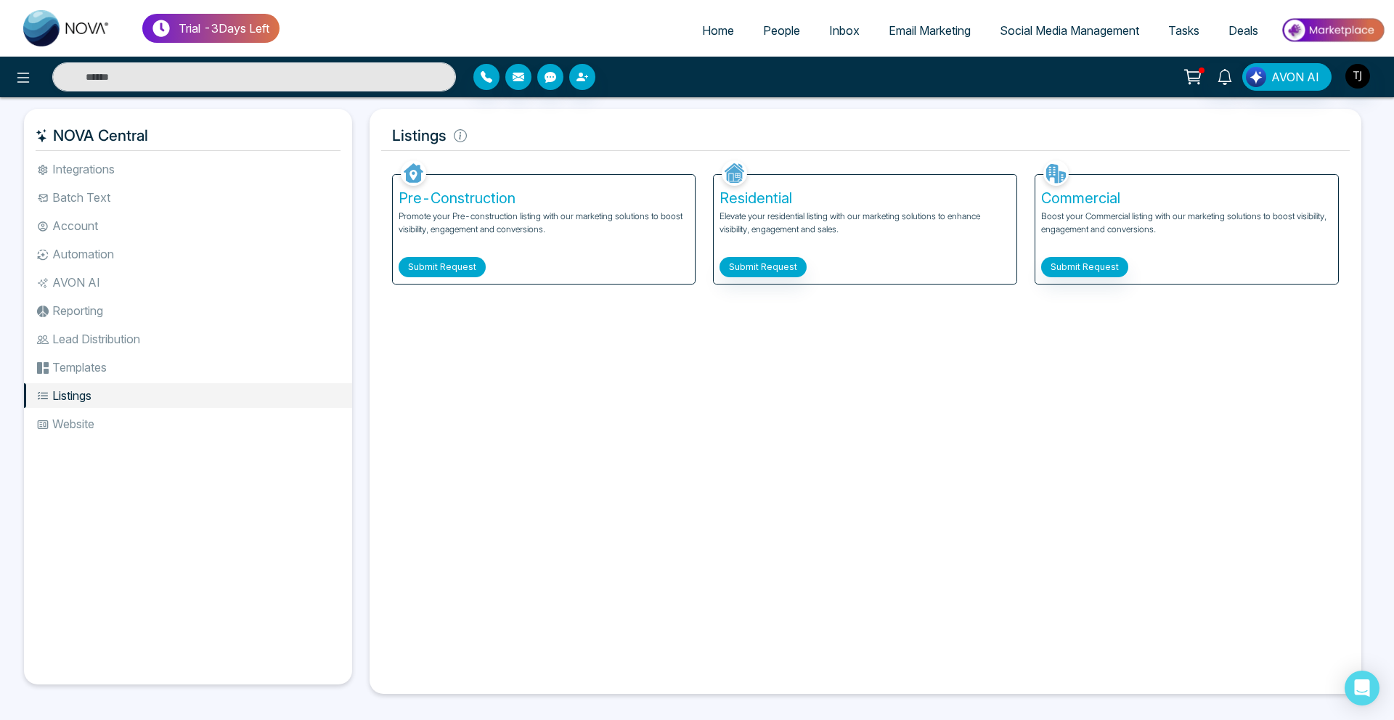
click at [432, 271] on button "Submit Request" at bounding box center [441, 267] width 87 height 20
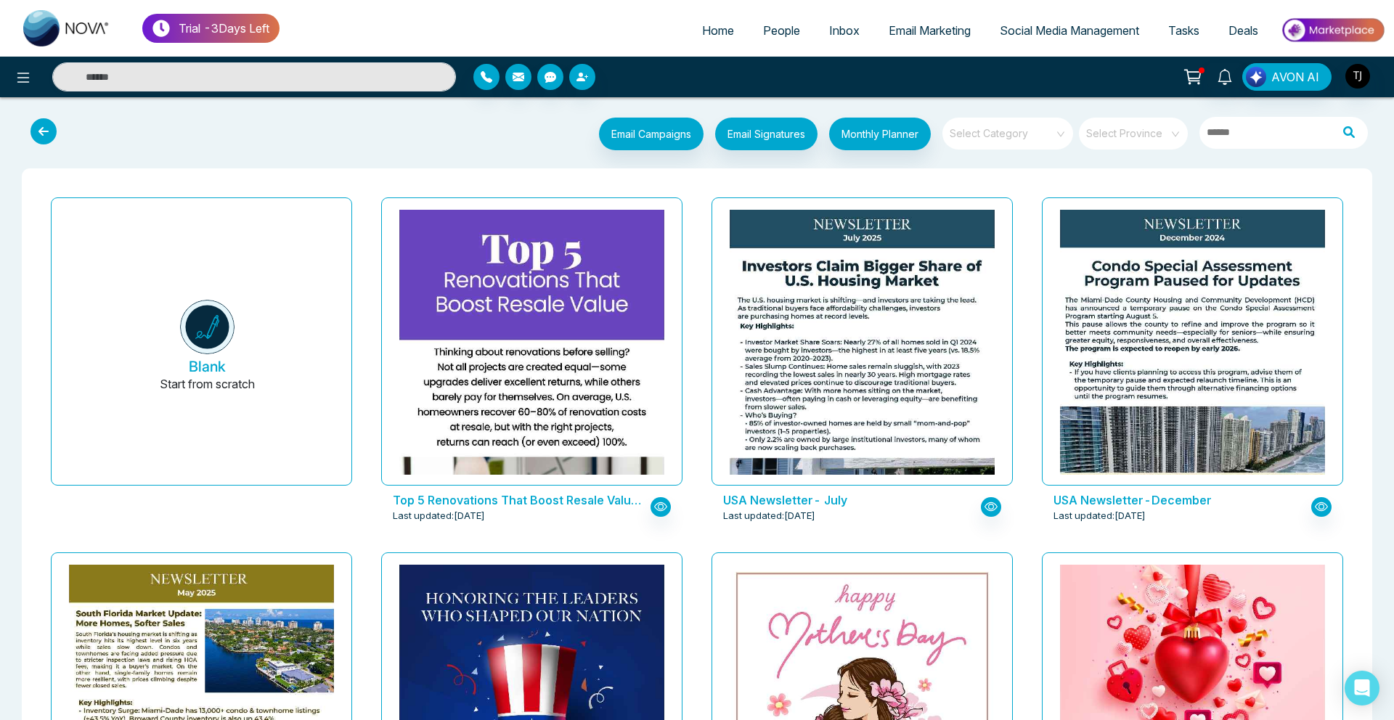
click at [1034, 25] on span "Social Media Management" at bounding box center [1068, 30] width 139 height 15
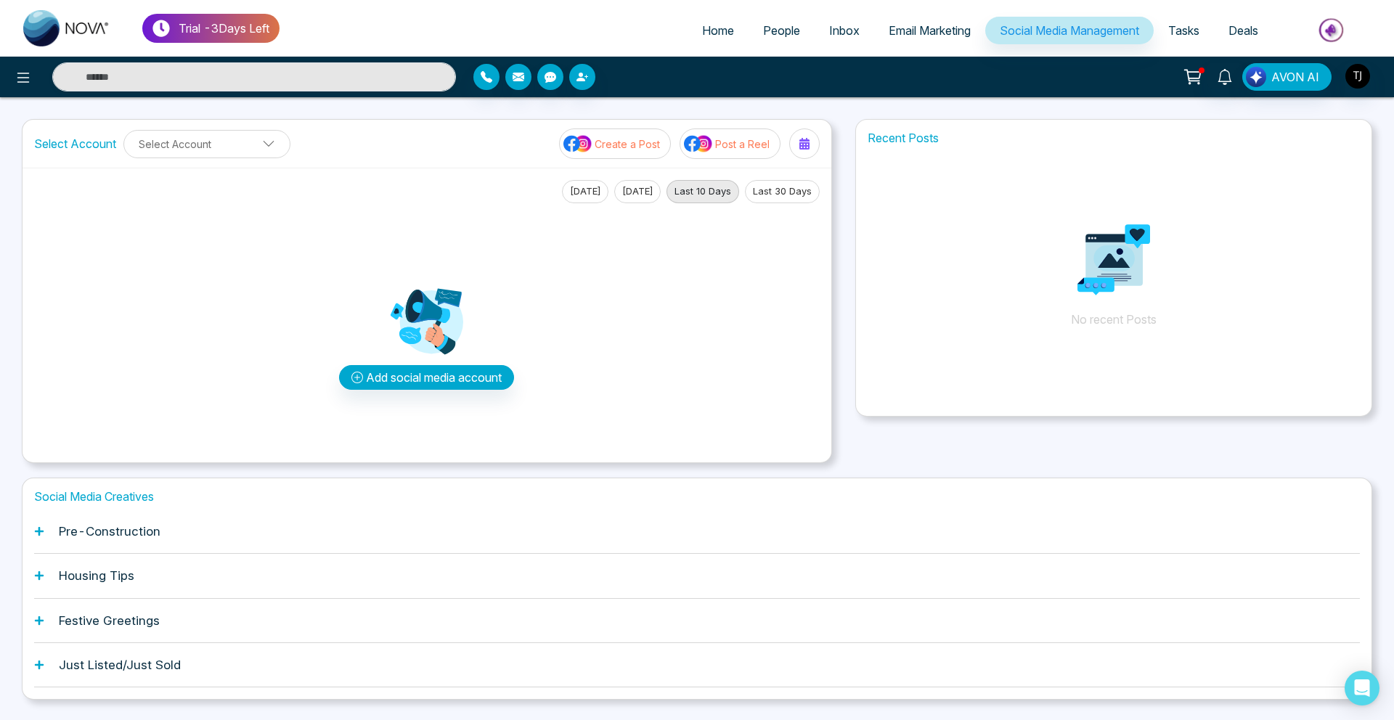
click at [109, 515] on div "Pre-Construction" at bounding box center [696, 532] width 1325 height 44
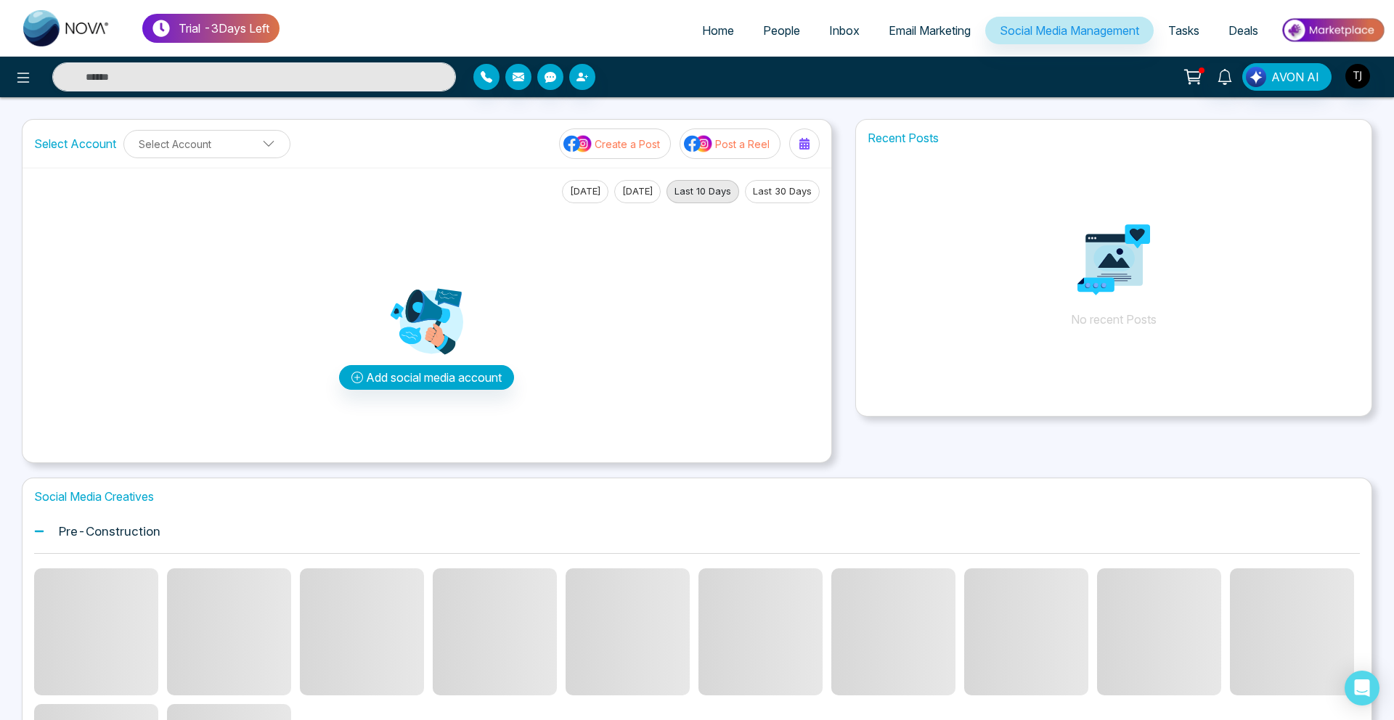
click at [109, 515] on div "Pre-Construction" at bounding box center [696, 532] width 1325 height 44
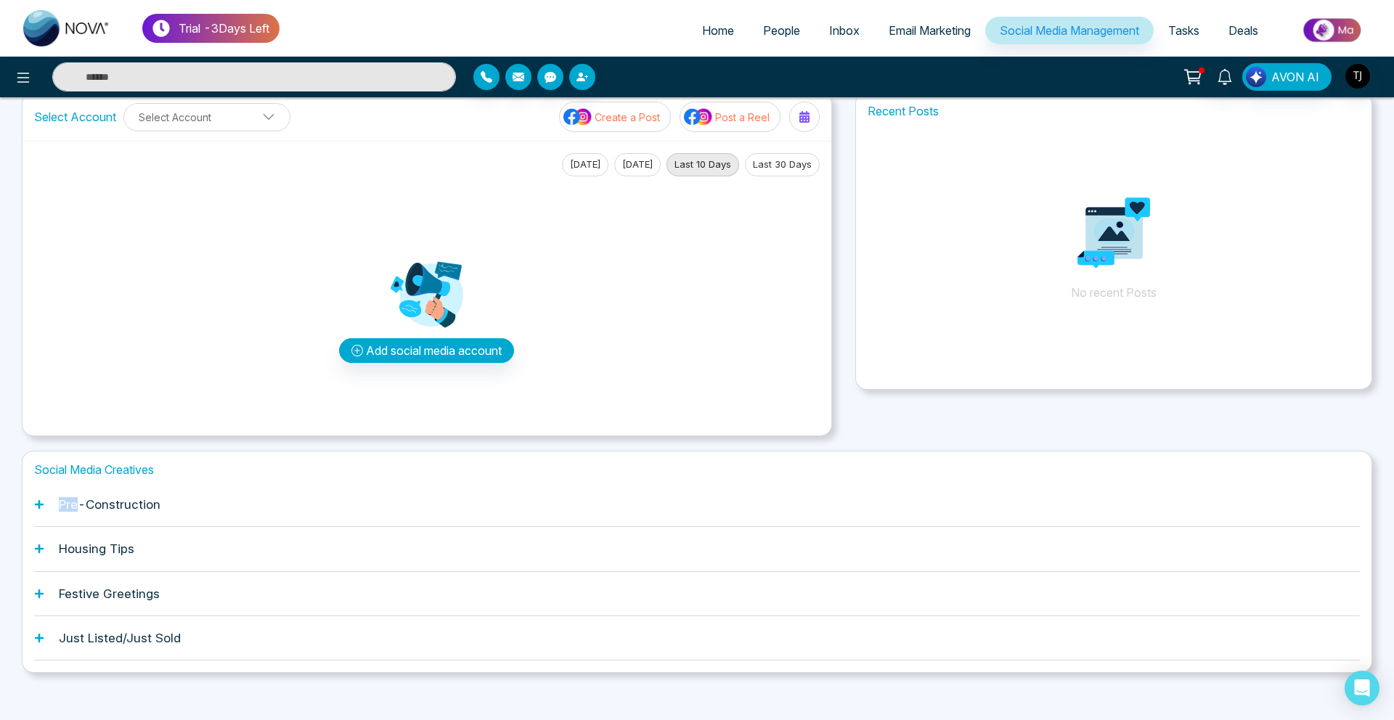
scroll to position [38, 0]
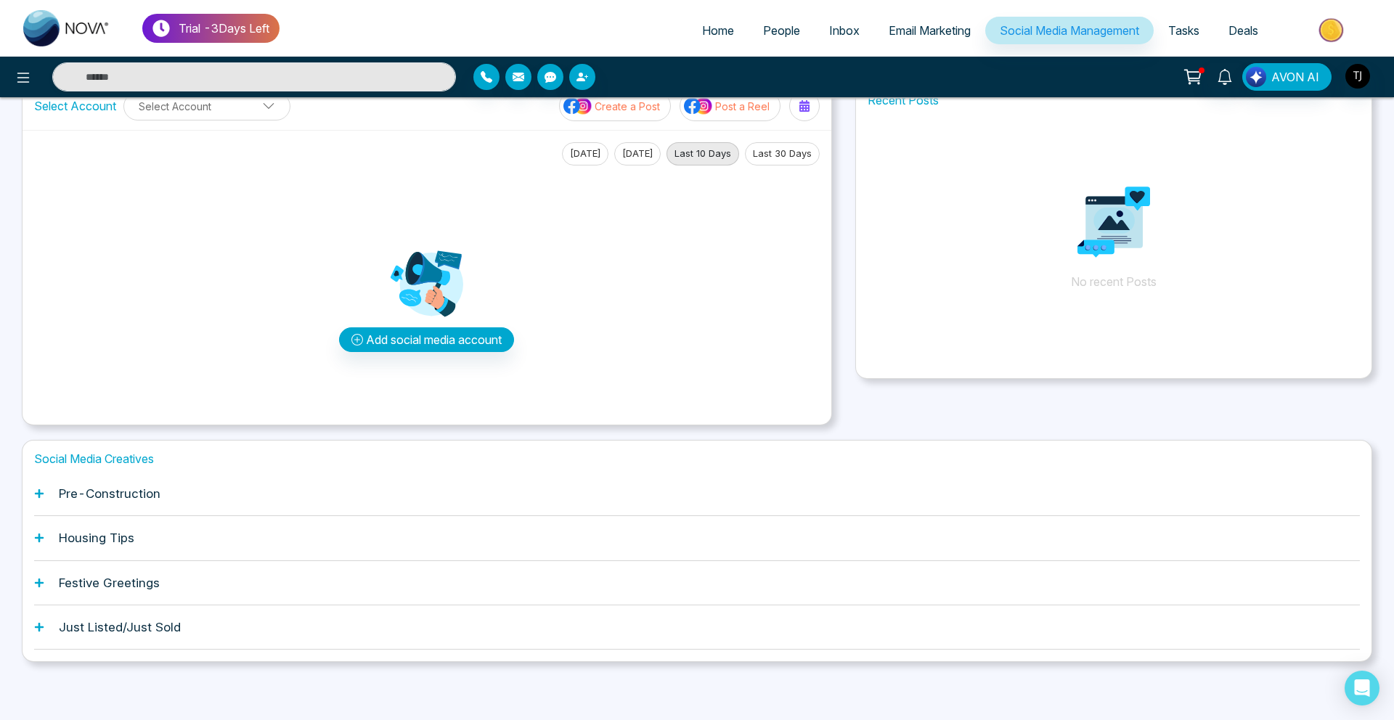
click at [92, 491] on h1 "Pre-Construction" at bounding box center [110, 493] width 102 height 15
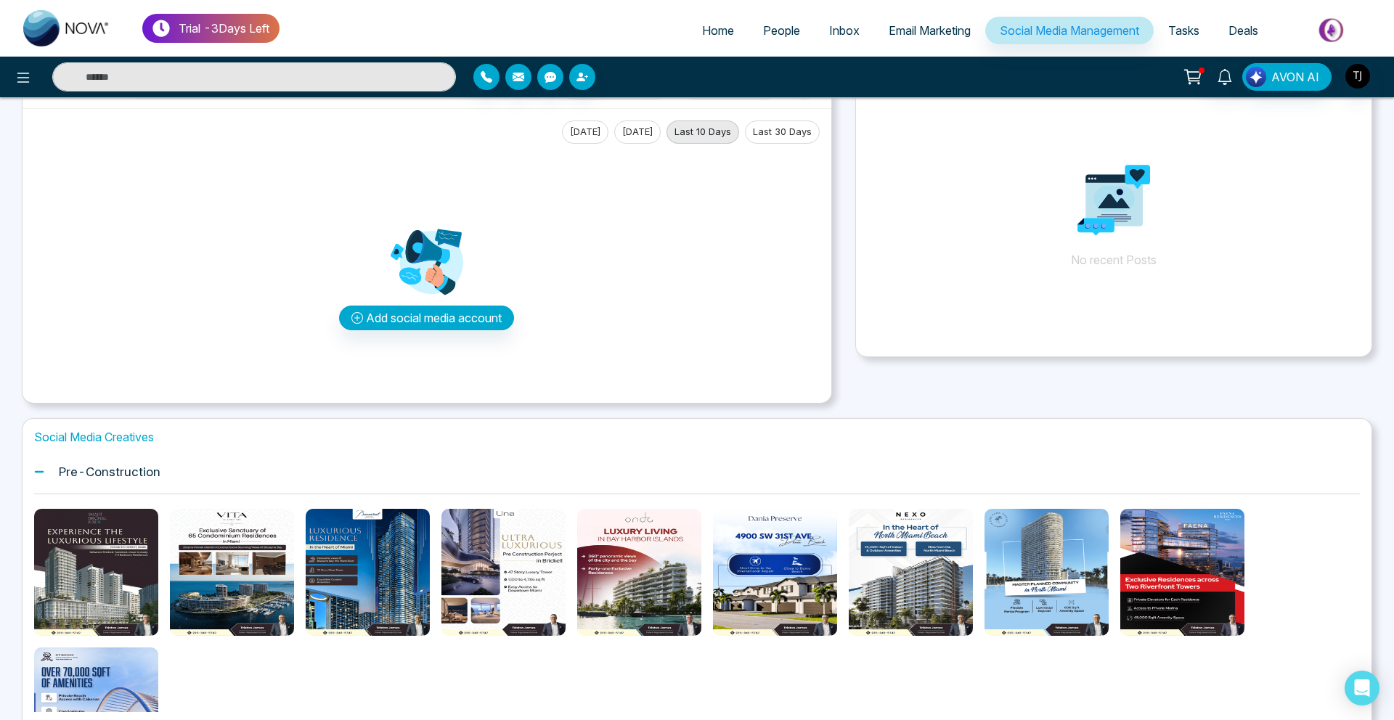
scroll to position [68, 0]
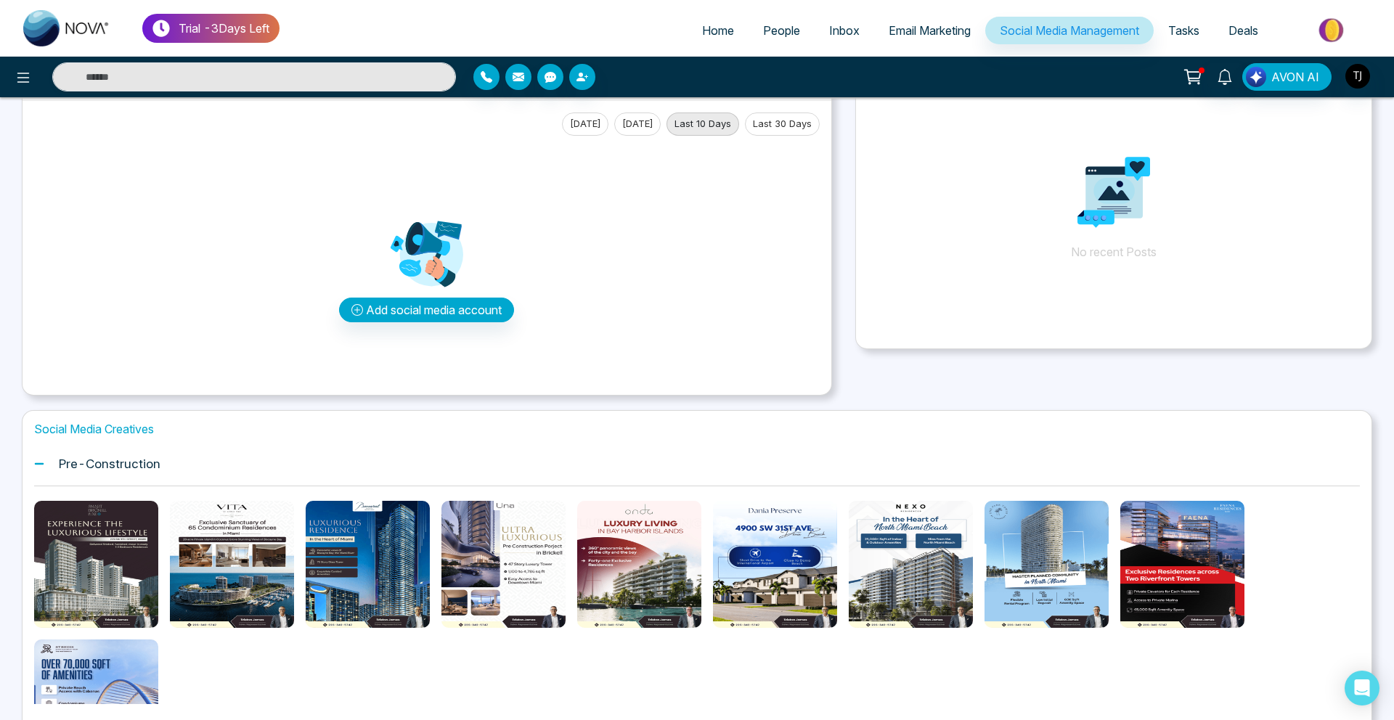
click at [702, 30] on span "Home" at bounding box center [718, 30] width 32 height 15
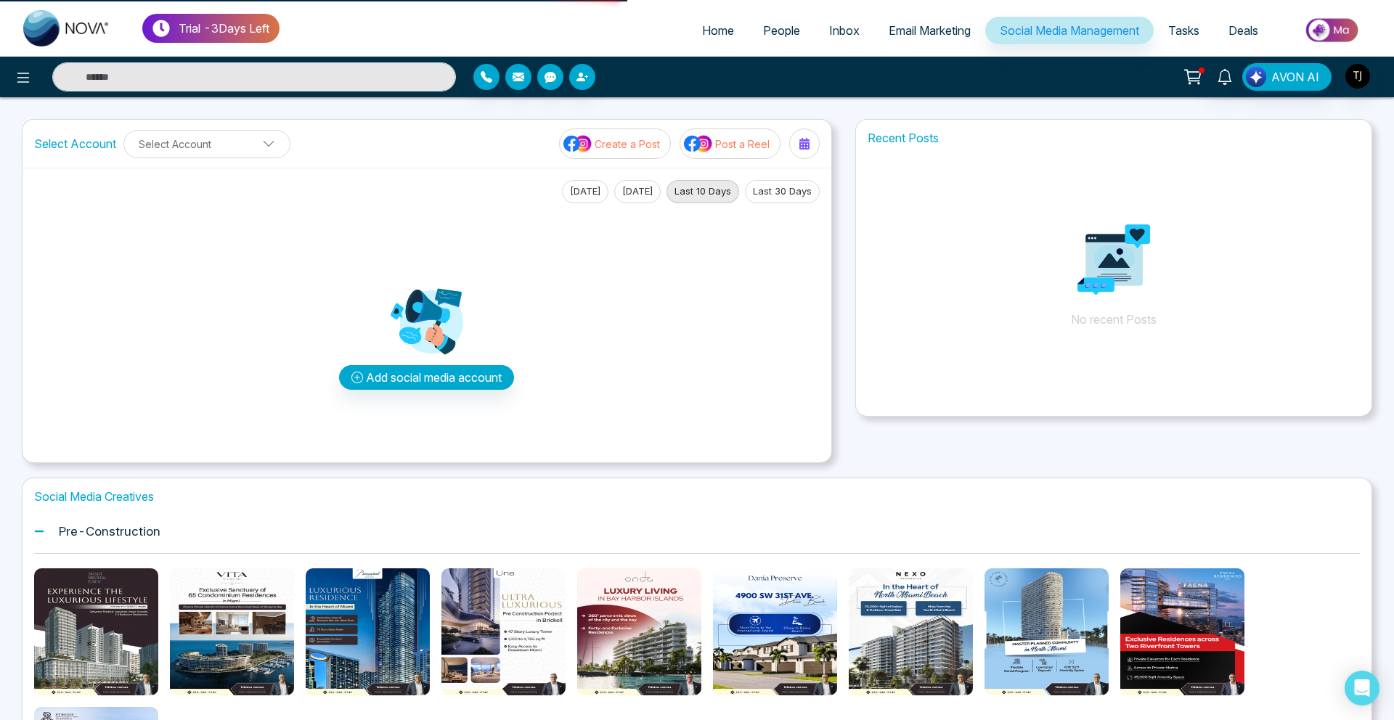
select select "*"
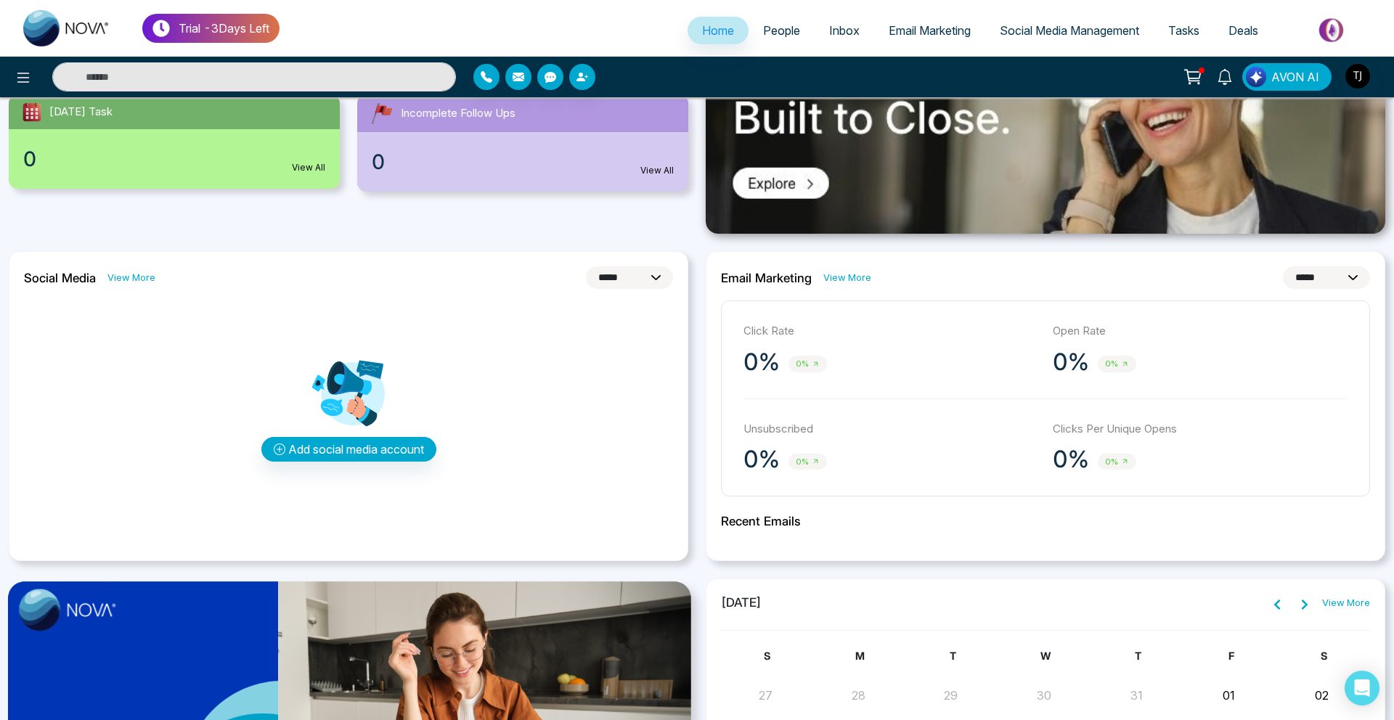
scroll to position [308, 0]
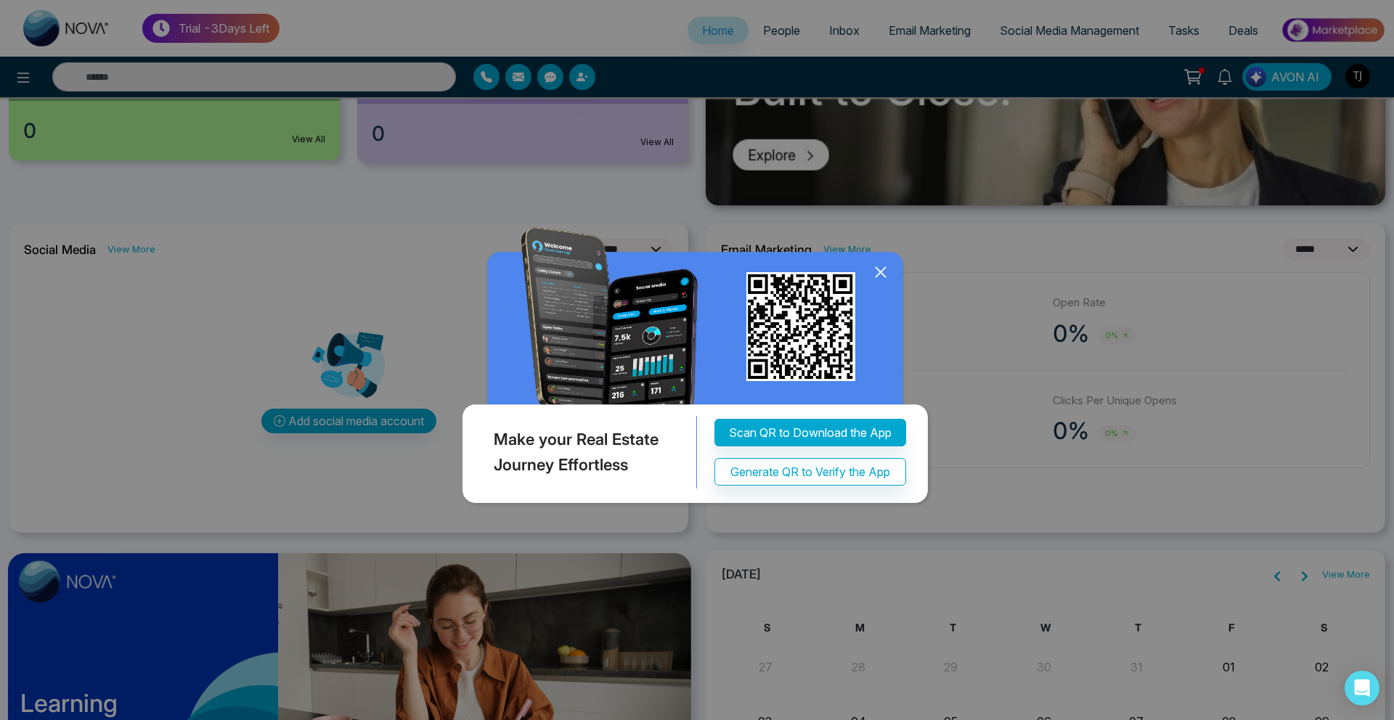
click at [862, 8] on div "Make your Real Estate Journey Effortless Scan QR to Download the App Generate Q…" at bounding box center [697, 360] width 1394 height 720
drag, startPoint x: 862, startPoint y: 8, endPoint x: 465, endPoint y: 8, distance: 397.8
click at [465, 8] on div "Make your Real Estate Journey Effortless Scan QR to Download the App Generate Q…" at bounding box center [697, 360] width 1394 height 720
click at [889, 277] on icon at bounding box center [881, 272] width 22 height 22
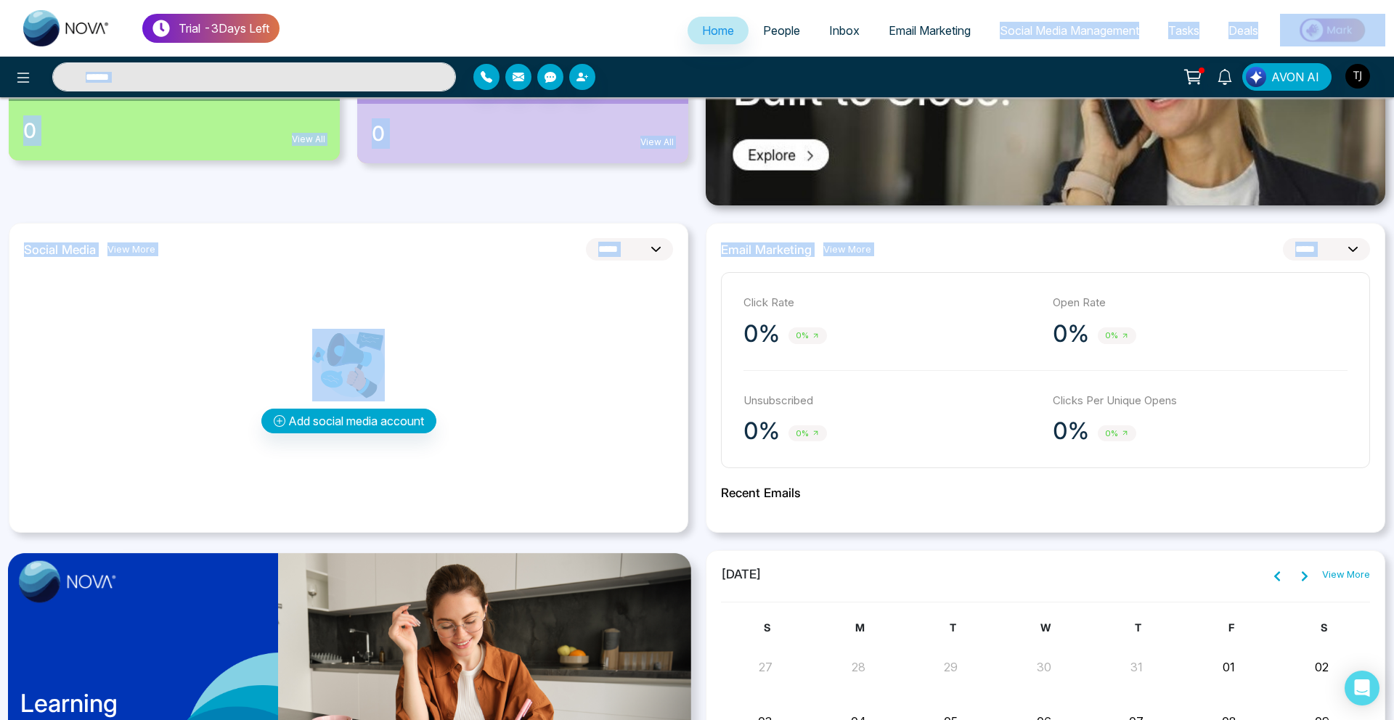
drag, startPoint x: 889, startPoint y: 277, endPoint x: 908, endPoint y: 43, distance: 234.5
click at [908, 43] on div "**********" at bounding box center [697, 400] width 1394 height 1417
click at [905, 32] on span "Email Marketing" at bounding box center [929, 30] width 82 height 15
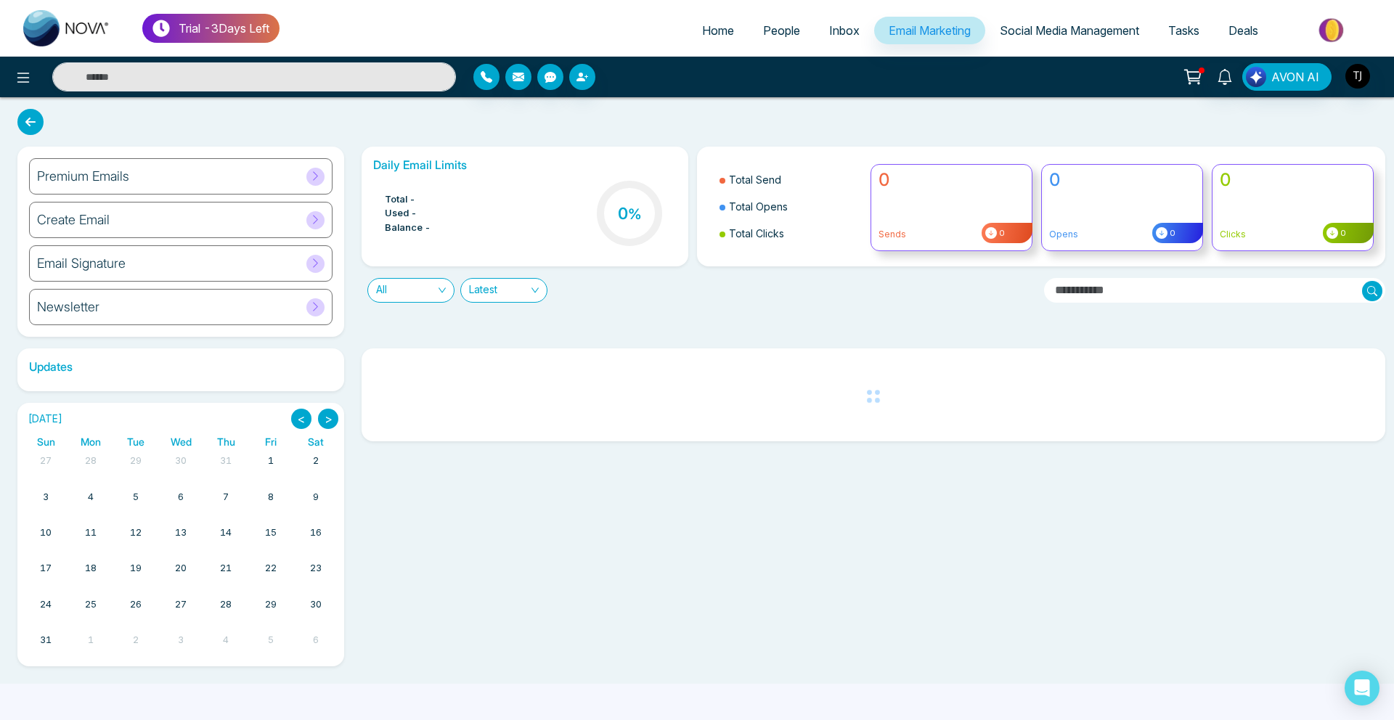
click at [76, 230] on div "Create Email" at bounding box center [180, 220] width 303 height 36
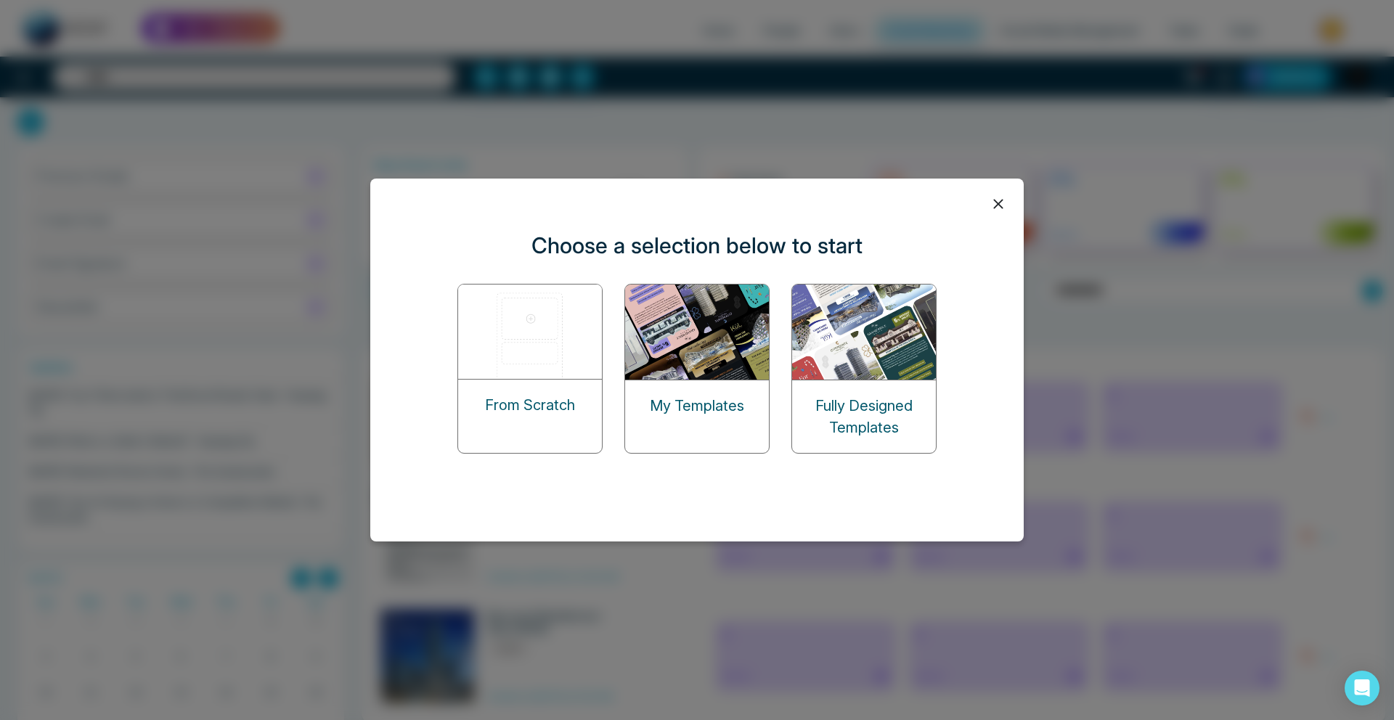
click at [481, 366] on img at bounding box center [530, 332] width 145 height 94
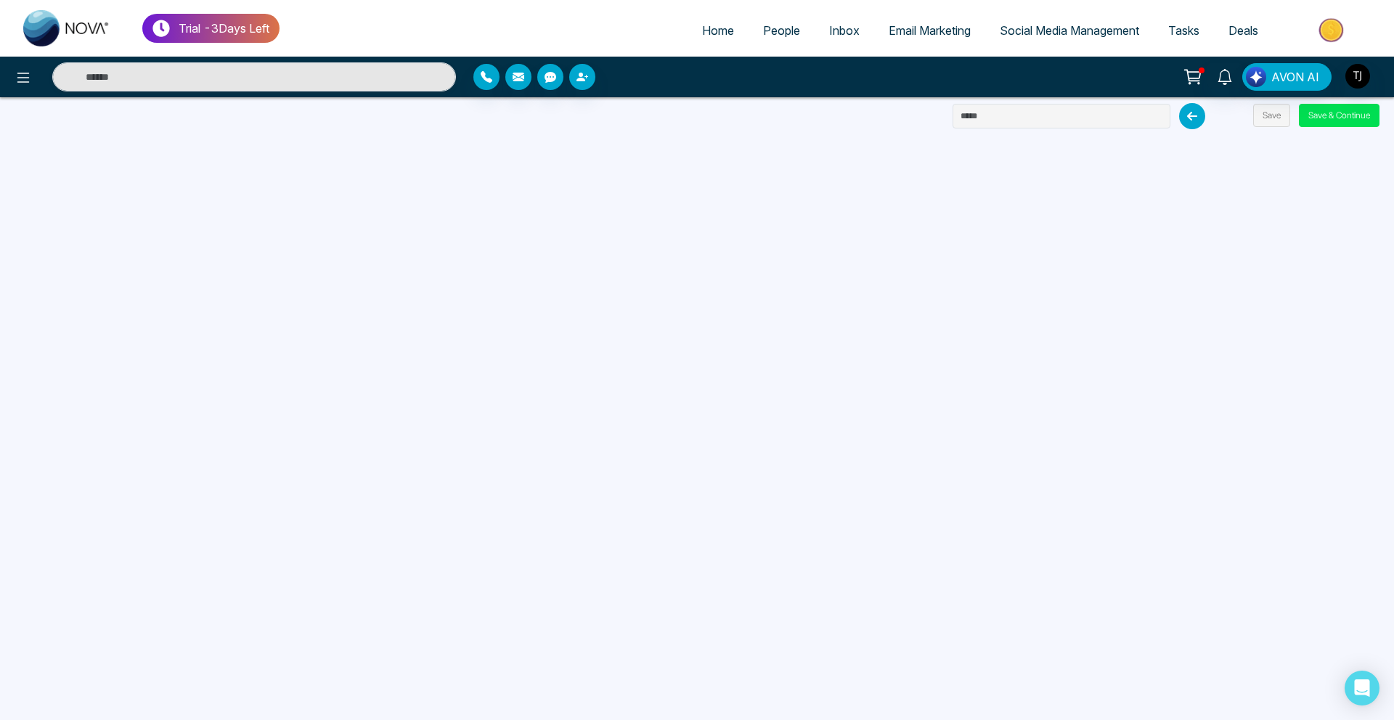
click at [901, 38] on link "Email Marketing" at bounding box center [929, 31] width 111 height 28
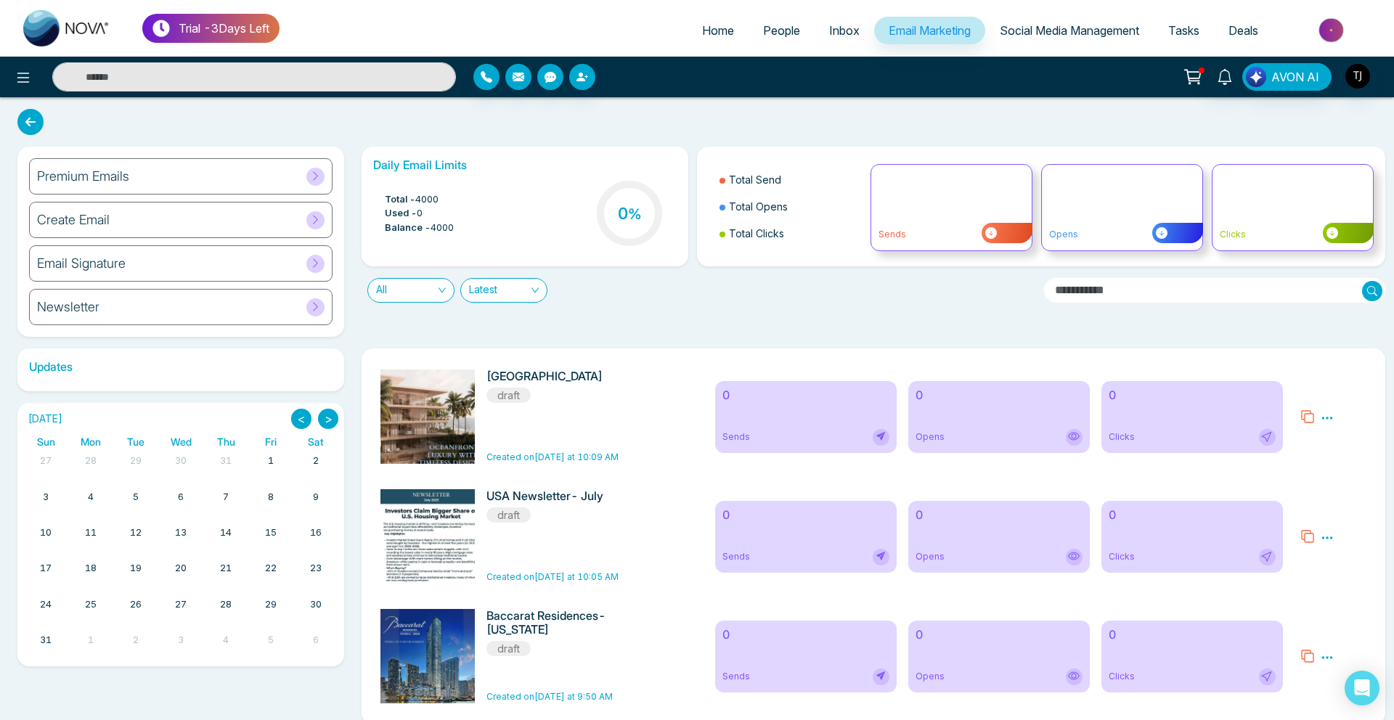
click at [158, 163] on div "Premium Emails" at bounding box center [180, 176] width 303 height 36
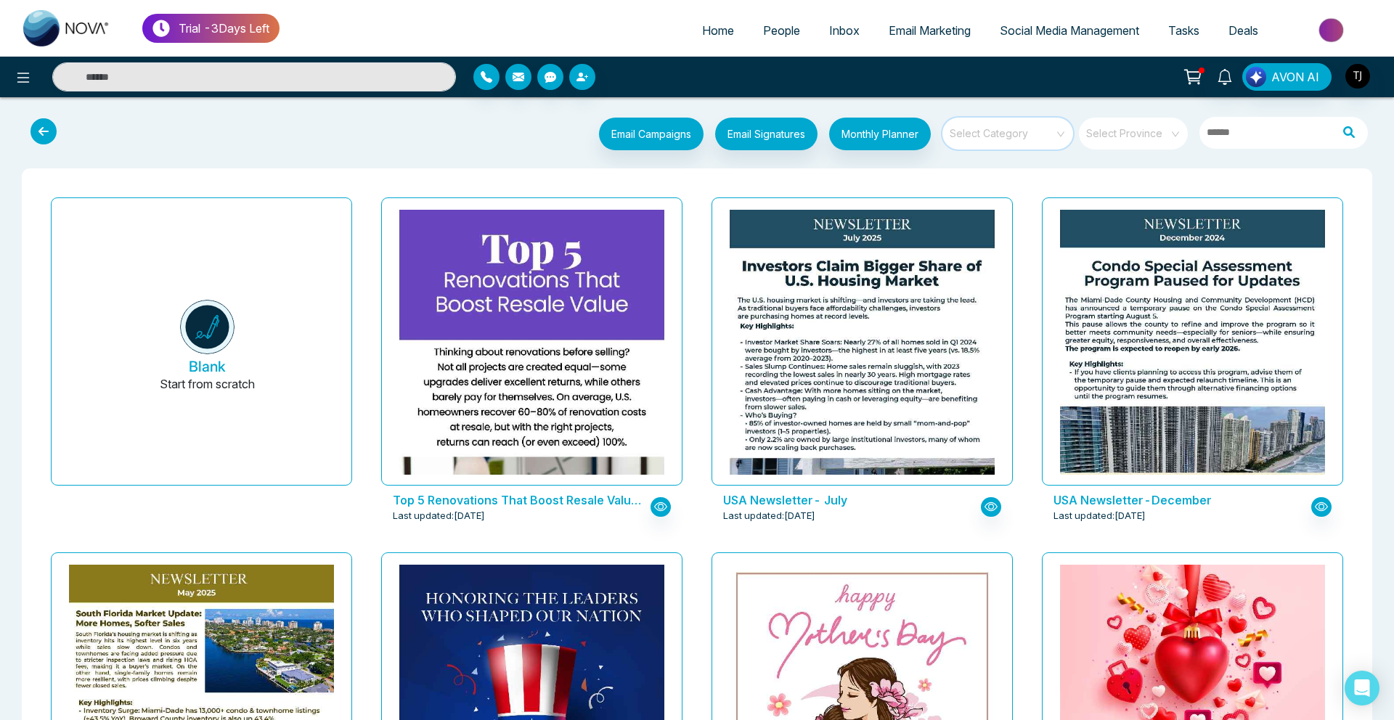
click at [1010, 131] on input "search" at bounding box center [1002, 129] width 105 height 22
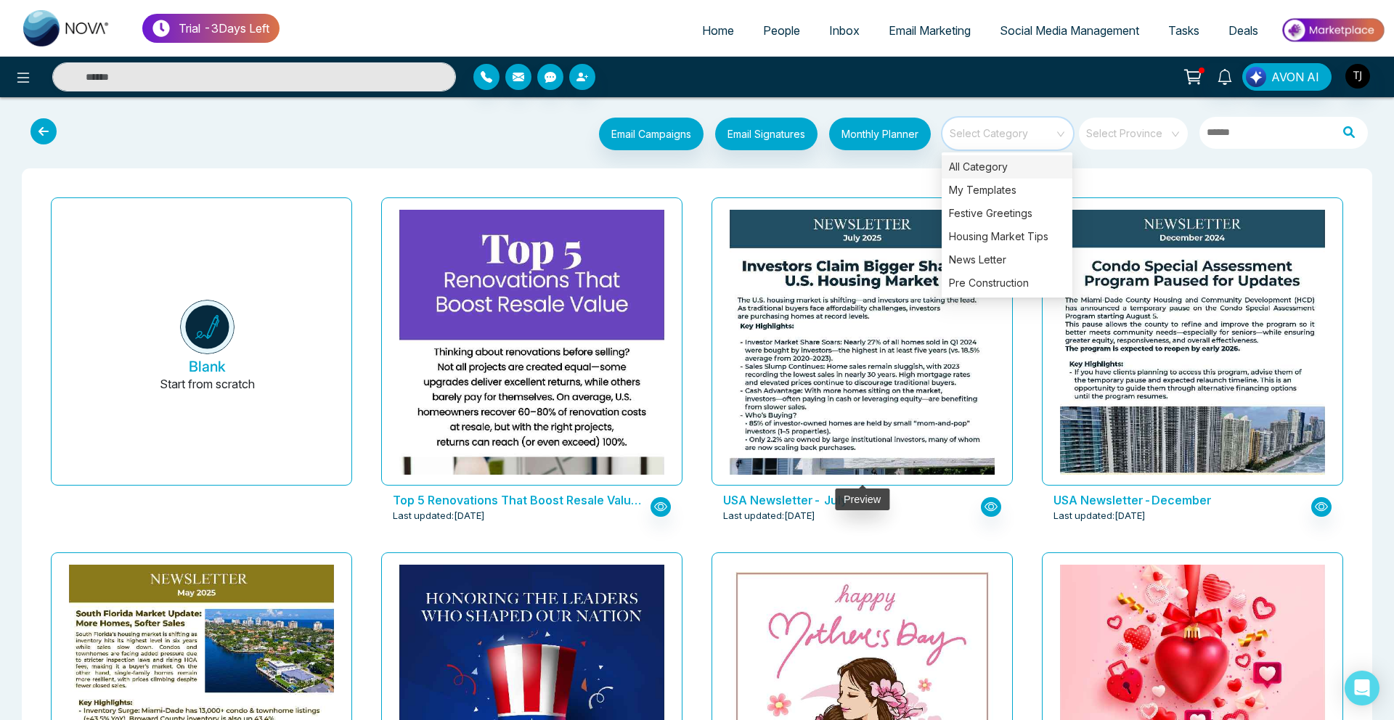
click at [750, 207] on div at bounding box center [861, 341] width 301 height 288
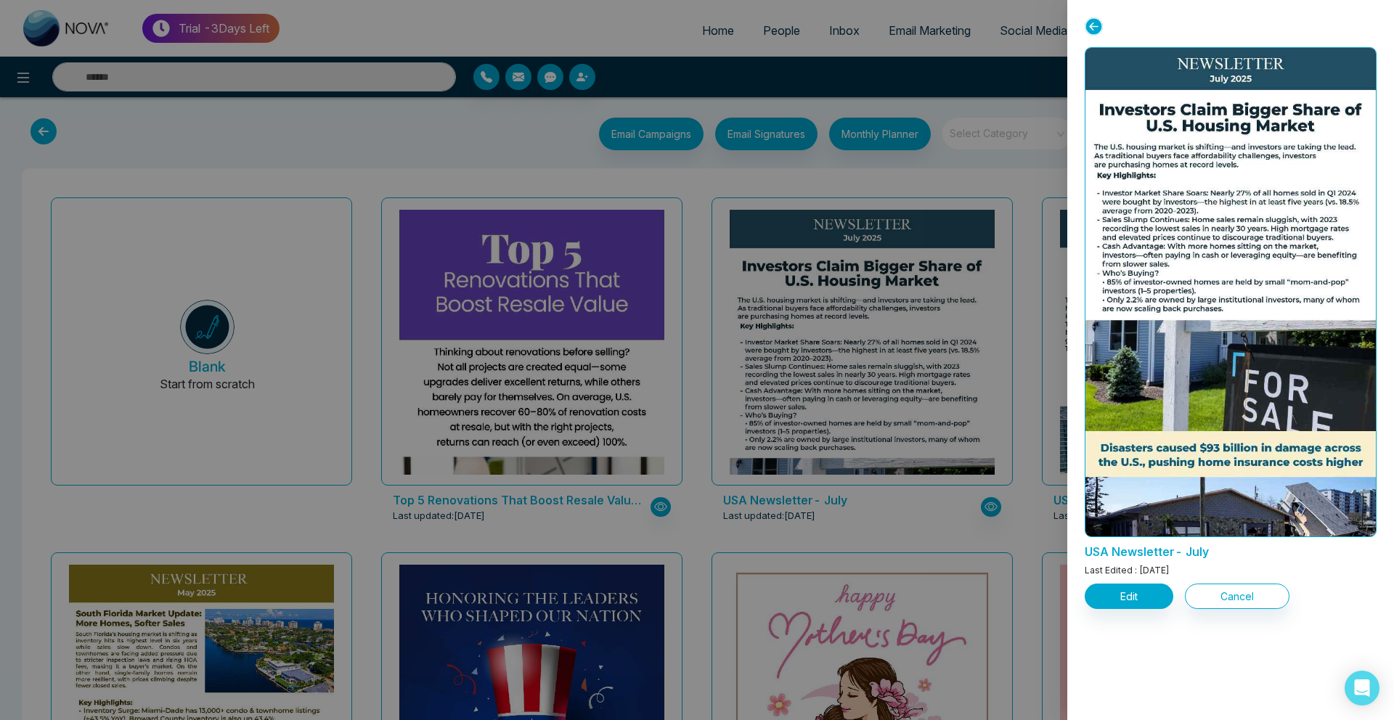
click at [636, 187] on div at bounding box center [697, 360] width 1394 height 720
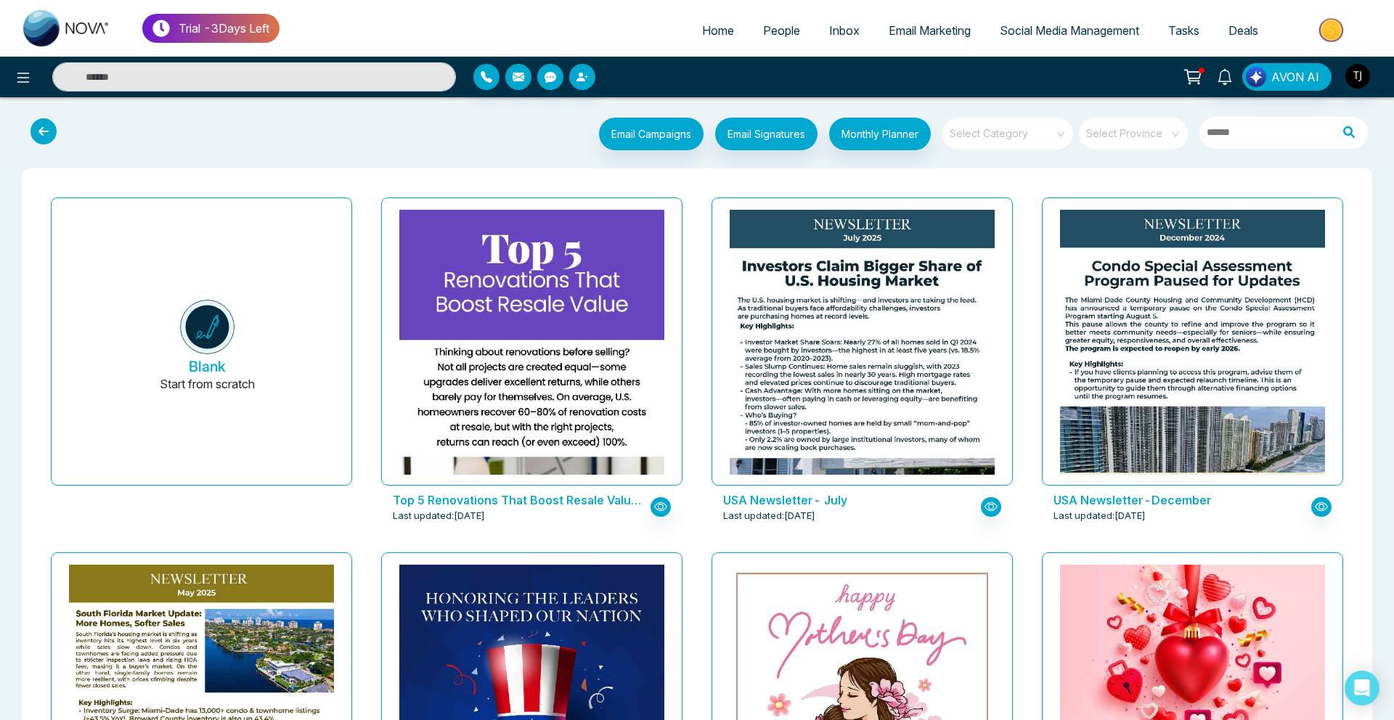
click at [940, 139] on div "Email Campaigns Start from scratch? View my campaigns Email Signatures Monthly …" at bounding box center [754, 136] width 1246 height 36
click at [962, 132] on input "search" at bounding box center [1002, 129] width 105 height 22
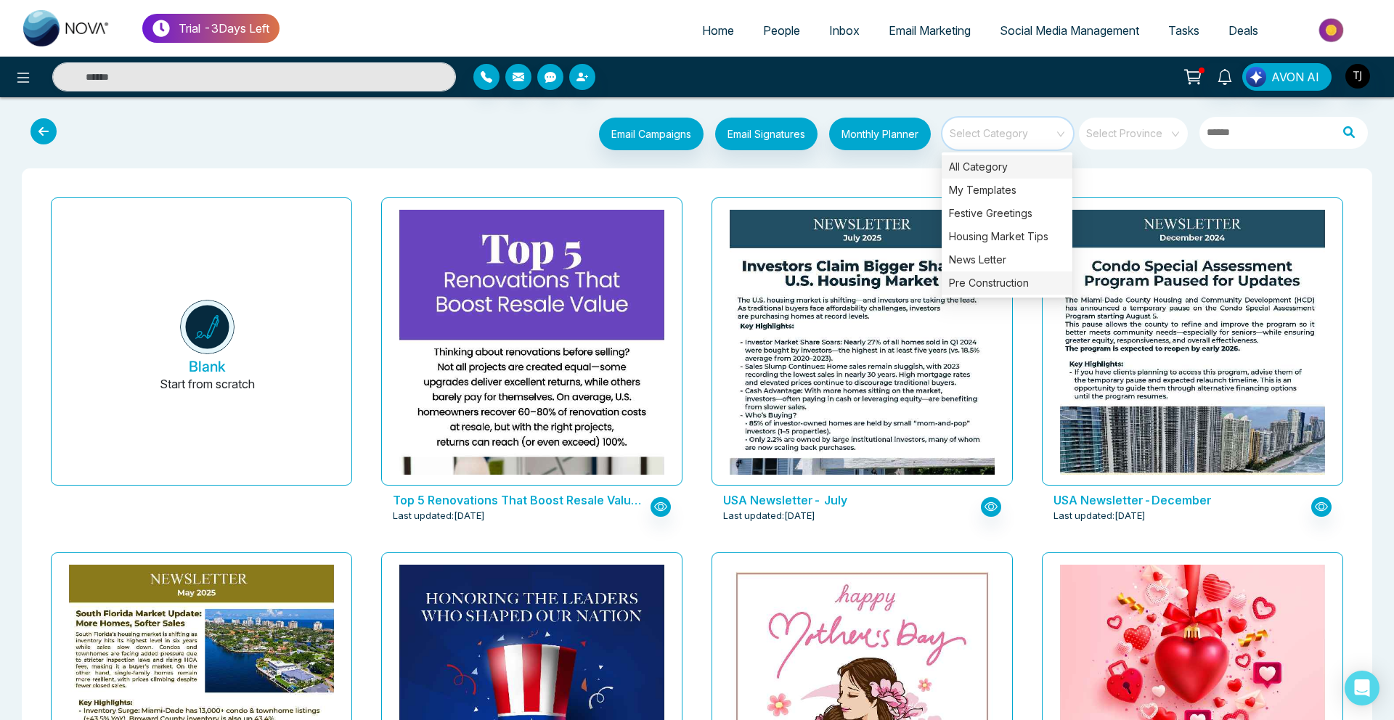
click at [980, 278] on div "Pre Construction" at bounding box center [1006, 282] width 131 height 23
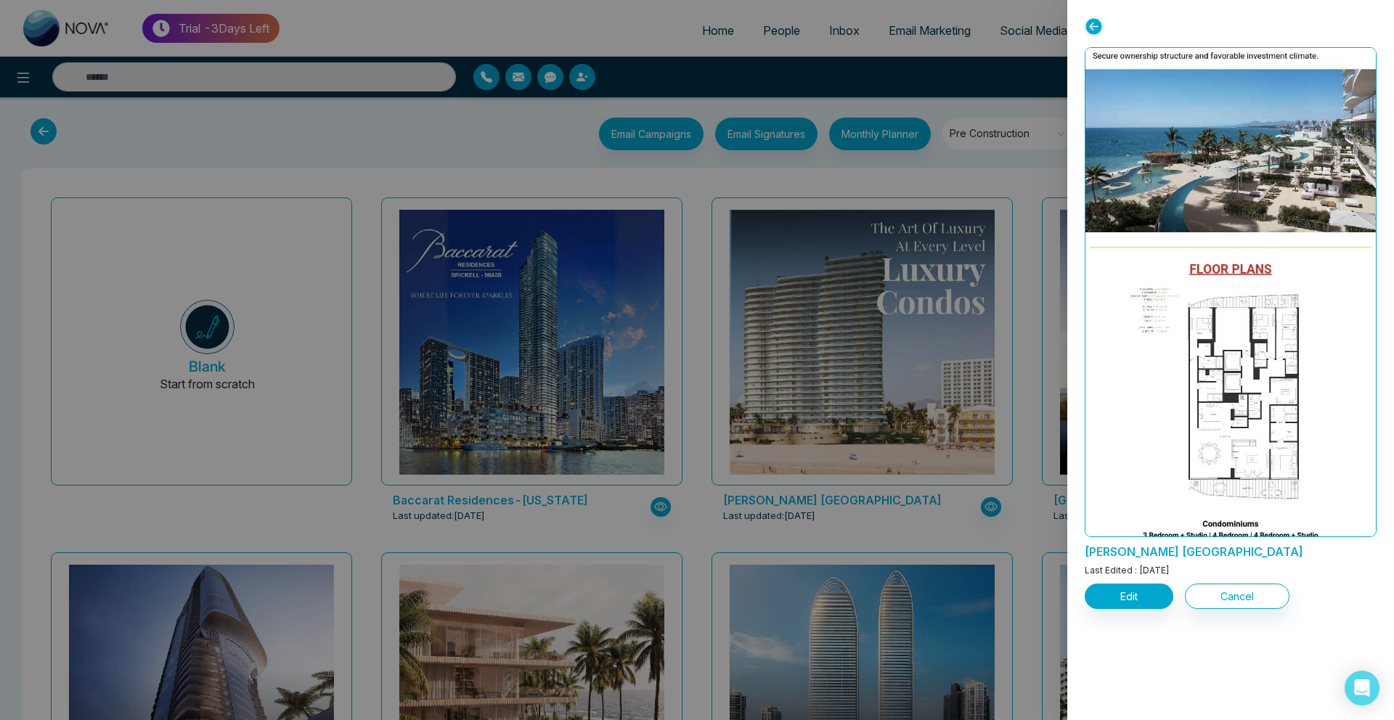
scroll to position [1606, 0]
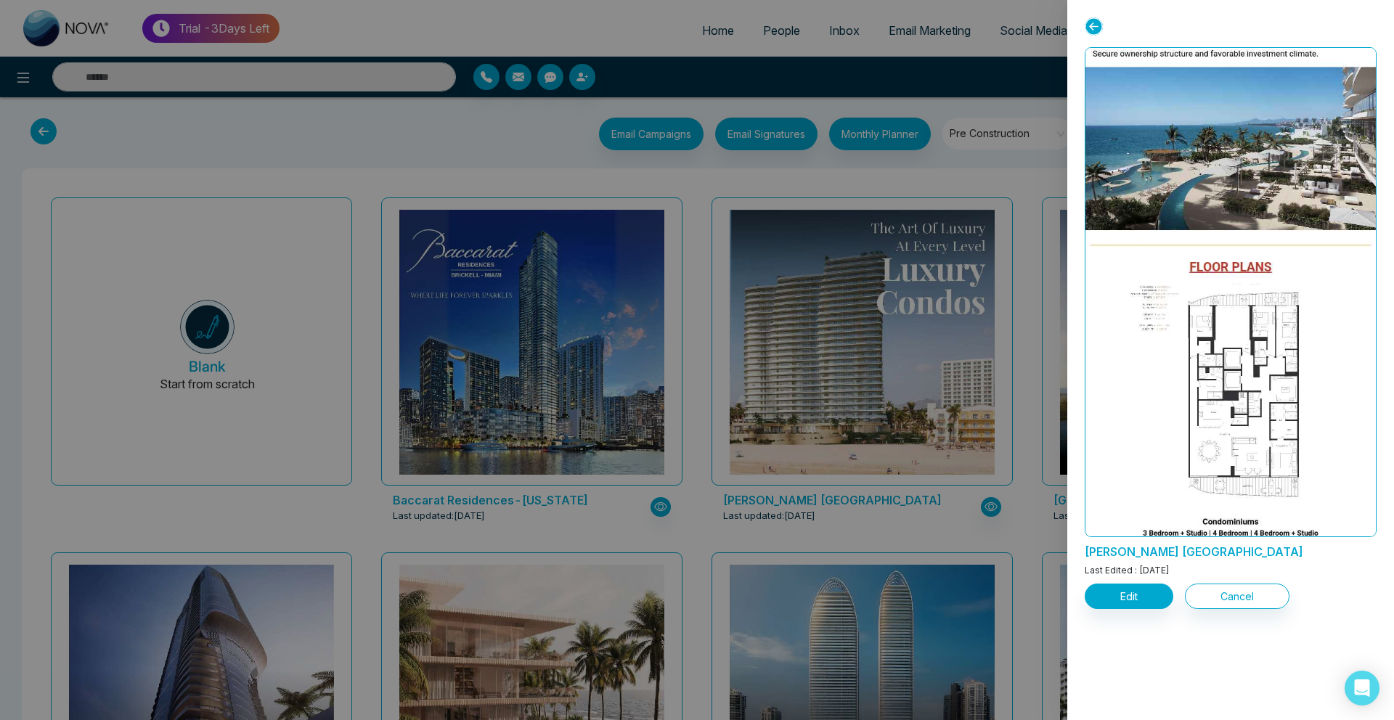
click at [941, 264] on div at bounding box center [697, 360] width 1394 height 720
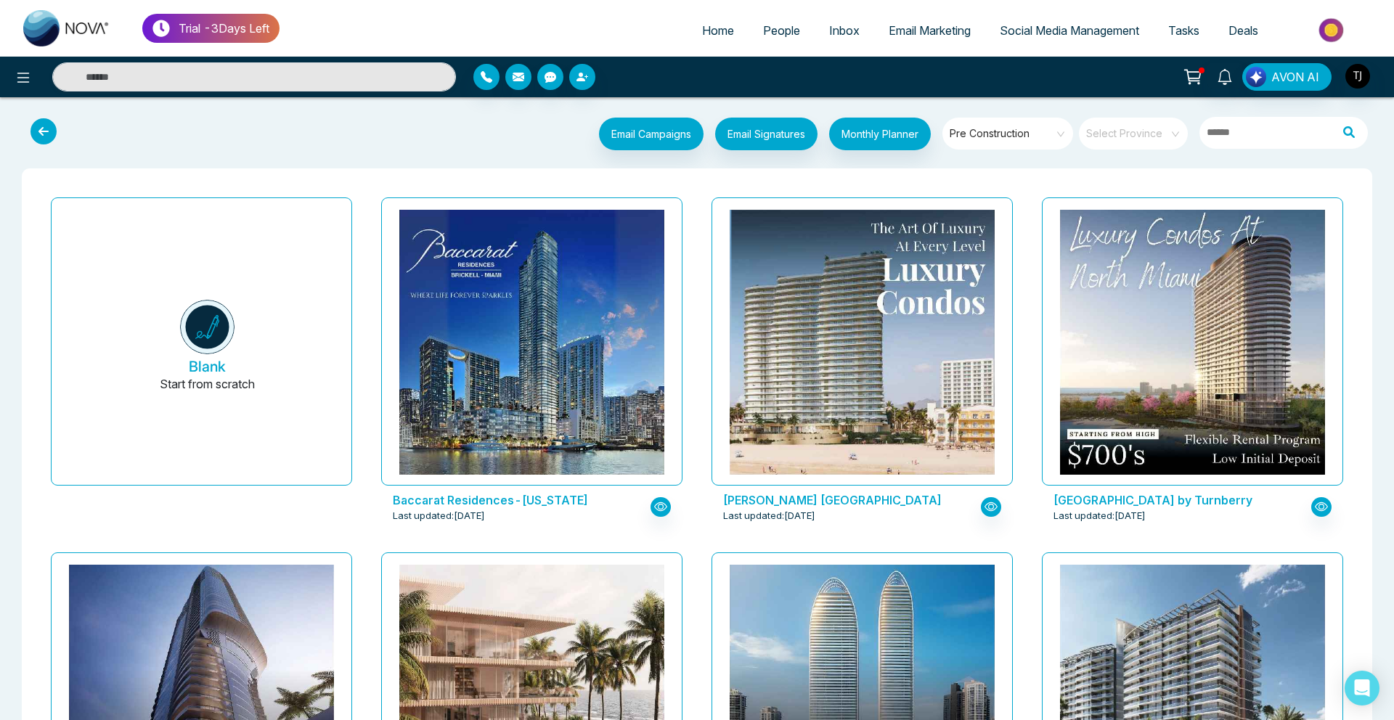
click at [1054, 27] on span "Social Media Management" at bounding box center [1068, 30] width 139 height 15
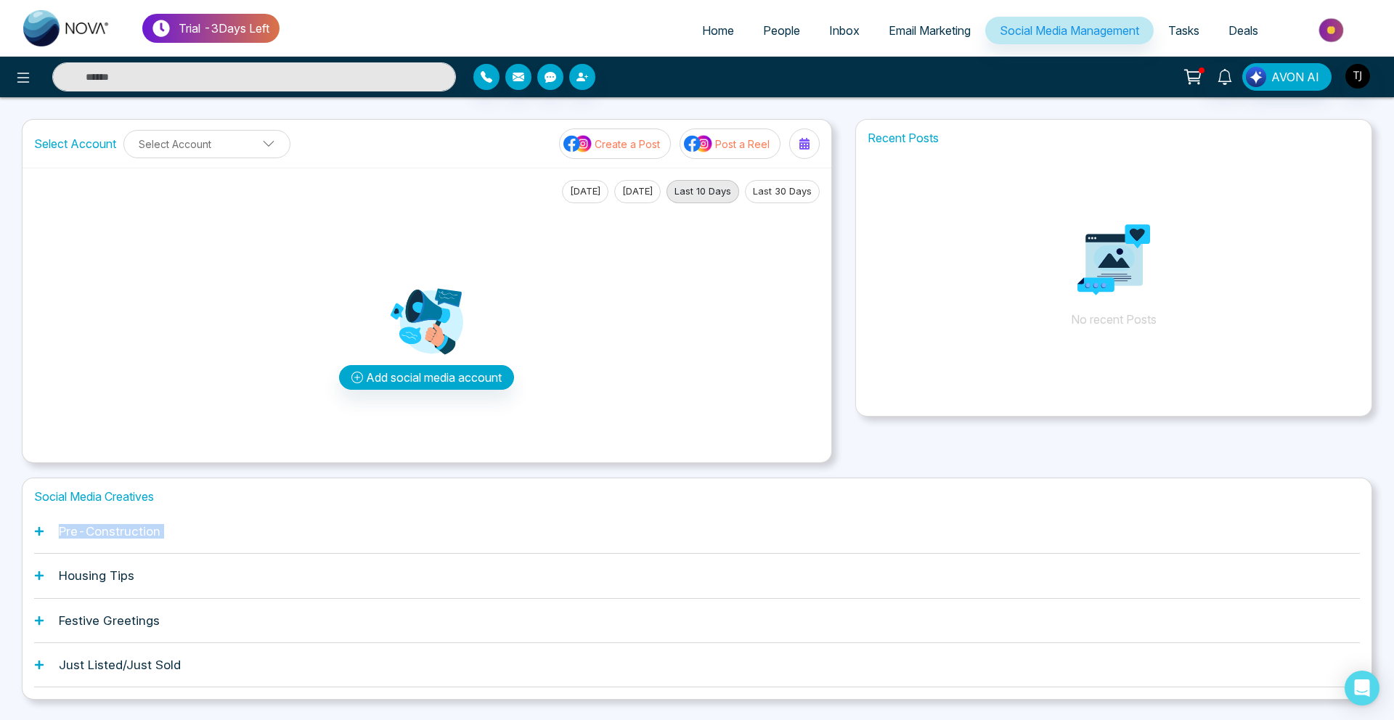
drag, startPoint x: 391, startPoint y: 496, endPoint x: 294, endPoint y: 560, distance: 116.4
click at [294, 560] on div "Social Media Creatives Pre-Construction Housing Tips Festive Greetings Just Lis…" at bounding box center [697, 589] width 1350 height 223
click at [250, 519] on div "Pre-Construction" at bounding box center [696, 532] width 1325 height 44
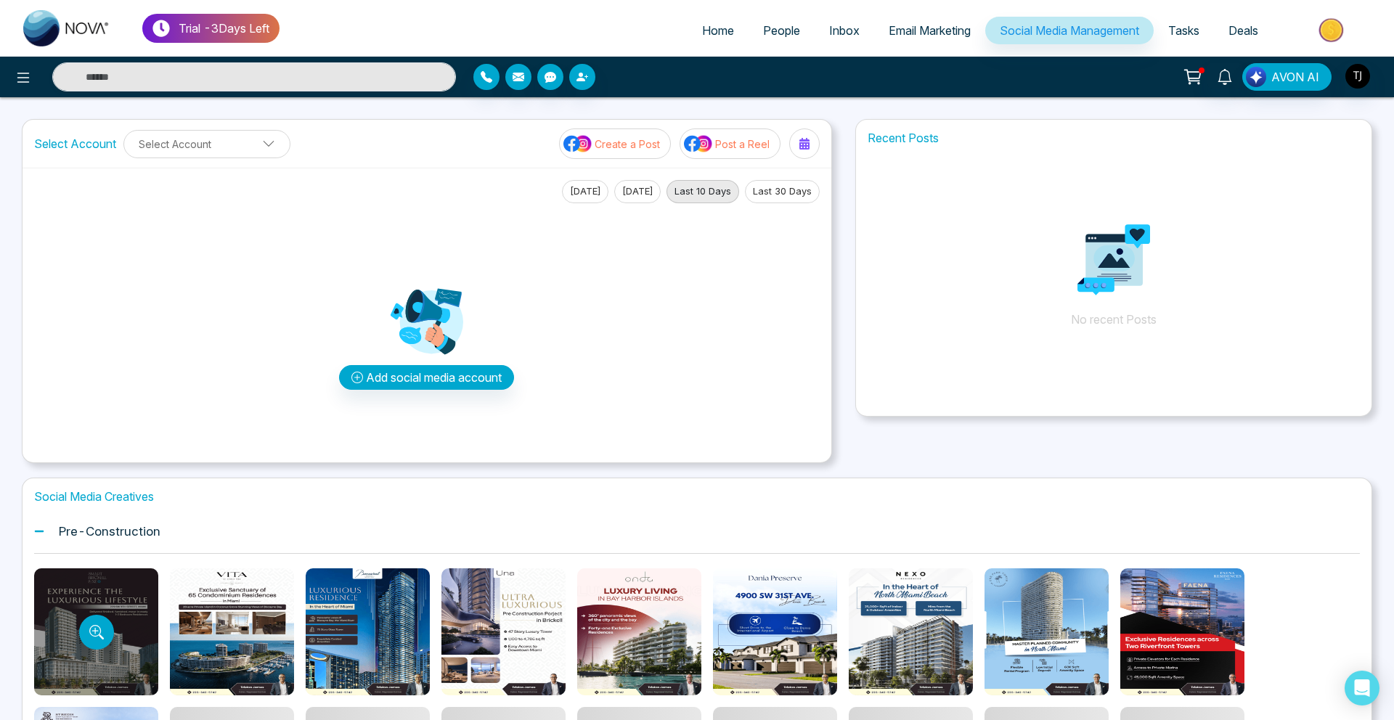
click at [78, 620] on div at bounding box center [96, 631] width 124 height 127
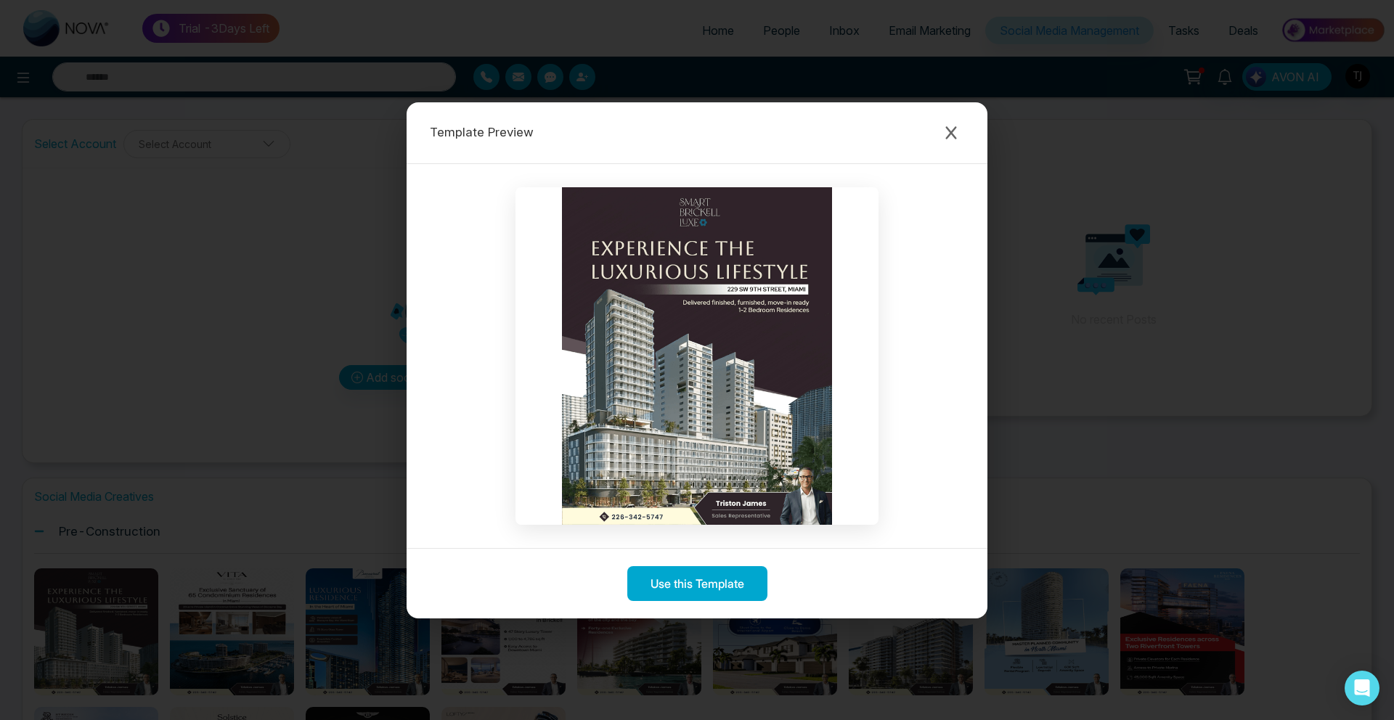
click at [968, 134] on div "Template Preview" at bounding box center [696, 133] width 581 height 62
click at [950, 127] on icon "Close modal" at bounding box center [951, 133] width 15 height 15
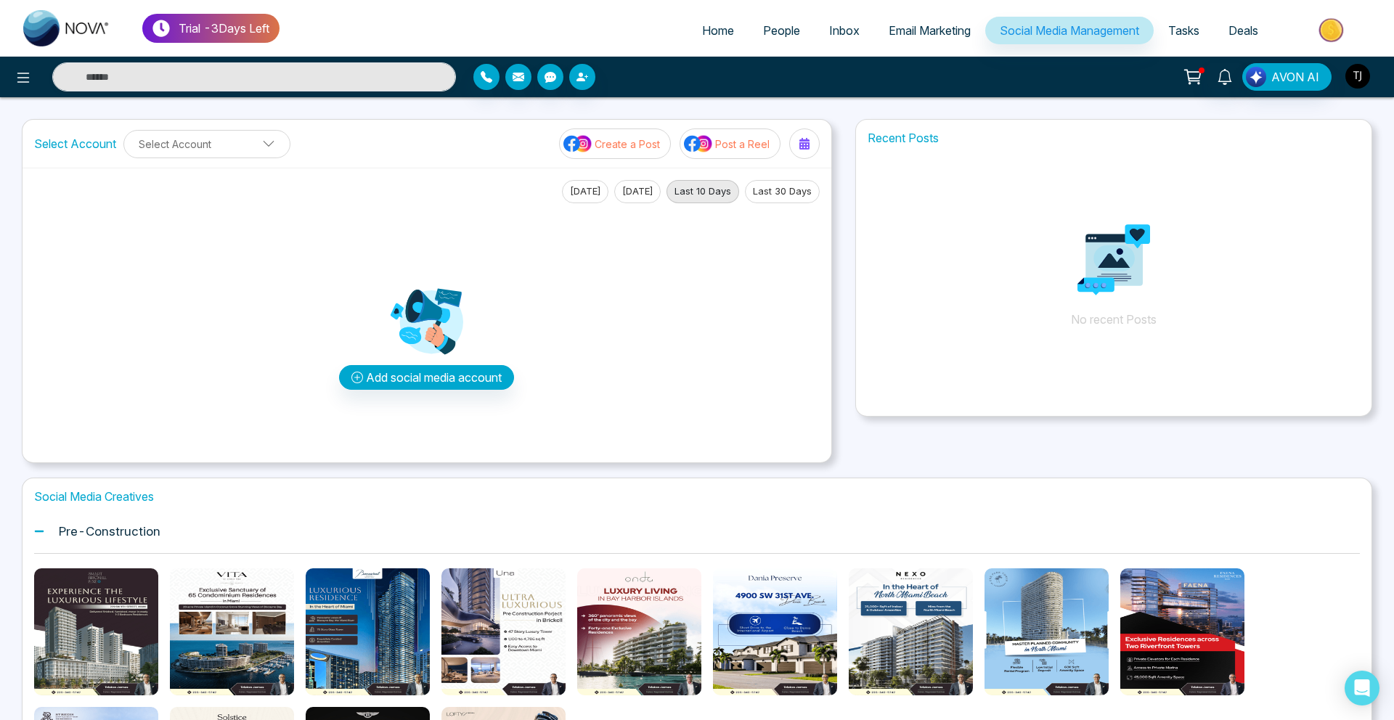
click at [1366, 73] on img "button" at bounding box center [1357, 76] width 25 height 25
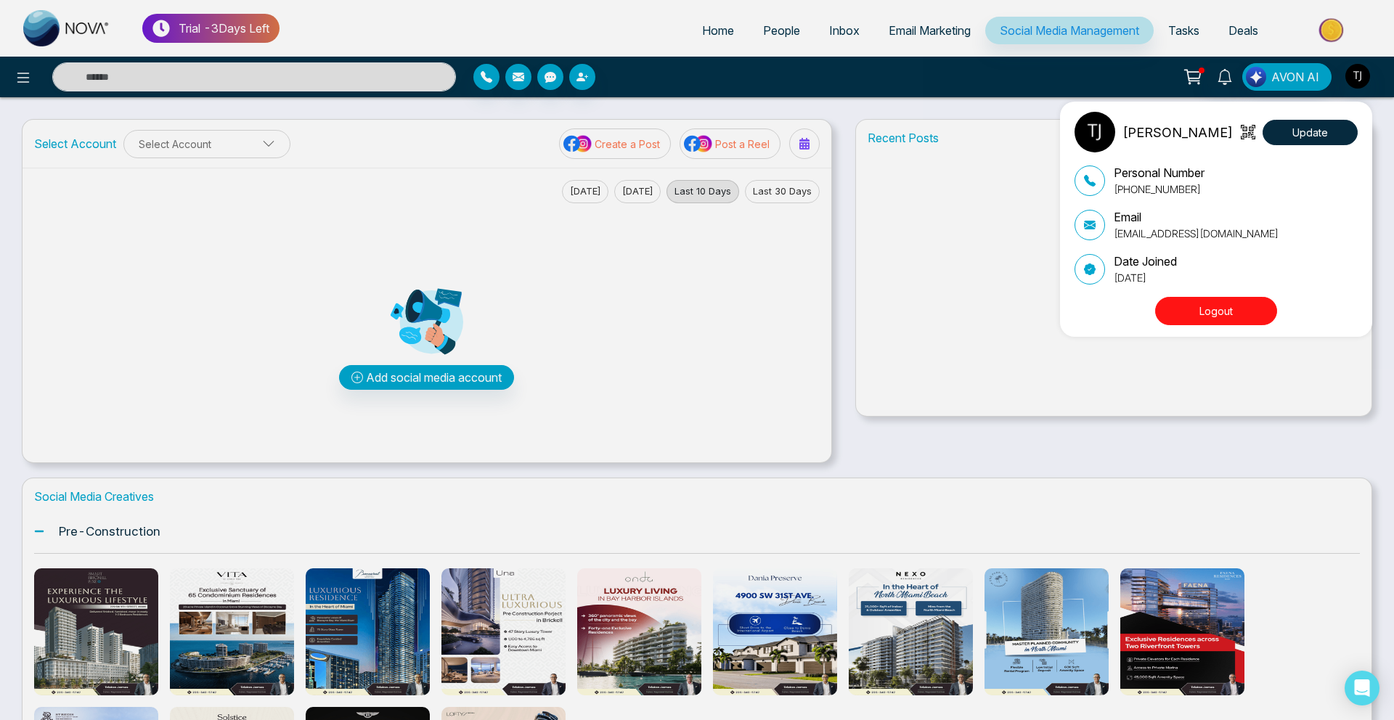
click at [1202, 314] on button "Logout" at bounding box center [1216, 311] width 122 height 28
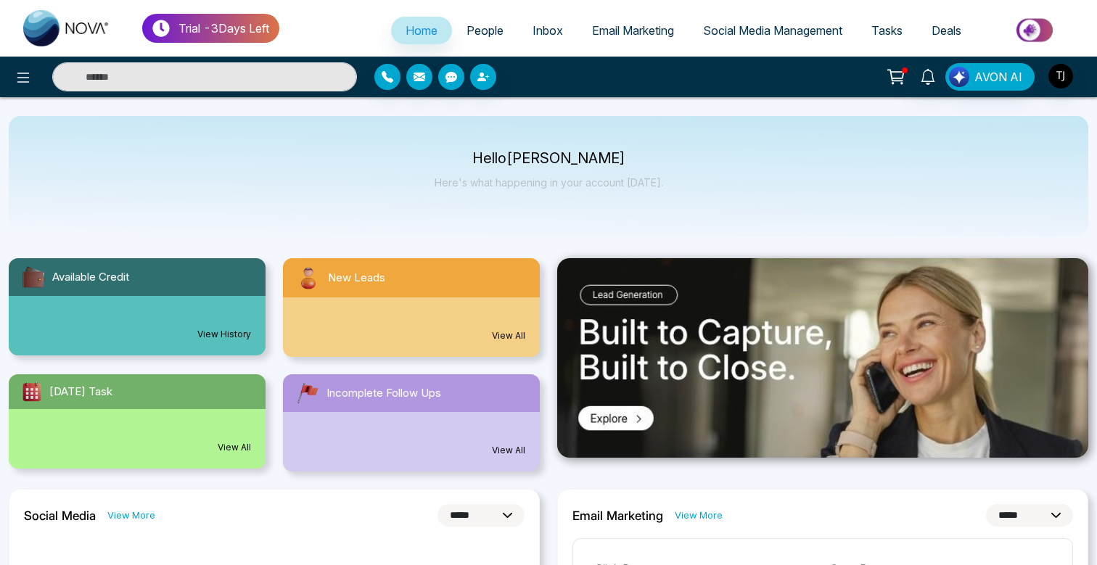
select select "*"
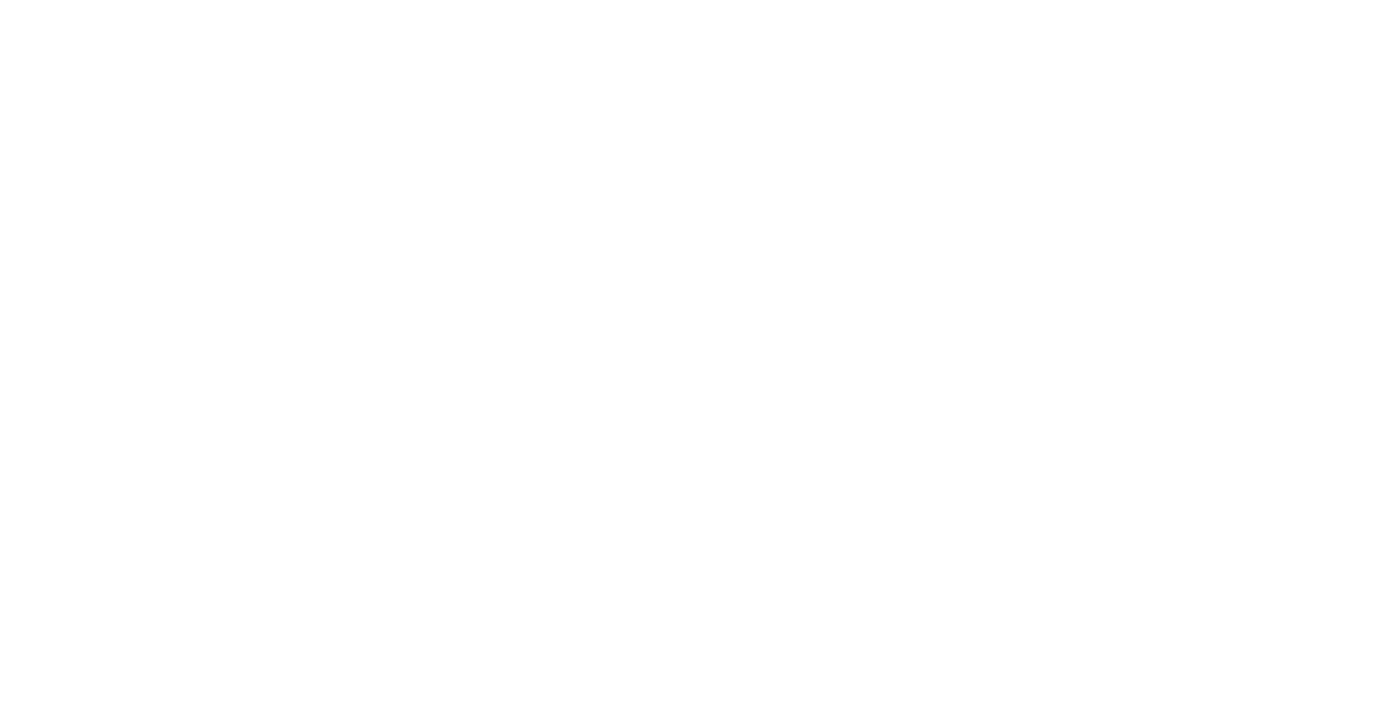
click at [173, 128] on body at bounding box center [697, 360] width 1394 height 720
